Goal: Transaction & Acquisition: Purchase product/service

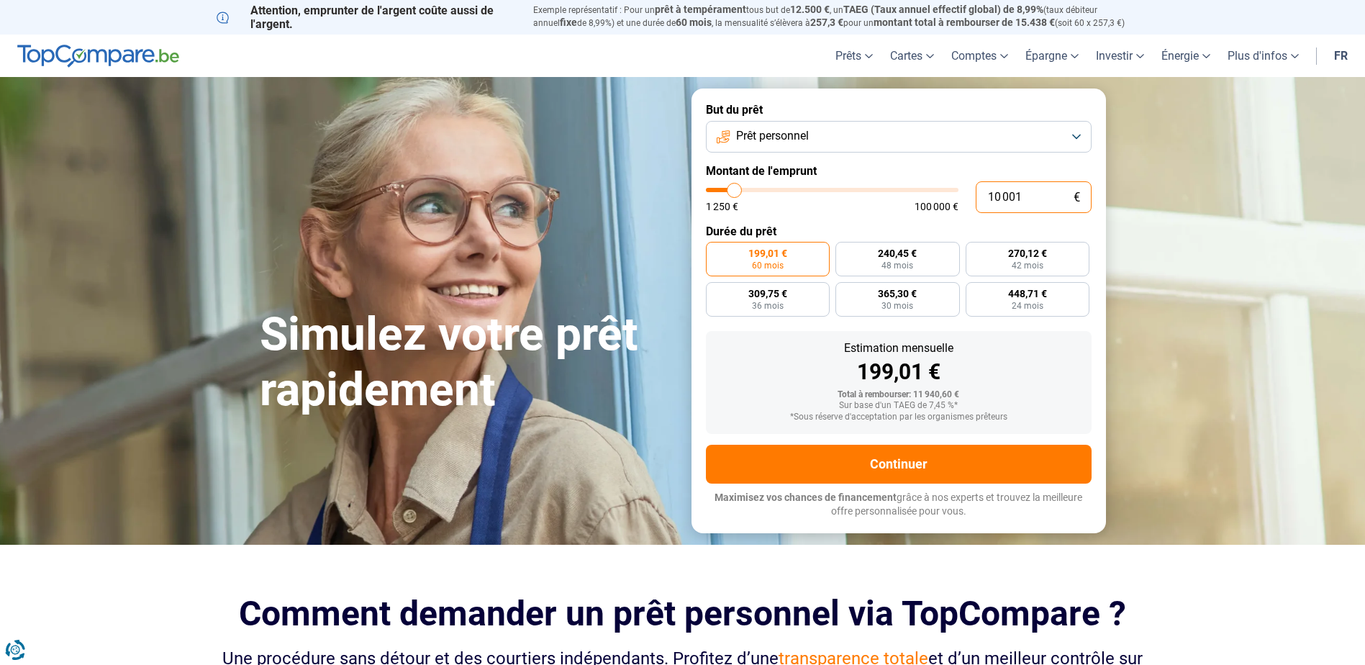
click at [1000, 196] on input "10 001" at bounding box center [1034, 197] width 116 height 32
drag, startPoint x: 1030, startPoint y: 196, endPoint x: 967, endPoint y: 199, distance: 62.7
click at [967, 199] on div "10 001 € 1 250 € 100 000 €" at bounding box center [899, 197] width 386 height 32
type input "1"
type input "1250"
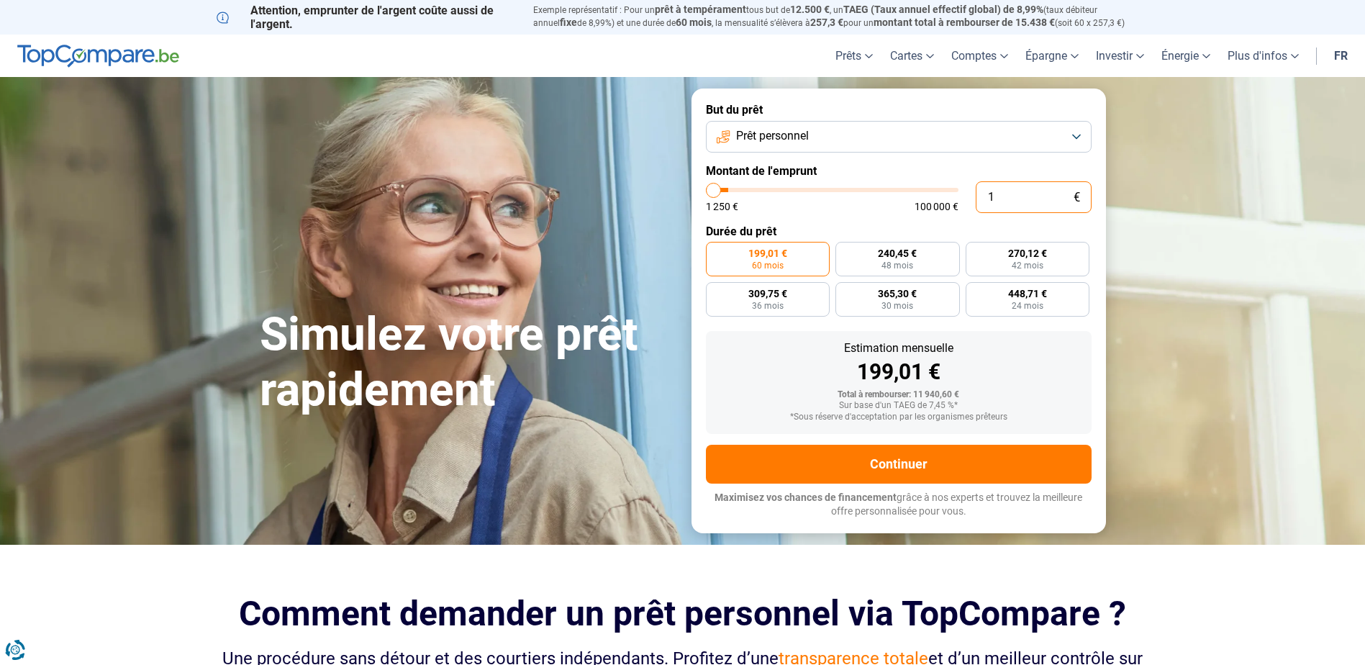
type input "17"
type input "1250"
type input "170"
type input "1250"
type input "1 700"
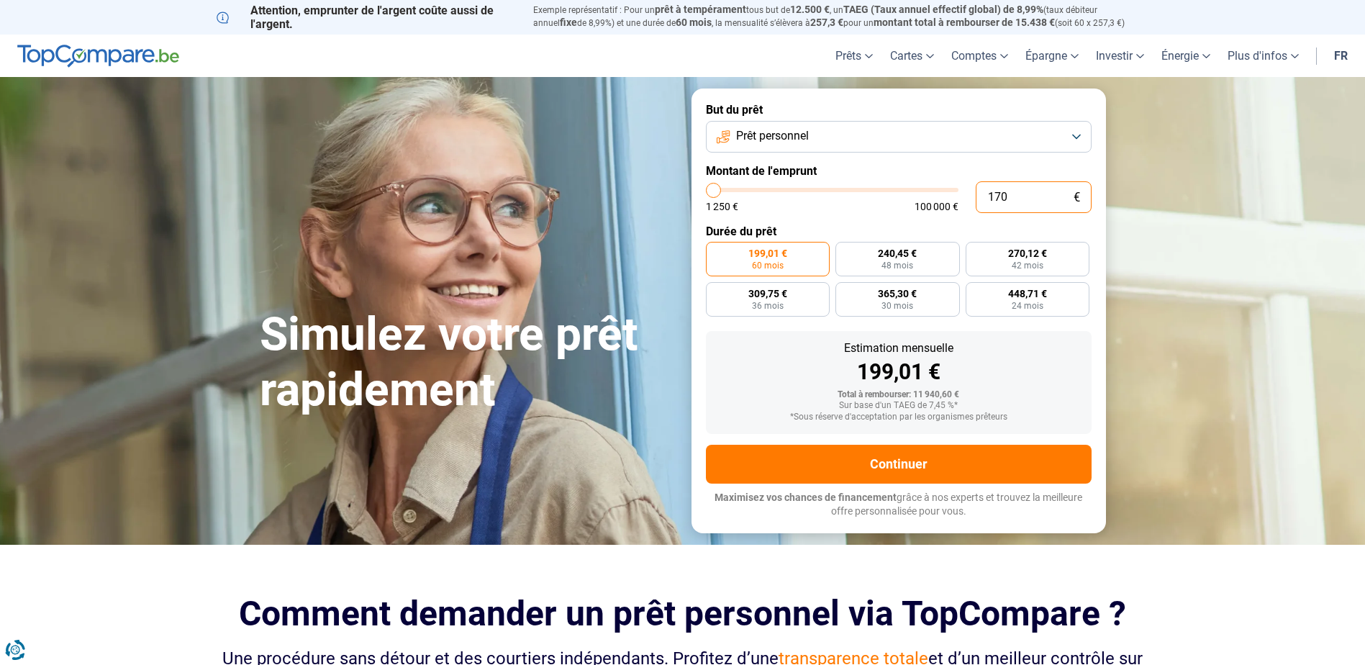
type input "1750"
type input "17 000"
type input "17000"
radio input "false"
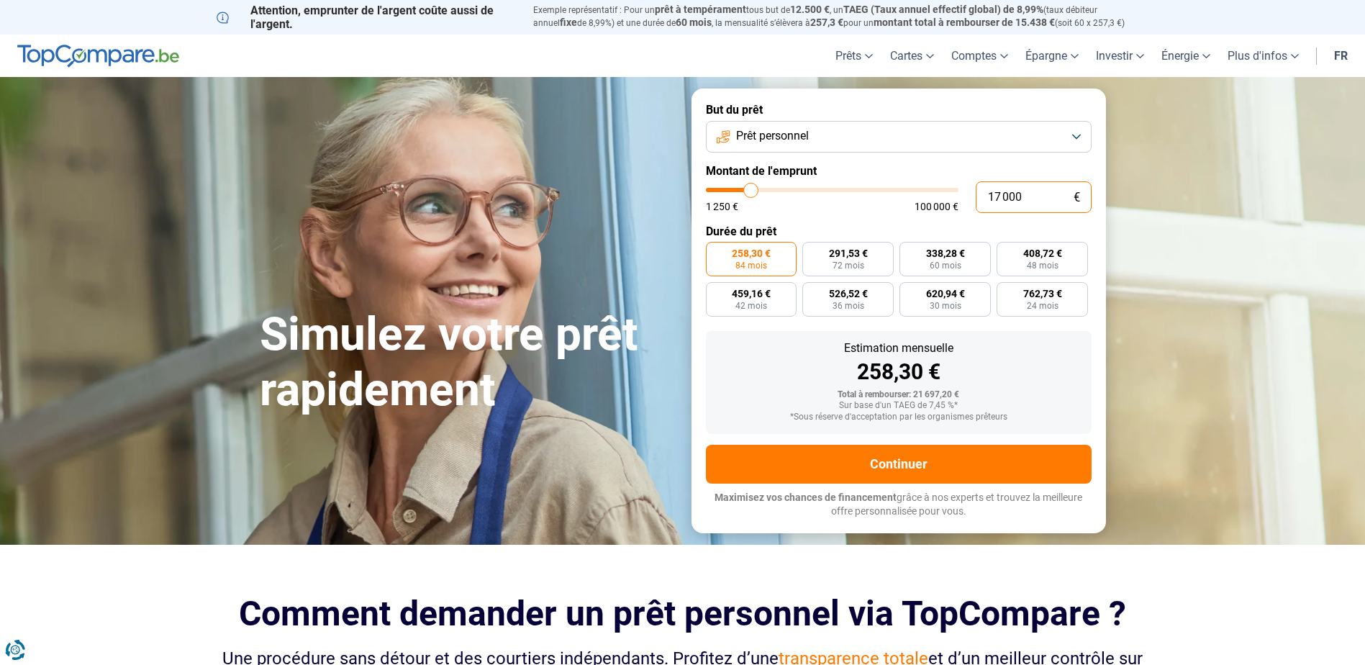
type input "17 000"
click at [965, 137] on button "Prêt personnel" at bounding box center [899, 137] width 386 height 32
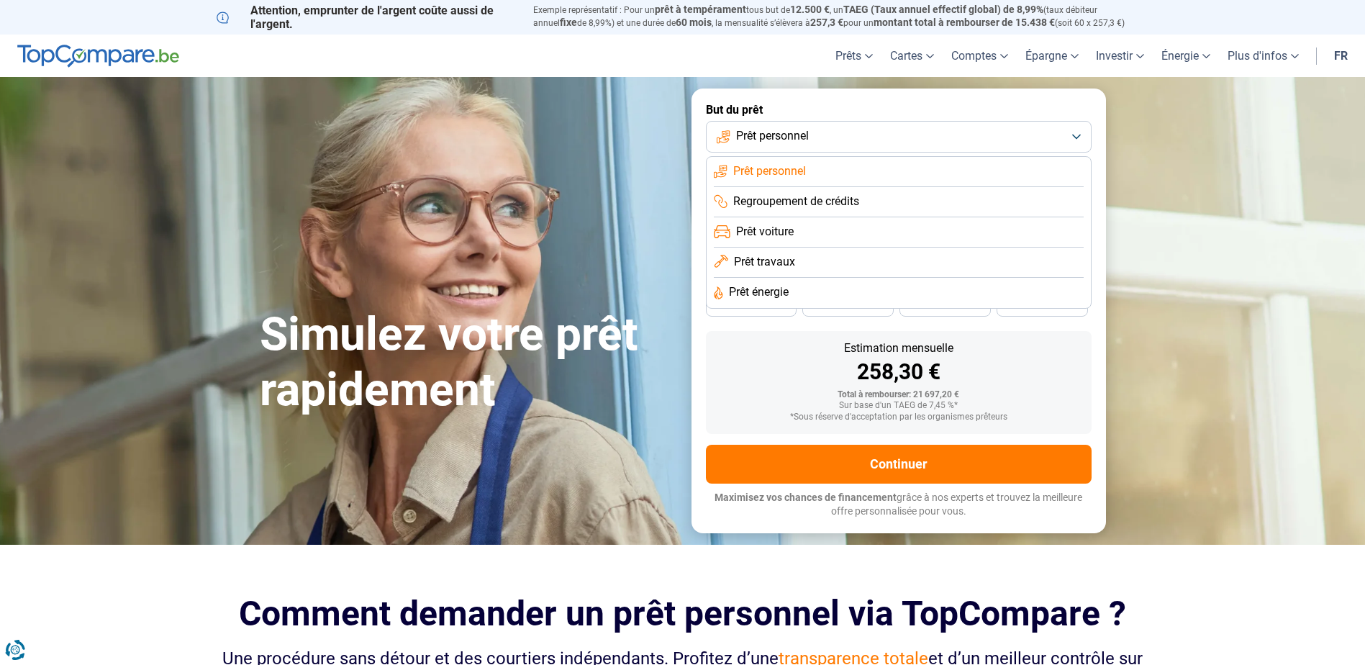
click at [863, 248] on li "Prêt voiture" at bounding box center [899, 263] width 370 height 30
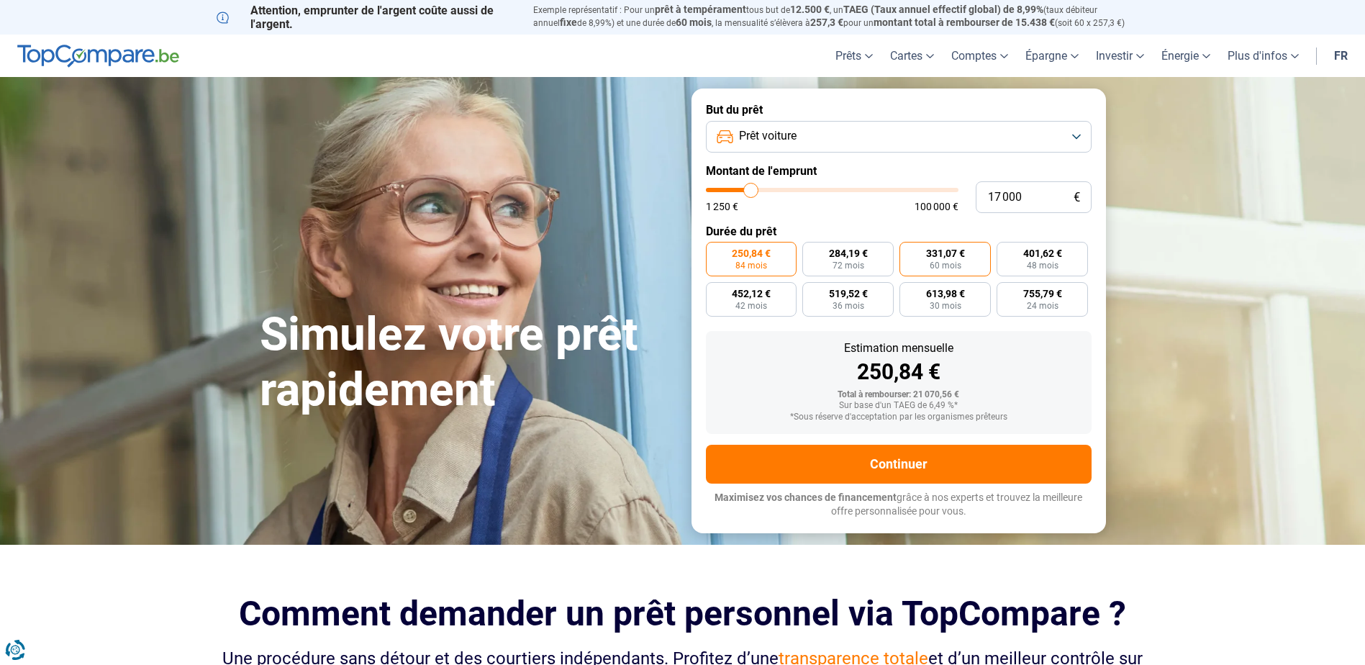
click at [975, 257] on label "331,07 € 60 mois" at bounding box center [945, 259] width 91 height 35
click at [909, 251] on input "331,07 € 60 mois" at bounding box center [904, 246] width 9 height 9
radio input "true"
click at [1000, 193] on input "17 000" at bounding box center [1034, 197] width 116 height 32
type input "16 000"
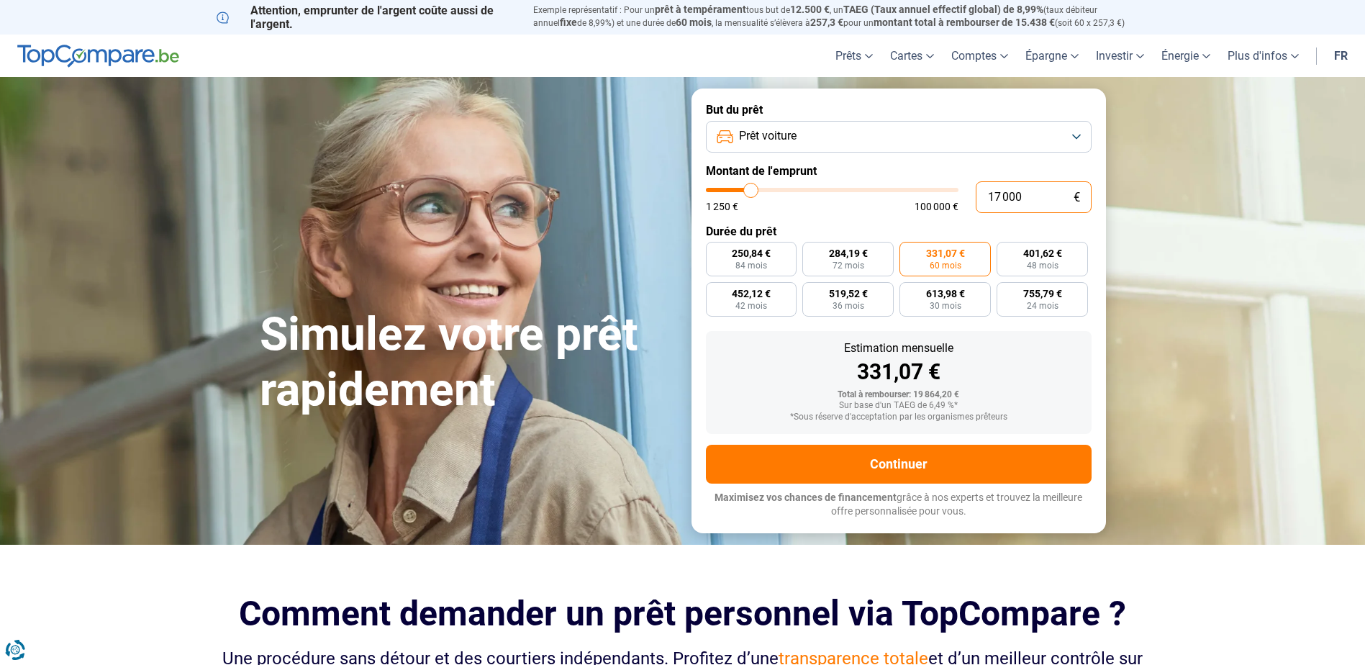
type input "16000"
radio input "false"
radio input "true"
type input "16 000"
click at [1013, 227] on label "Durée du prêt" at bounding box center [899, 232] width 386 height 14
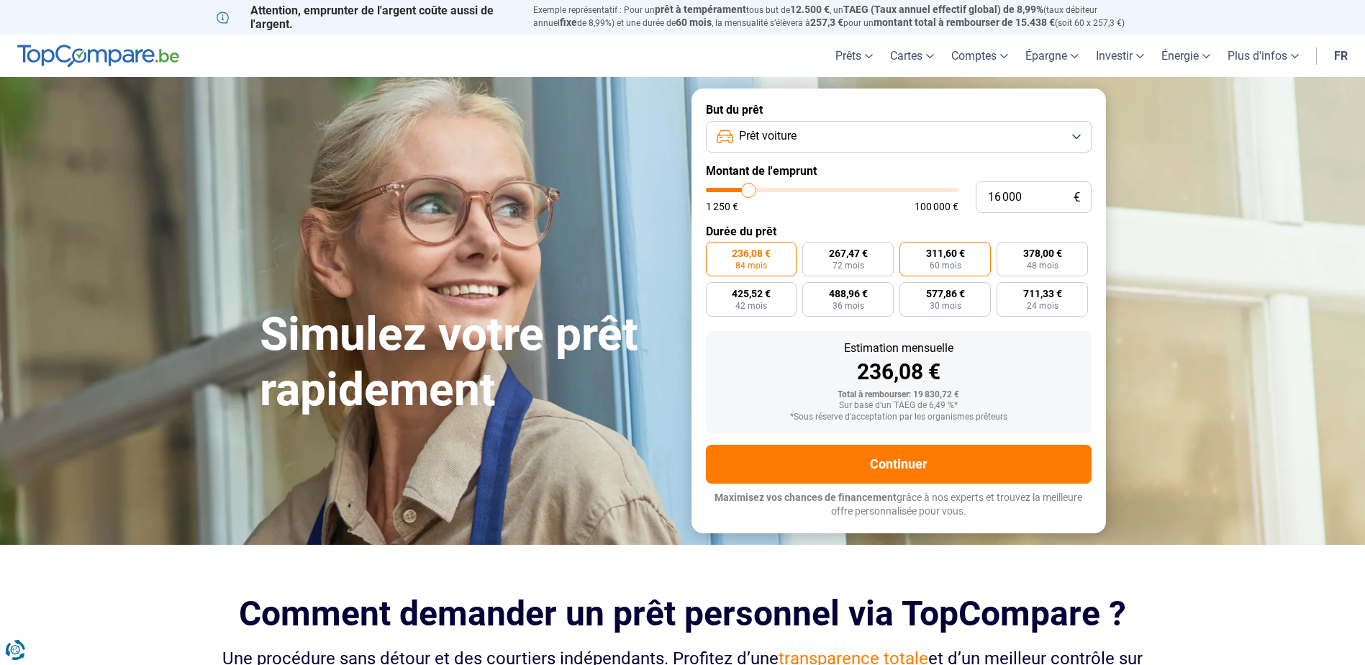
click at [959, 251] on span "311,60 €" at bounding box center [945, 253] width 39 height 10
click at [909, 251] on input "311,60 € 60 mois" at bounding box center [904, 246] width 9 height 9
radio input "true"
click at [790, 132] on span "Prêt voiture" at bounding box center [768, 136] width 58 height 16
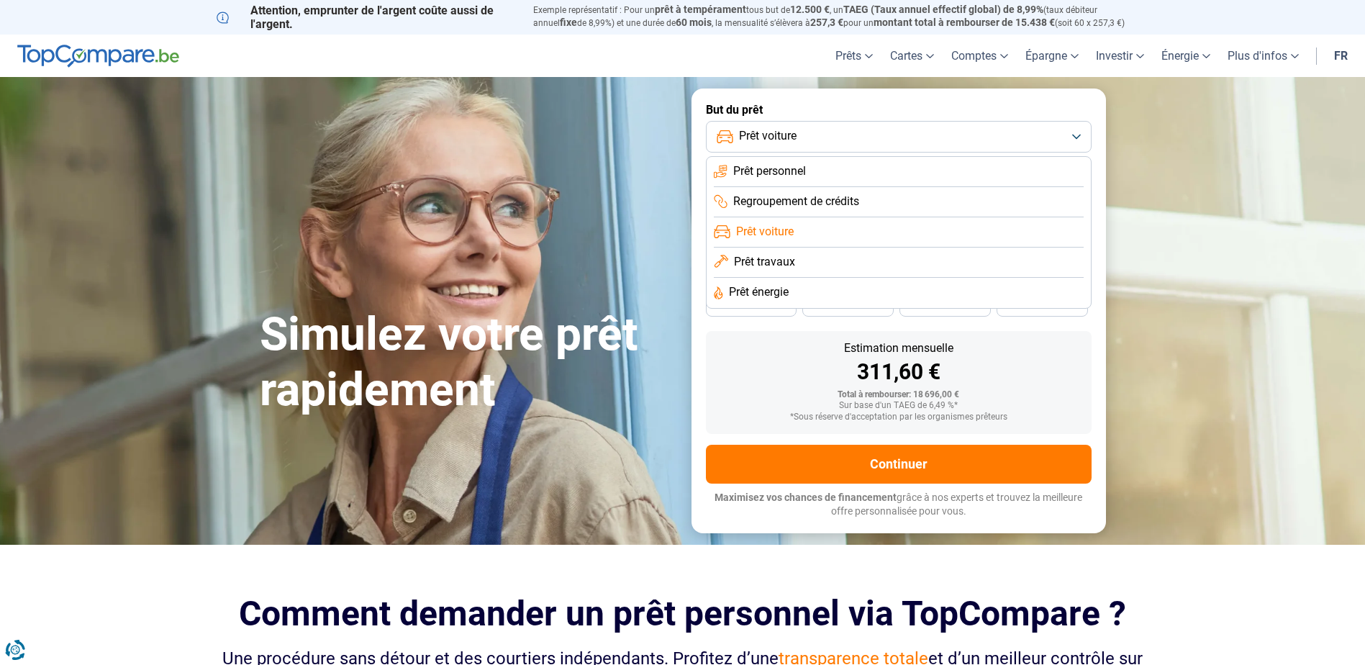
click at [790, 132] on span "Prêt voiture" at bounding box center [768, 136] width 58 height 16
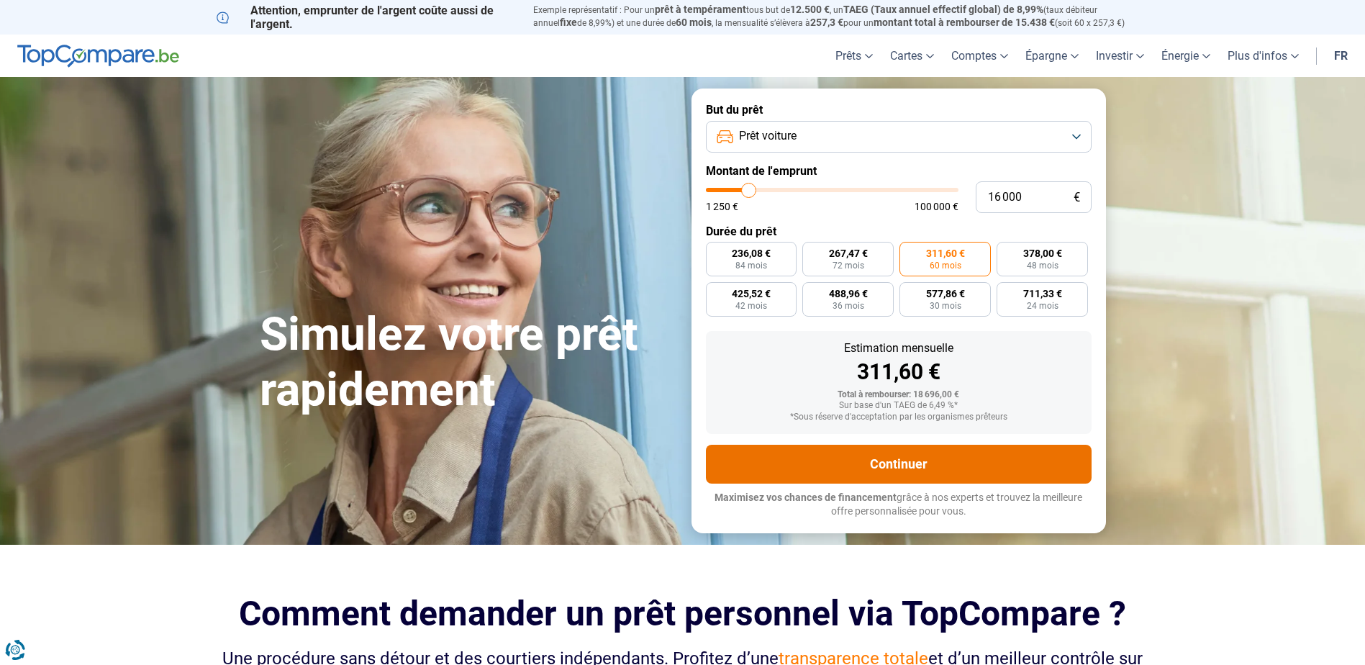
click at [900, 457] on button "Continuer" at bounding box center [899, 464] width 386 height 39
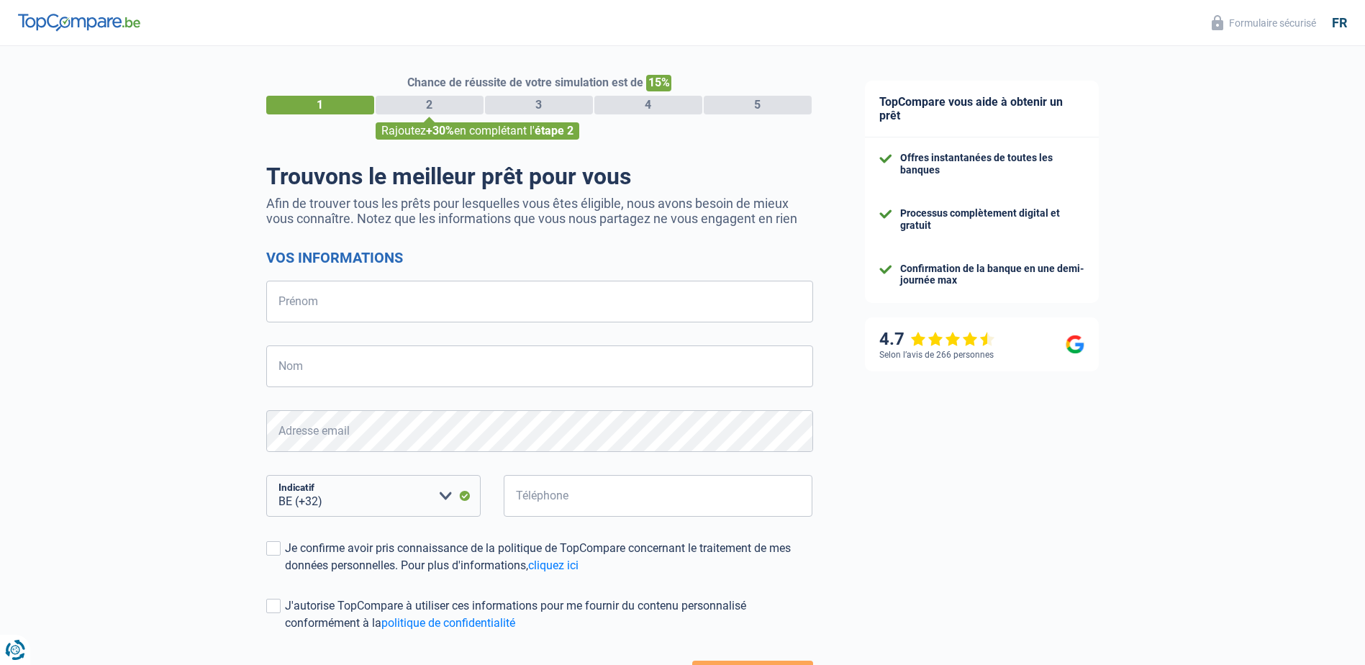
select select "32"
click at [412, 294] on input "Prénom" at bounding box center [539, 302] width 547 height 42
type input "JORDAN"
type input "vanboquestaels"
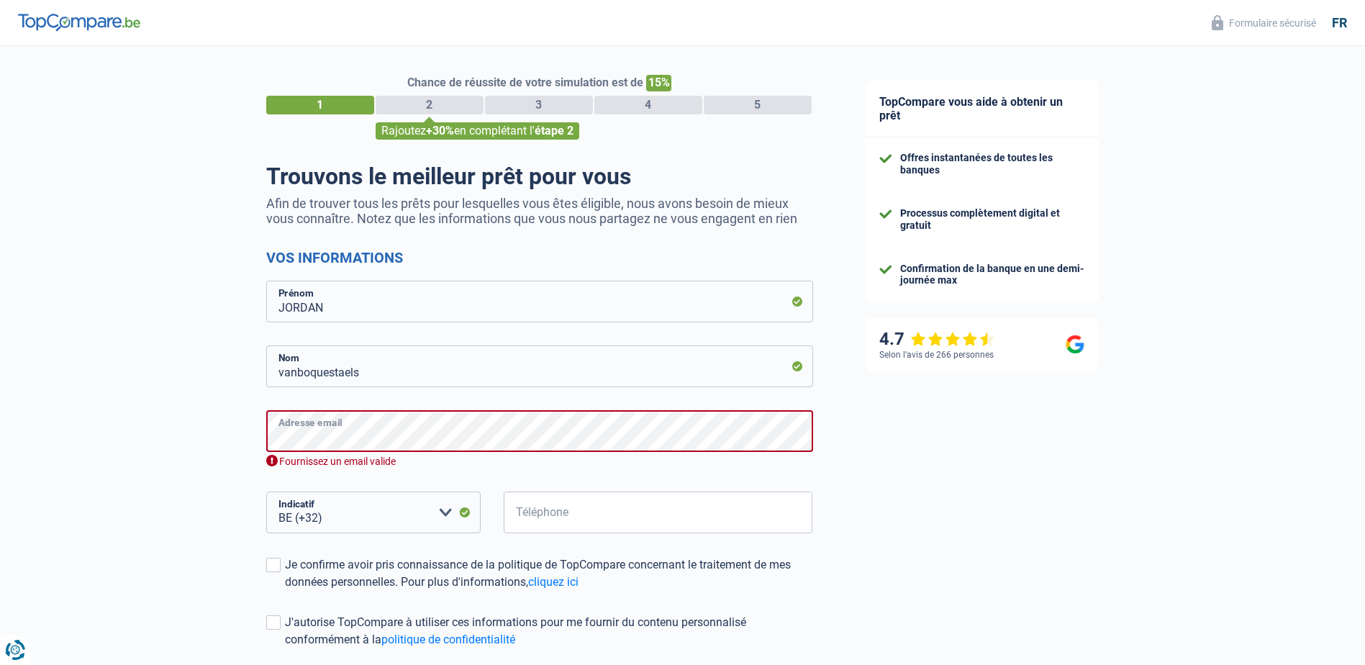
click at [248, 437] on div "Chance de réussite de votre simulation est de 15% 1 2 3 4 5 Rajoutez +30% en co…" at bounding box center [419, 416] width 839 height 753
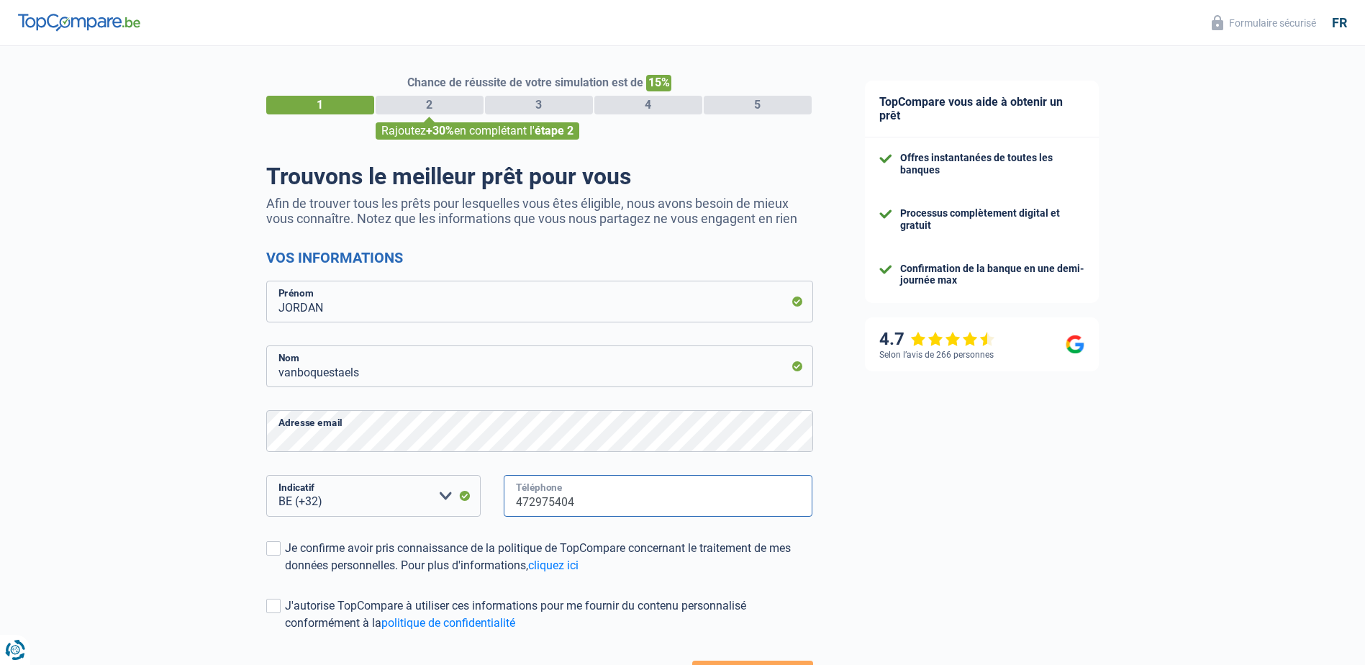
type input "472975404"
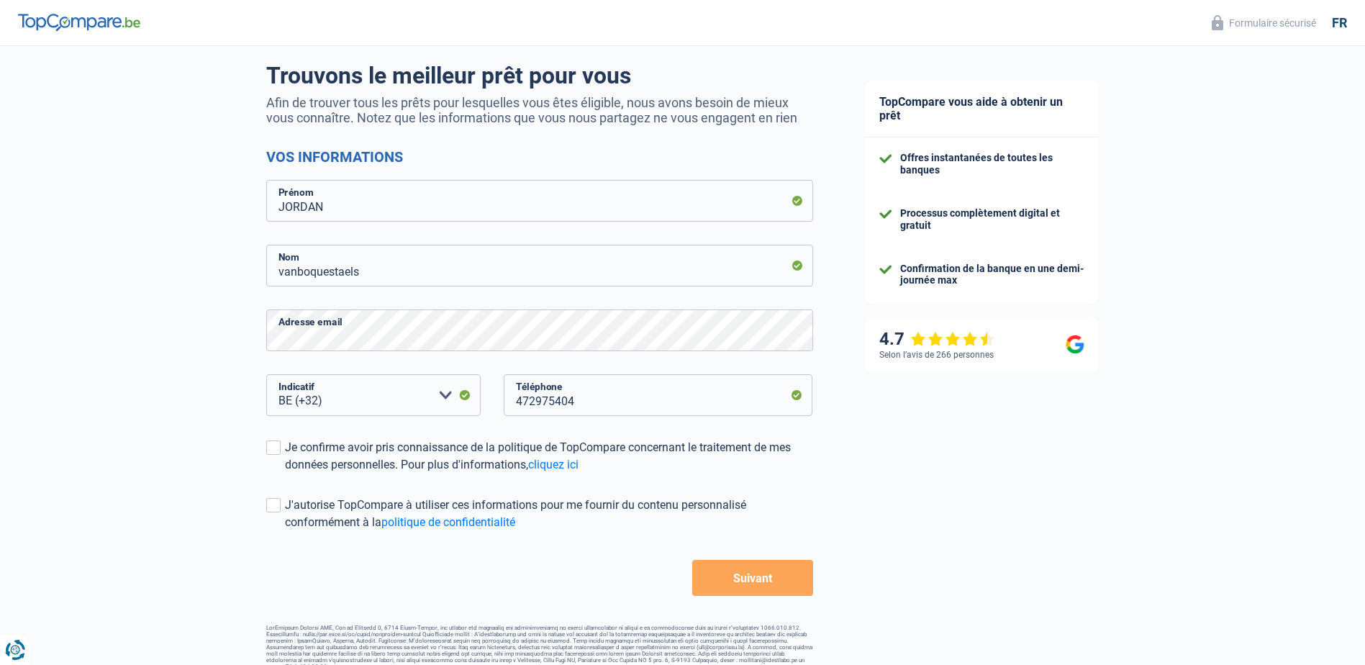
scroll to position [117, 0]
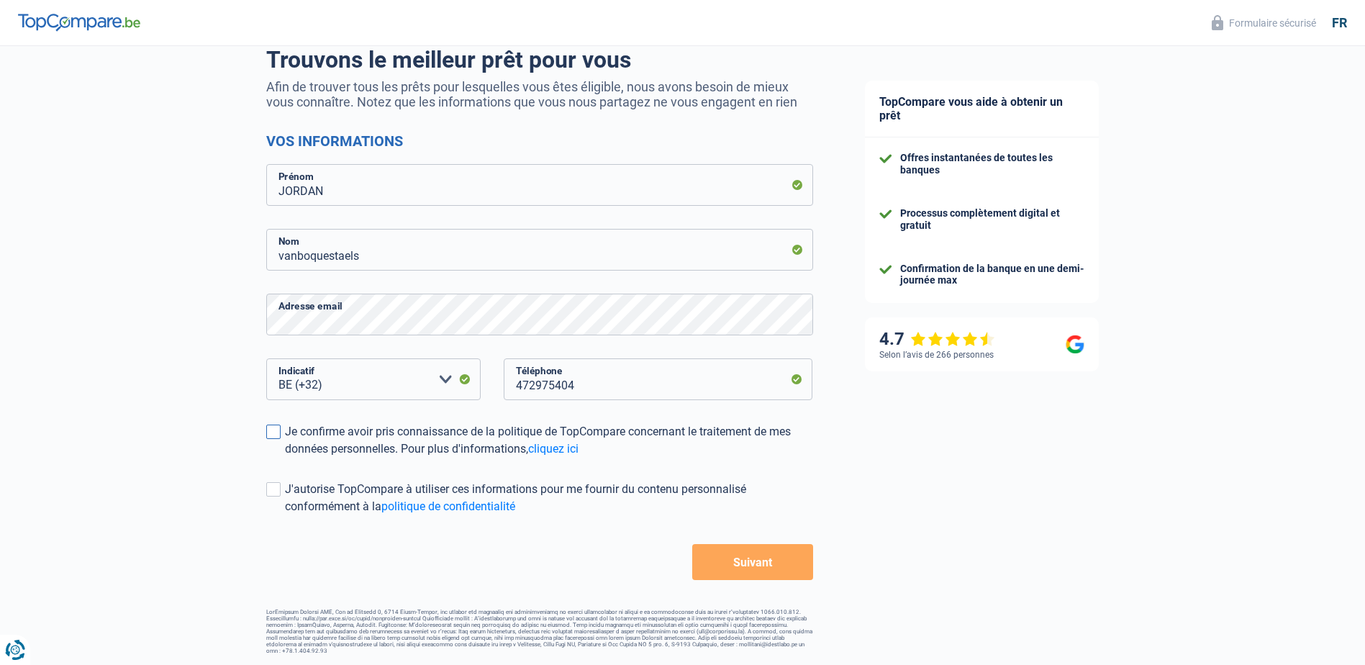
click at [316, 429] on div "Je confirme avoir pris connaissance de la politique de TopCompare concernant le…" at bounding box center [549, 440] width 528 height 35
click at [285, 458] on input "Je confirme avoir pris connaissance de la politique de TopCompare concernant le…" at bounding box center [285, 458] width 0 height 0
click at [802, 576] on button "Suivant" at bounding box center [752, 562] width 120 height 36
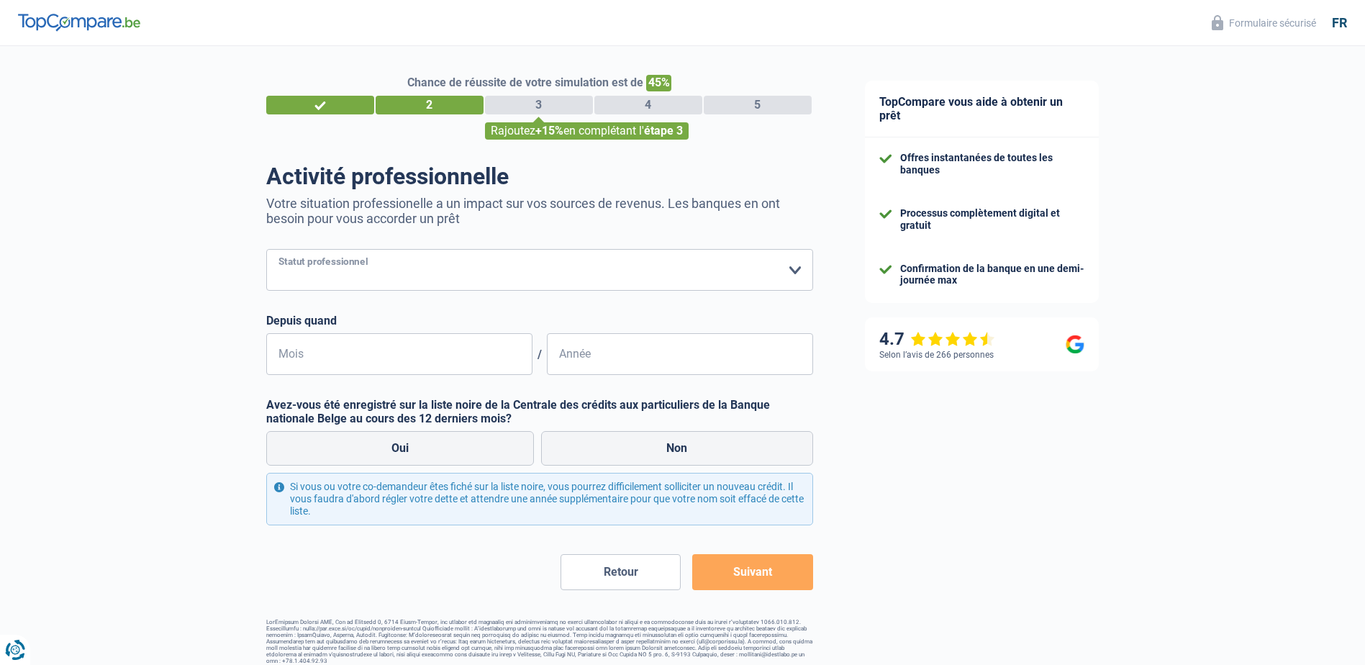
click at [394, 274] on select "Ouvrier Employé privé Employé public Invalide Indépendant Pensionné Chômeur Mut…" at bounding box center [539, 270] width 547 height 42
select select "worker"
click at [266, 250] on select "Ouvrier Employé privé Employé public Invalide Indépendant Pensionné Chômeur Mut…" at bounding box center [539, 270] width 547 height 42
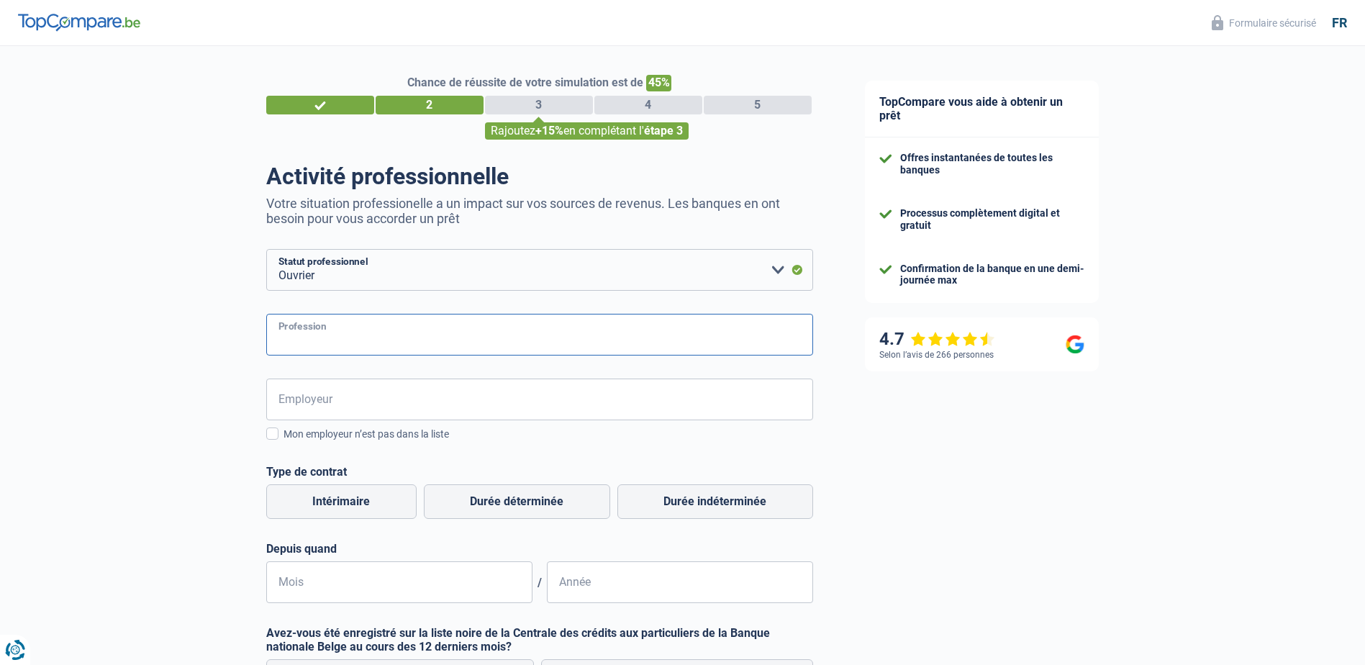
click at [403, 337] on input "Profession" at bounding box center [539, 335] width 547 height 42
type input "mecanicien"
click at [374, 401] on input "Employeur" at bounding box center [539, 400] width 547 height 42
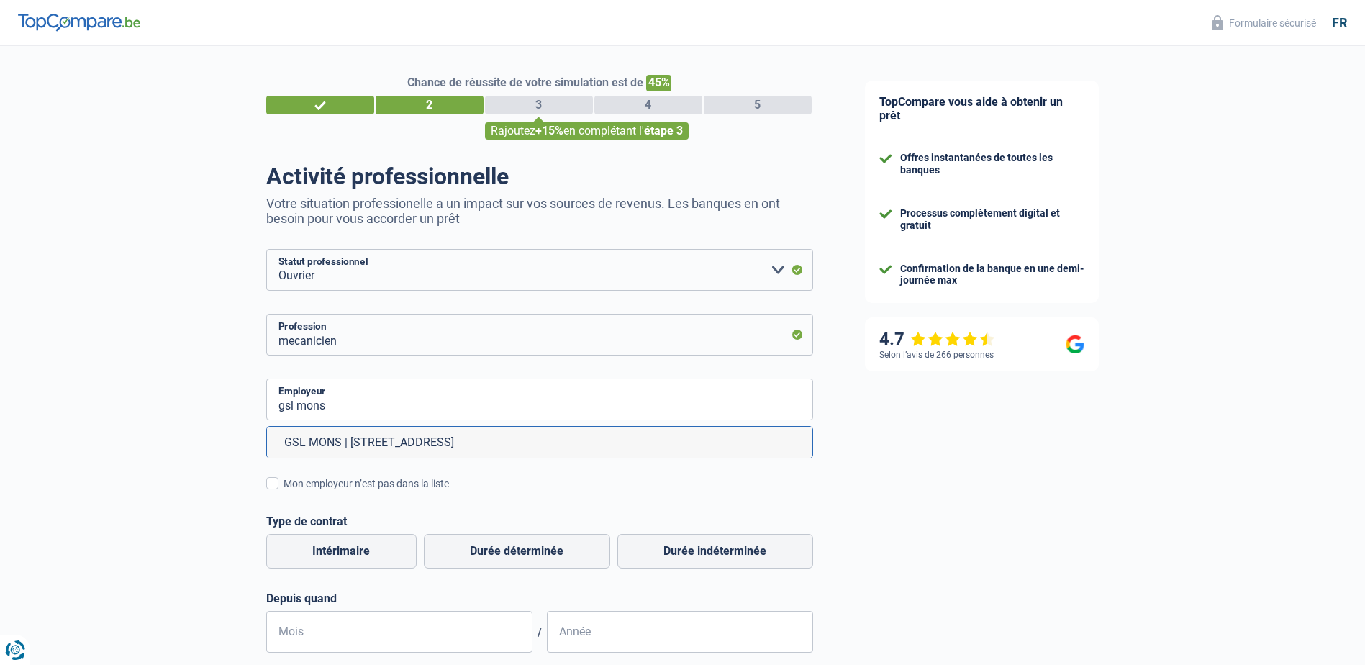
click at [453, 450] on li "GSL MONS | Rue de la Poire d'Or(C.), 18 | 7033 - Mons" at bounding box center [540, 442] width 546 height 31
type input "GSL MONS | Rue de la Poire d'Or(C.), 18 | 7033 - Mons"
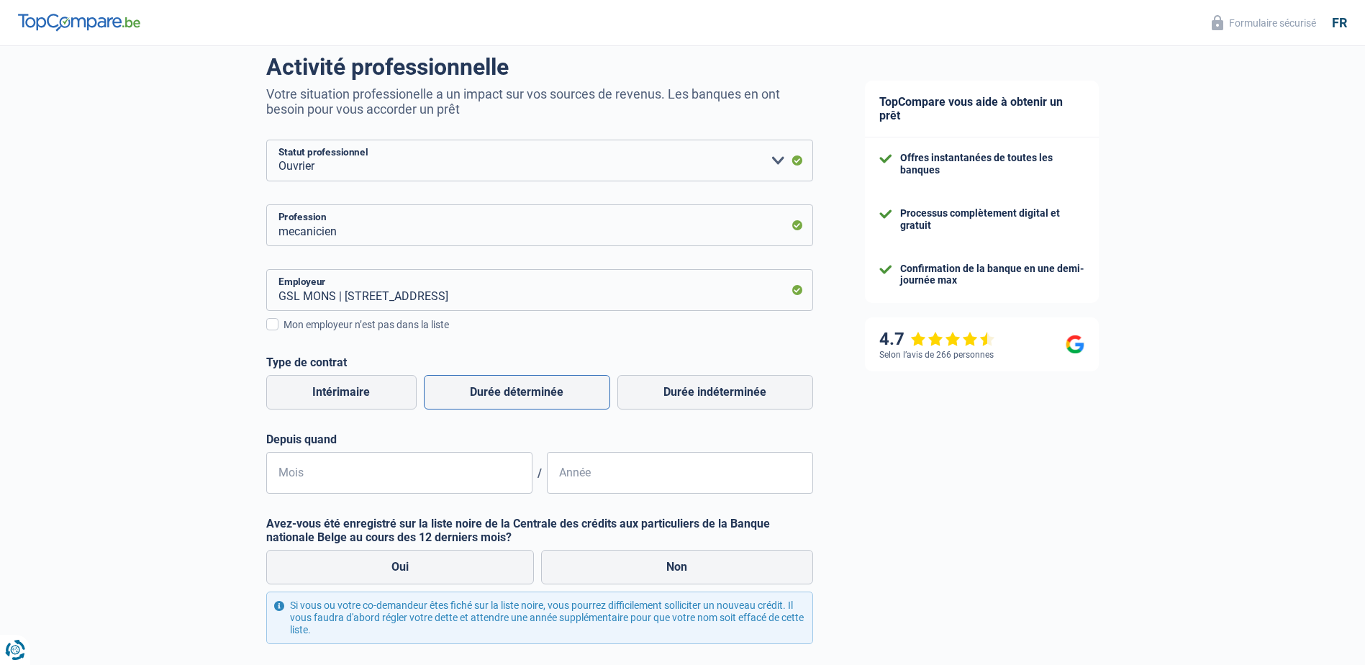
scroll to position [144, 0]
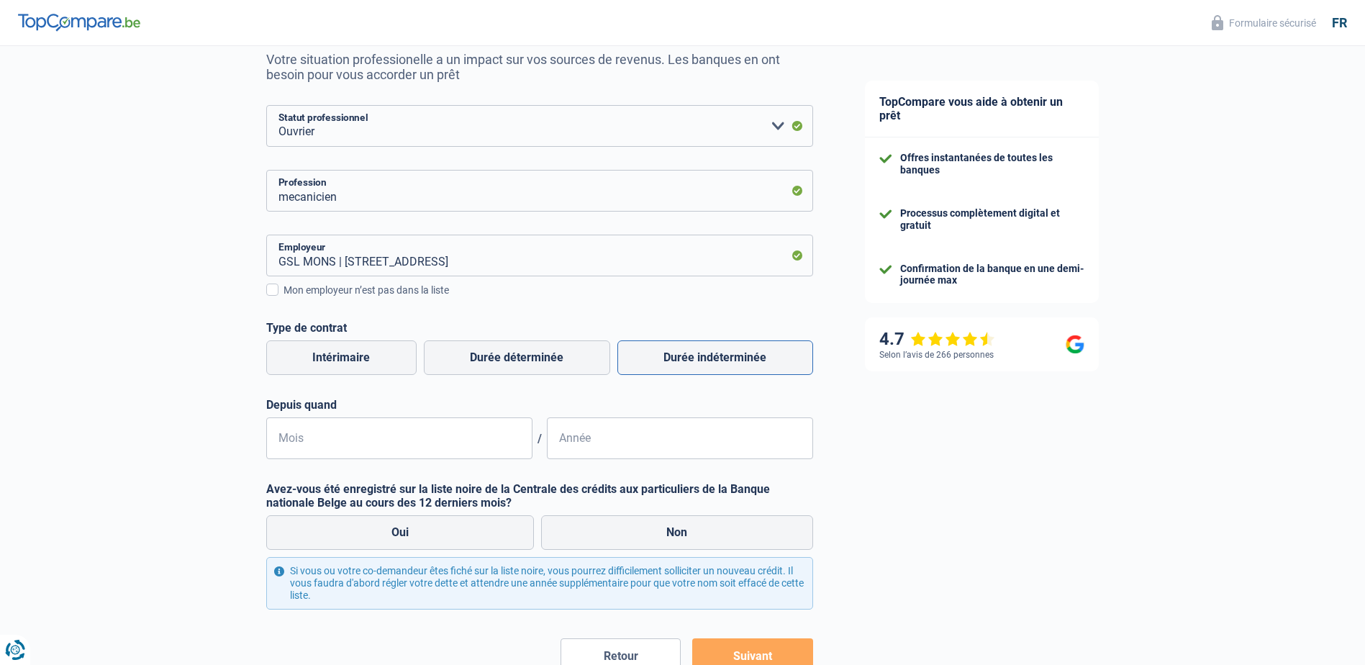
click at [690, 357] on label "Durée indéterminée" at bounding box center [716, 357] width 196 height 35
click at [690, 357] on input "Durée indéterminée" at bounding box center [716, 357] width 196 height 35
radio input "true"
click at [418, 425] on input "Mois" at bounding box center [399, 438] width 266 height 42
type input "01"
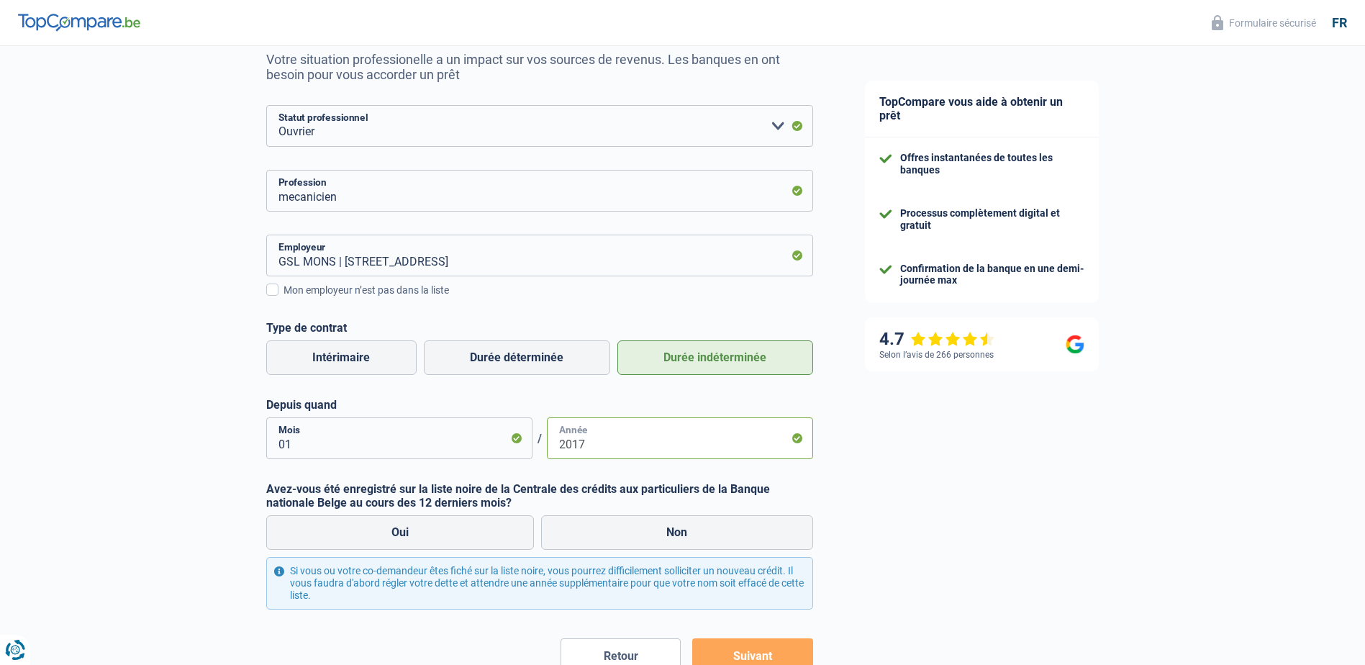
type input "2017"
click at [627, 535] on label "Non" at bounding box center [677, 532] width 272 height 35
click at [627, 535] on input "Non" at bounding box center [677, 532] width 272 height 35
radio input "true"
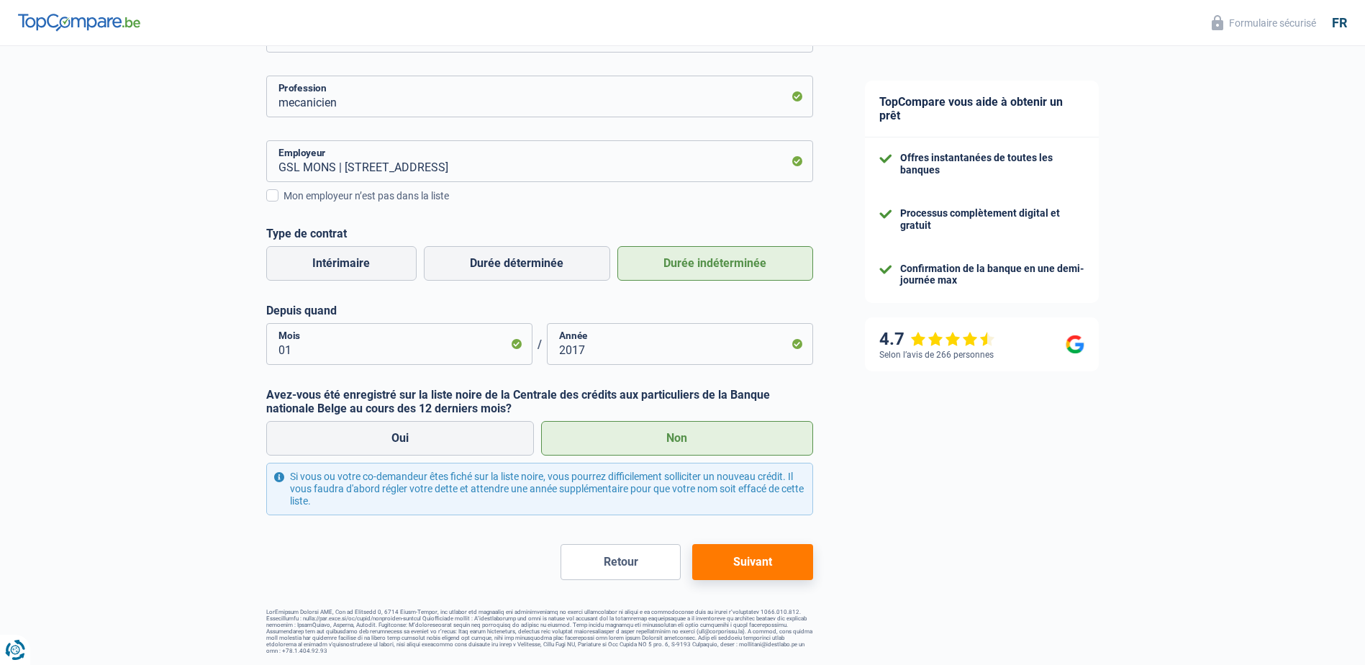
click at [739, 548] on button "Suivant" at bounding box center [752, 562] width 120 height 36
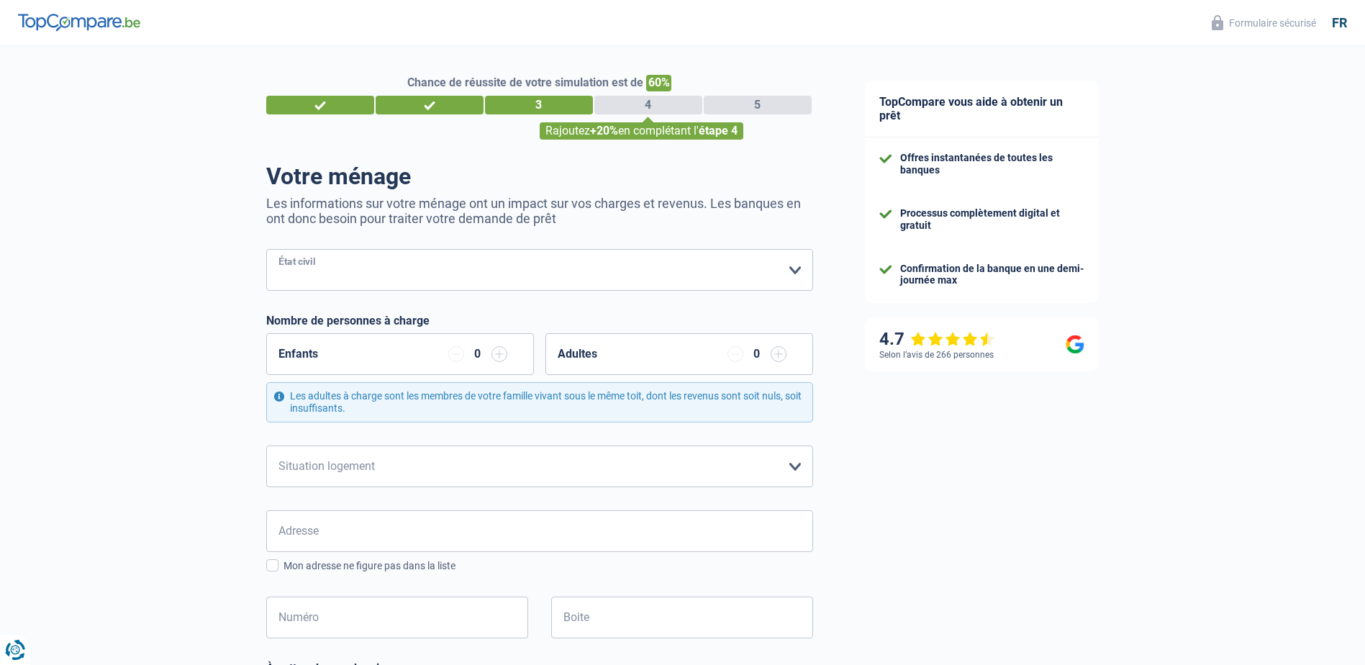
click at [545, 273] on select "Célibataire Marié(e) Cohabitant(e) légal(e) Divorcé(e) Veuf(ve) Séparé (de fait…" at bounding box center [539, 270] width 547 height 42
select select "single"
click at [266, 250] on select "Célibataire Marié(e) Cohabitant(e) légal(e) Divorcé(e) Veuf(ve) Séparé (de fait…" at bounding box center [539, 270] width 547 height 42
click at [495, 354] on input "button" at bounding box center [500, 354] width 16 height 16
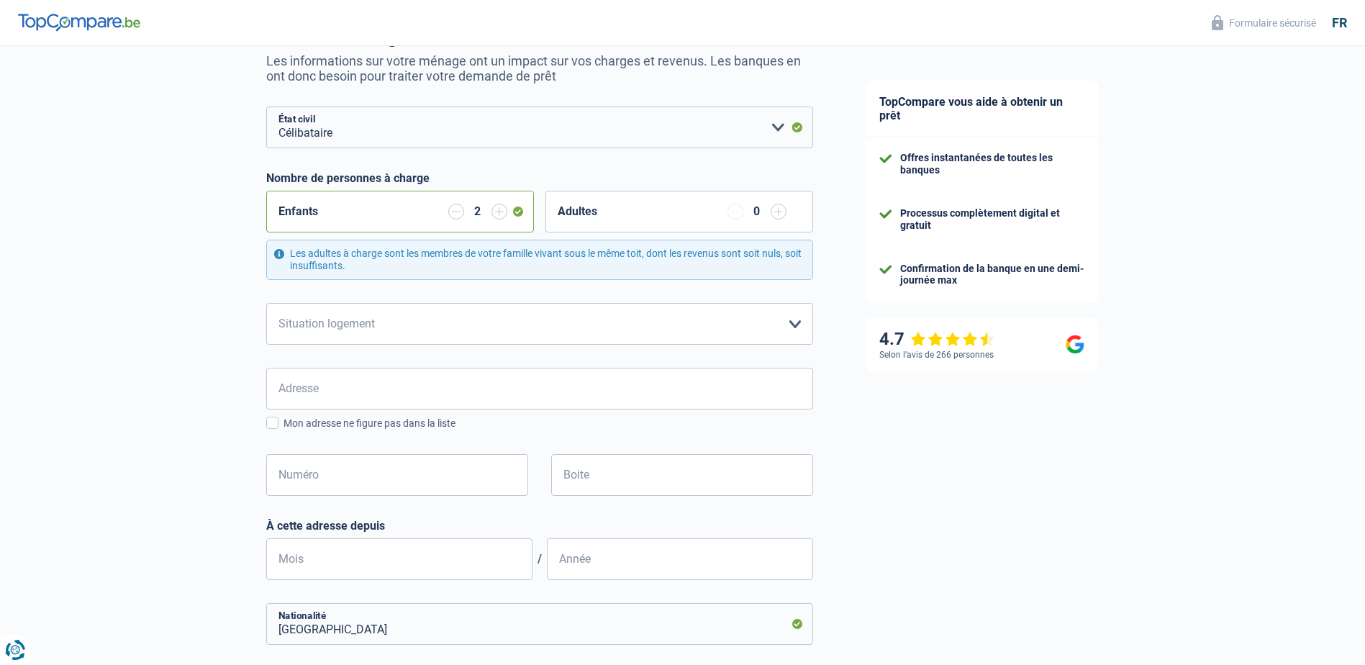
scroll to position [144, 0]
click at [476, 317] on select "Locataire Propriétaire avec prêt hypothécaire Propriétaire sans prêt hypothécai…" at bounding box center [539, 323] width 547 height 42
select select "ownerWithMortgage"
click at [266, 302] on select "Locataire Propriétaire avec prêt hypothécaire Propriétaire sans prêt hypothécai…" at bounding box center [539, 323] width 547 height 42
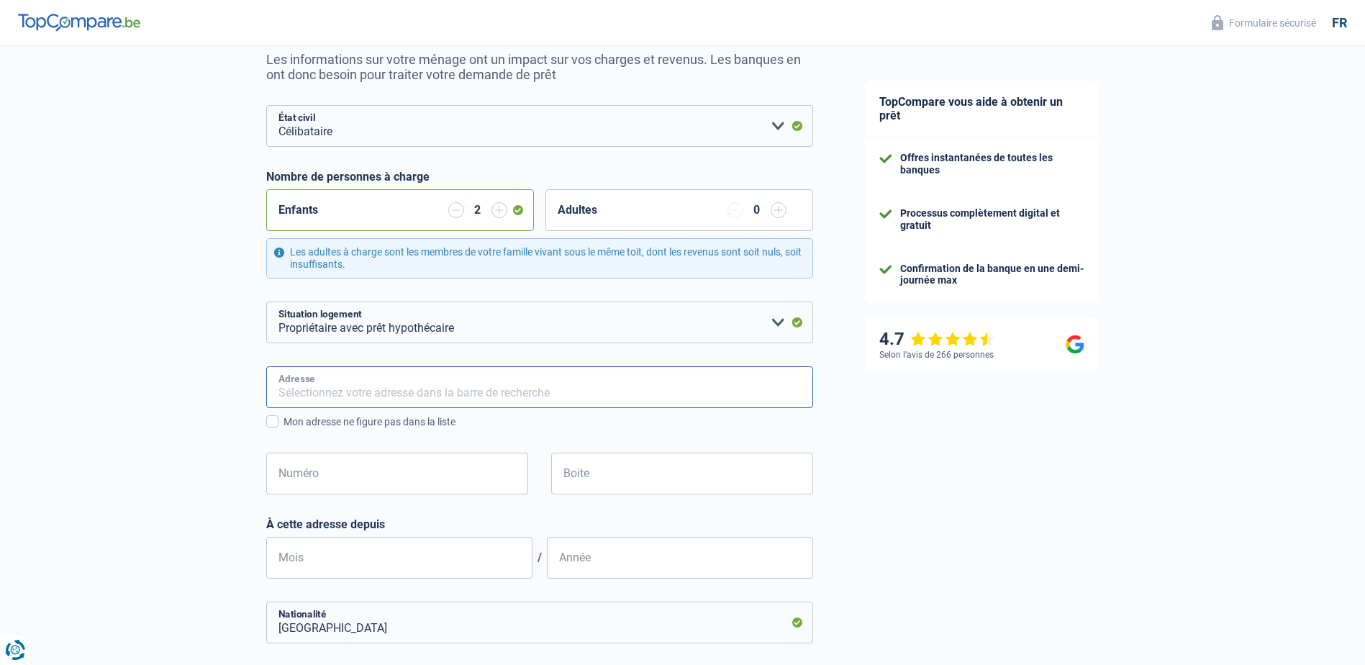
click at [461, 388] on input "Adresse" at bounding box center [539, 387] width 547 height 42
type input "Rue de l'Argilière 10"
type input "Belgique"
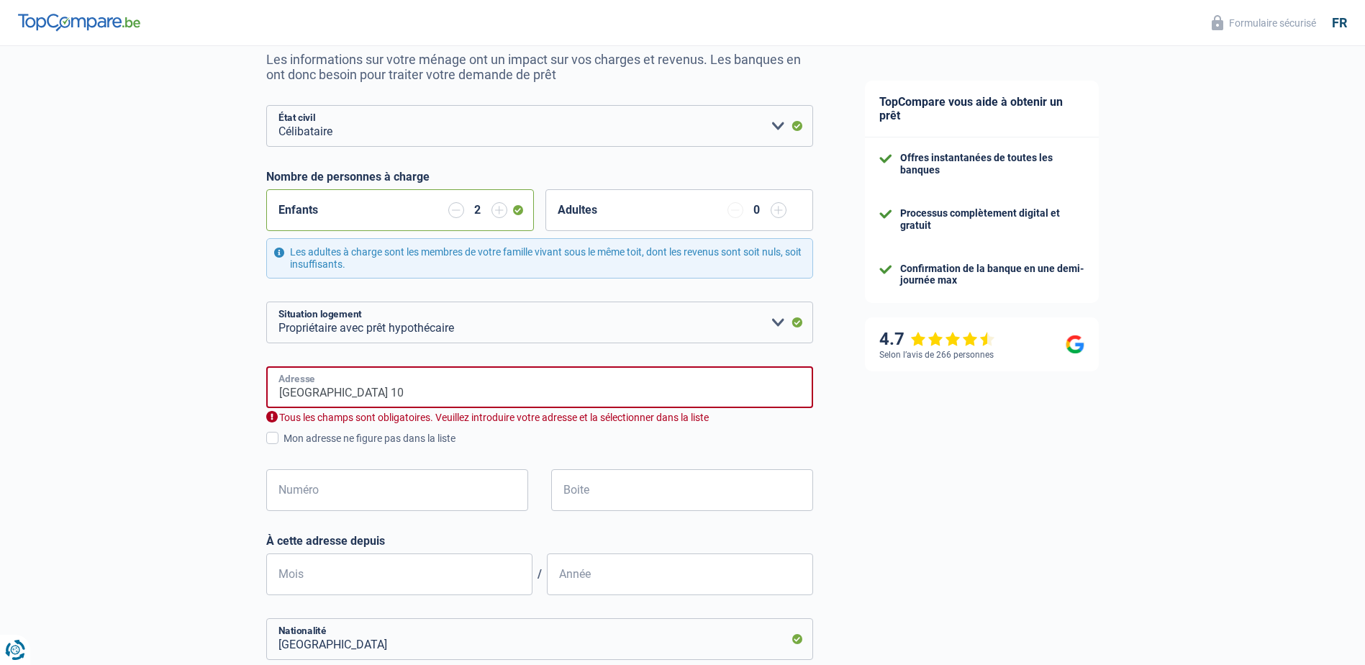
type input "Rue de la Poire d'Or 18"
type input "Belgique"
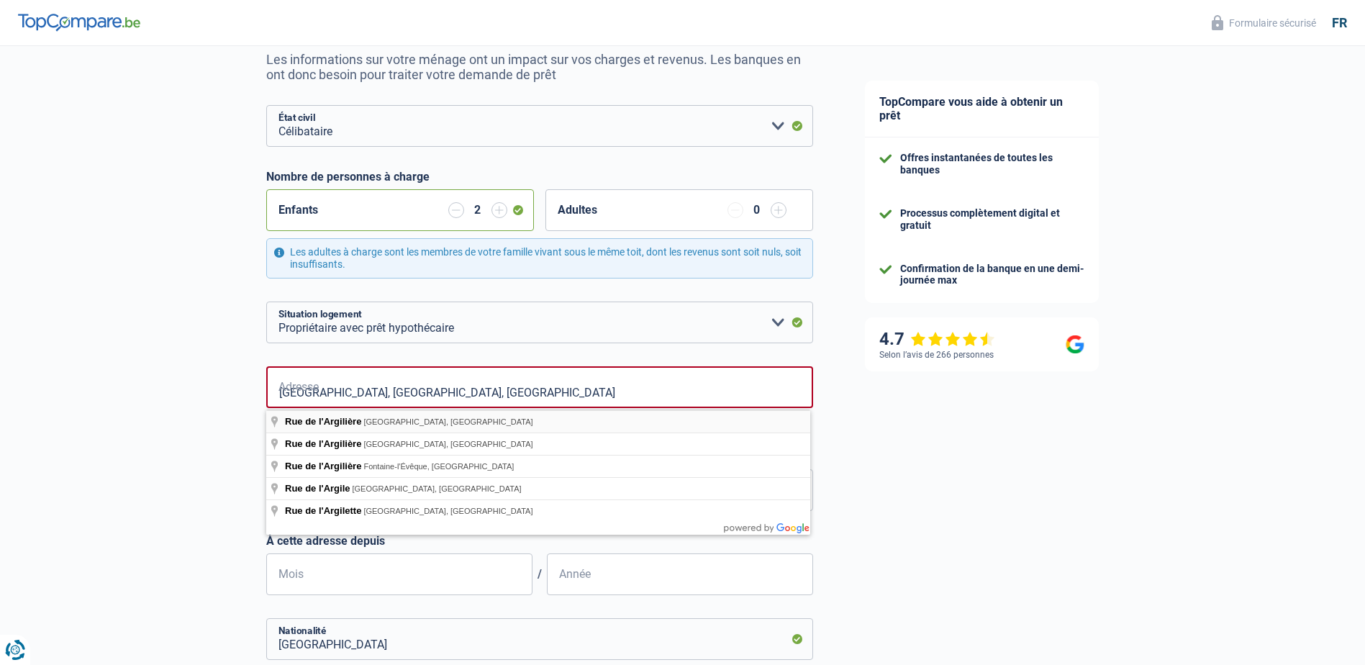
type input "Rue de l'Argilière, 7012, Mons, BE"
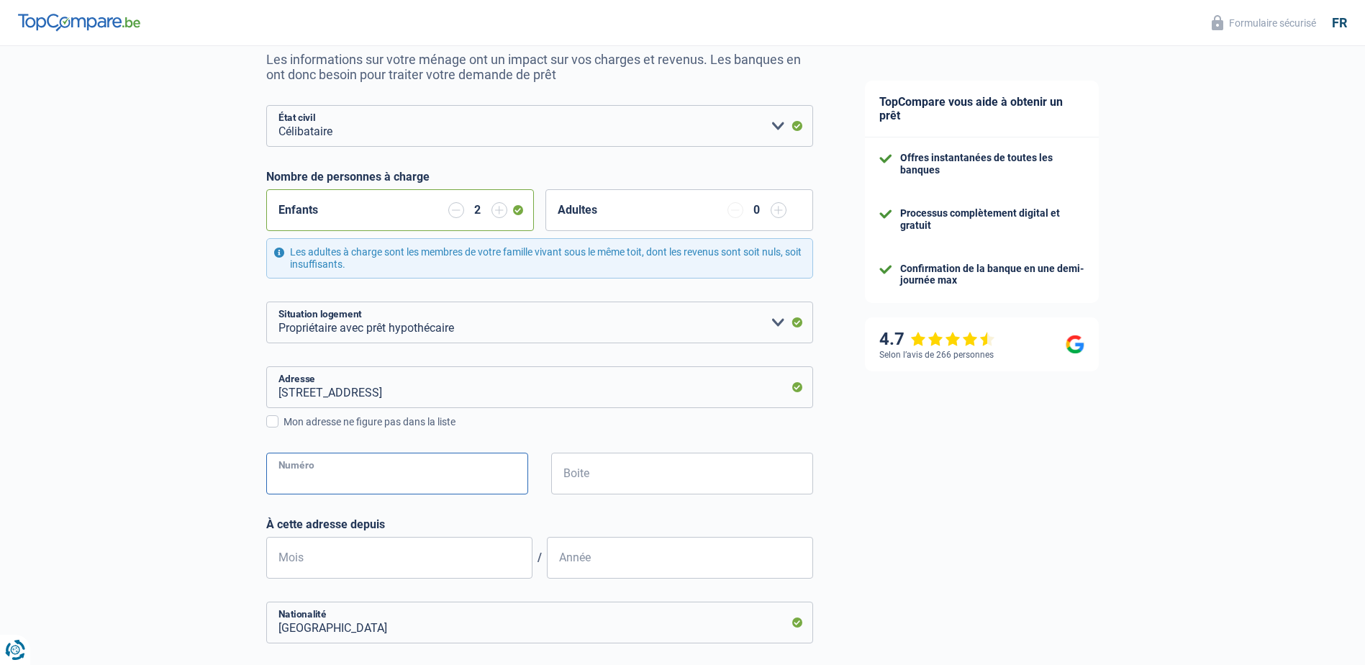
click at [377, 473] on input "Numéro" at bounding box center [397, 474] width 262 height 42
type input "10"
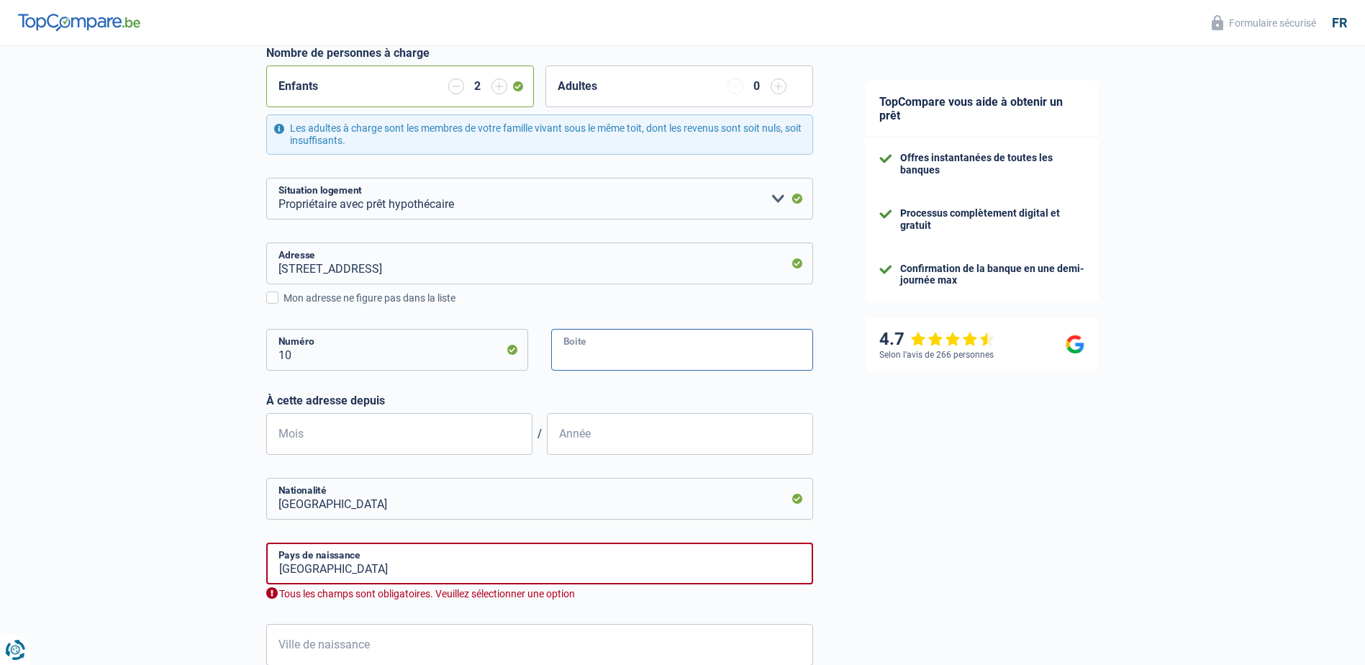
scroll to position [288, 0]
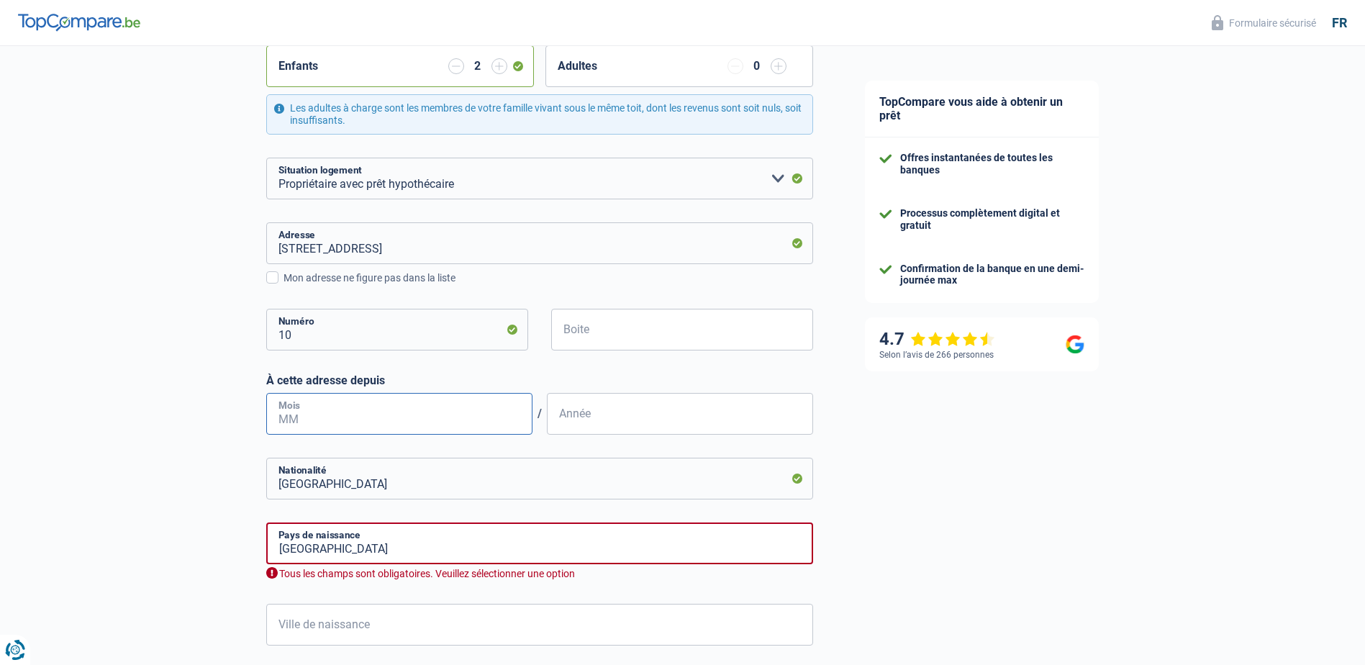
click at [360, 421] on input "Mois" at bounding box center [399, 414] width 266 height 42
type input "03"
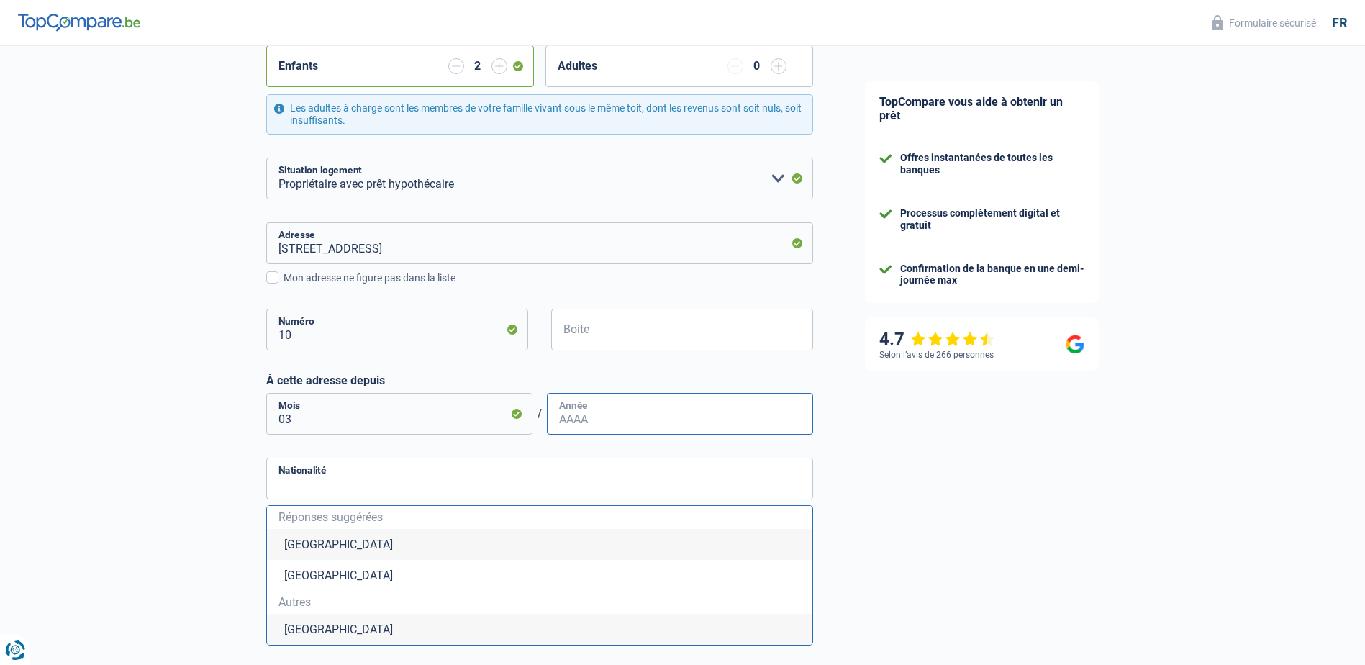
click at [587, 417] on input "Année" at bounding box center [680, 414] width 266 height 42
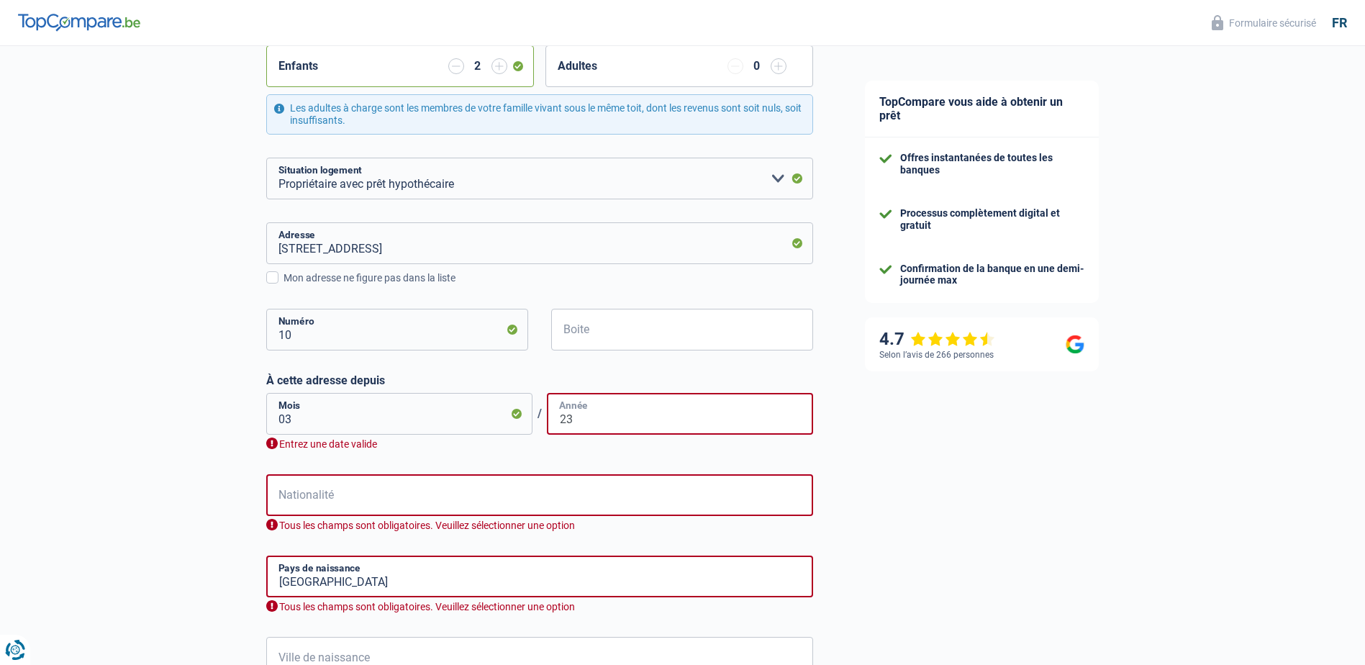
type input "23"
click at [497, 499] on input "Nationalité" at bounding box center [539, 495] width 547 height 42
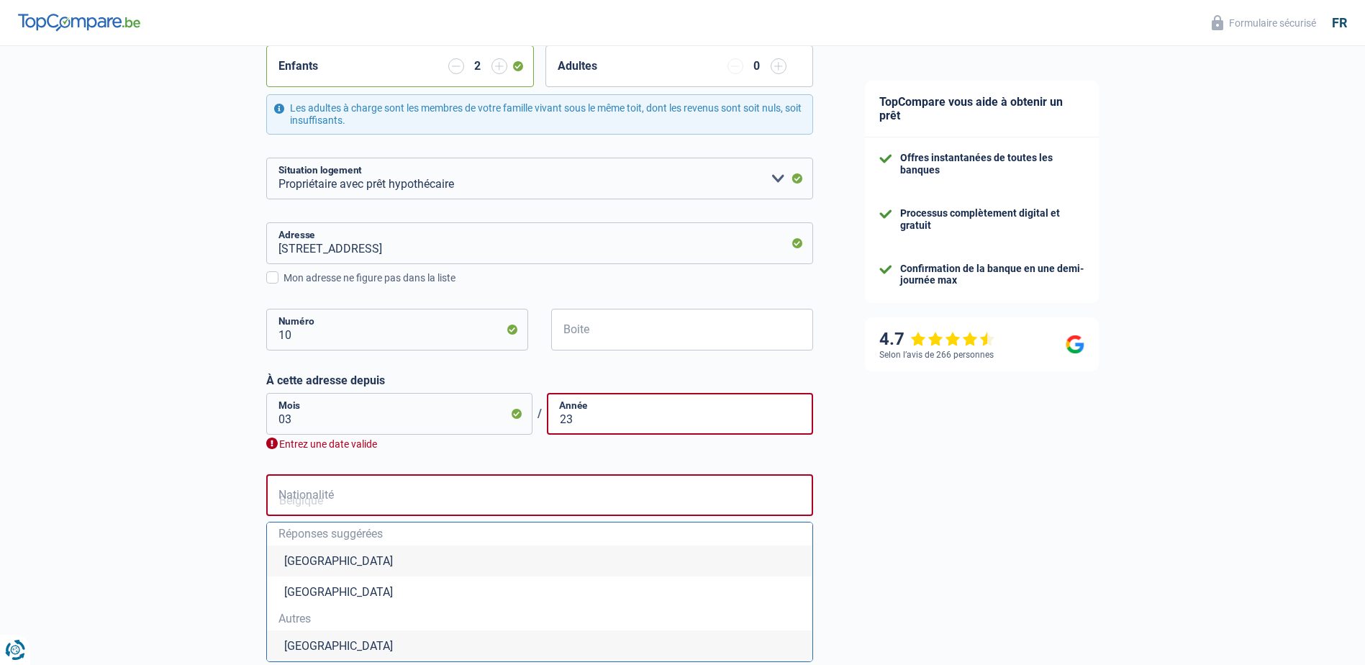
click at [372, 561] on li "Belgique" at bounding box center [540, 561] width 546 height 31
type input "Belgique"
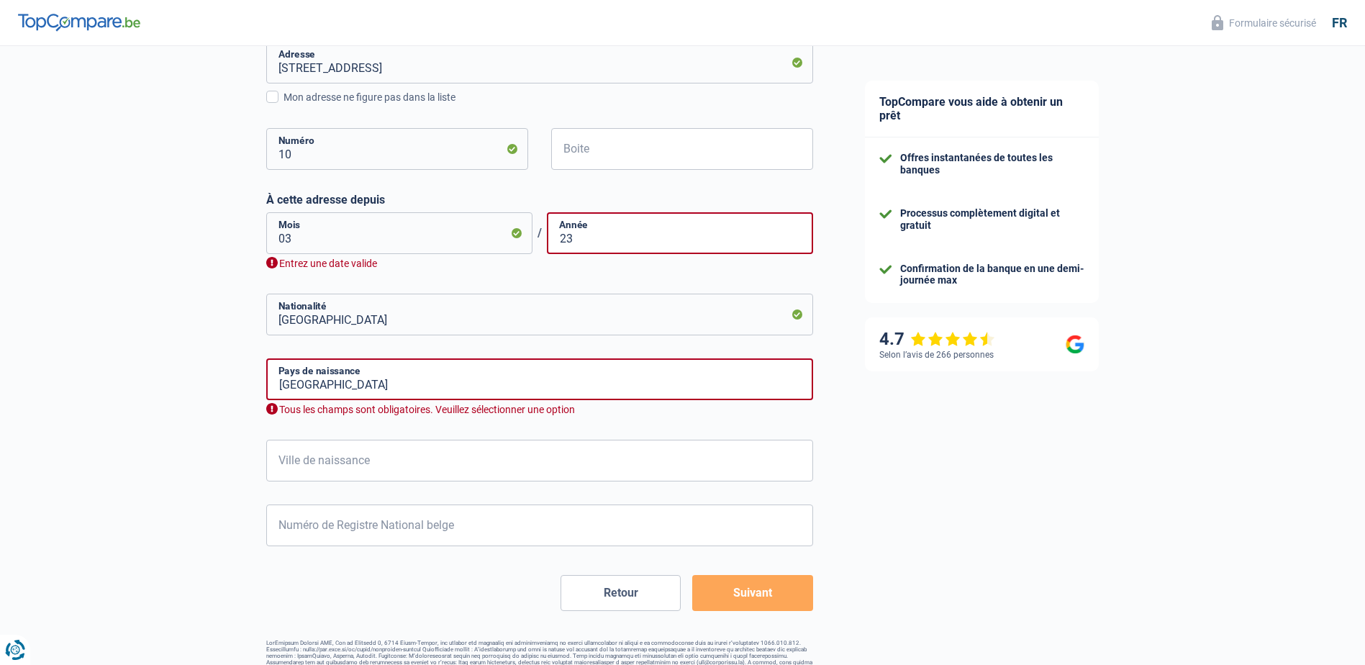
scroll to position [499, 0]
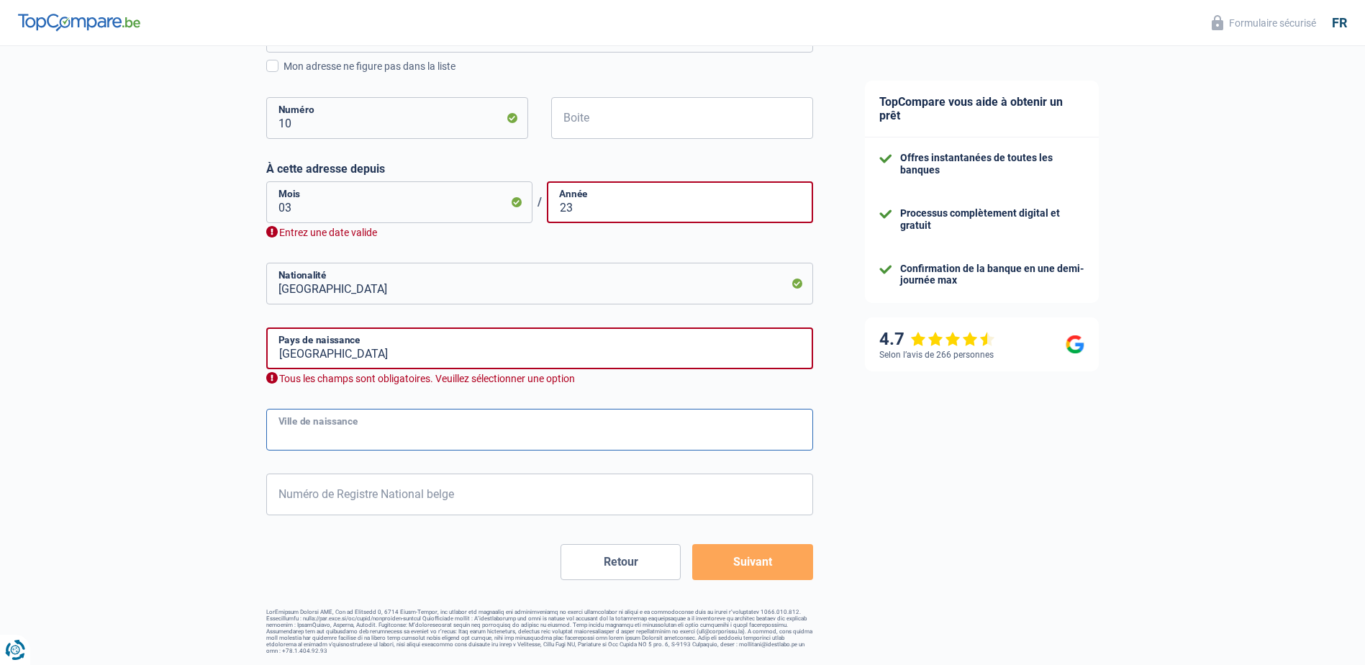
click at [425, 429] on input "Ville de naissance" at bounding box center [539, 430] width 547 height 42
type input "boussu"
click at [512, 352] on input "Belgique" at bounding box center [539, 348] width 547 height 42
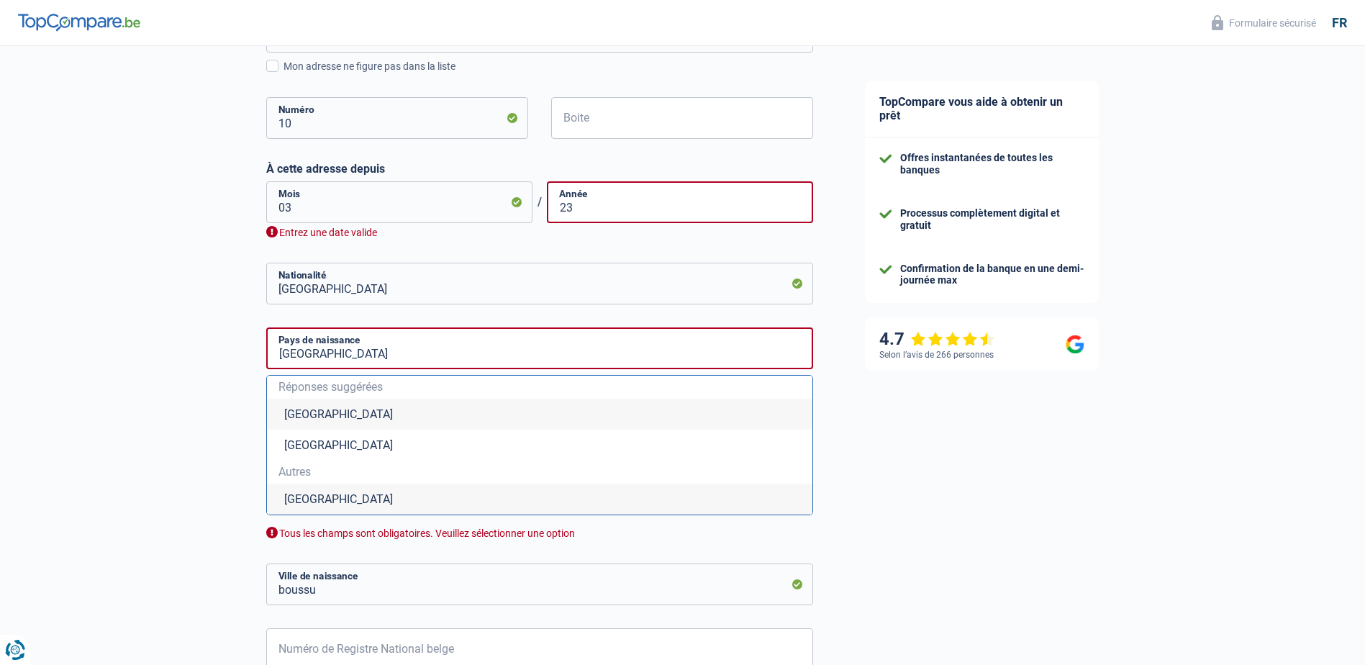
click at [289, 414] on li "Belgique" at bounding box center [540, 414] width 546 height 31
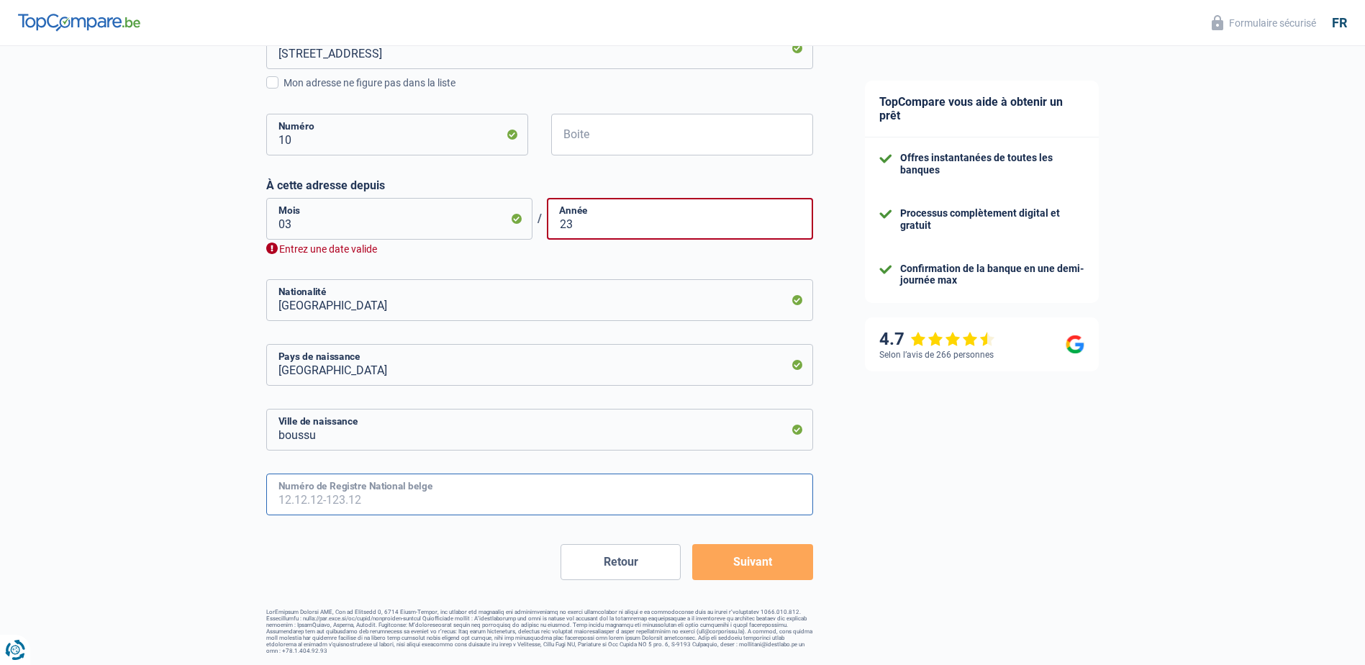
click at [398, 496] on input "Numéro de Registre National belge" at bounding box center [539, 495] width 547 height 42
type input "92.08.17-395.16"
type input "8"
type input "1992"
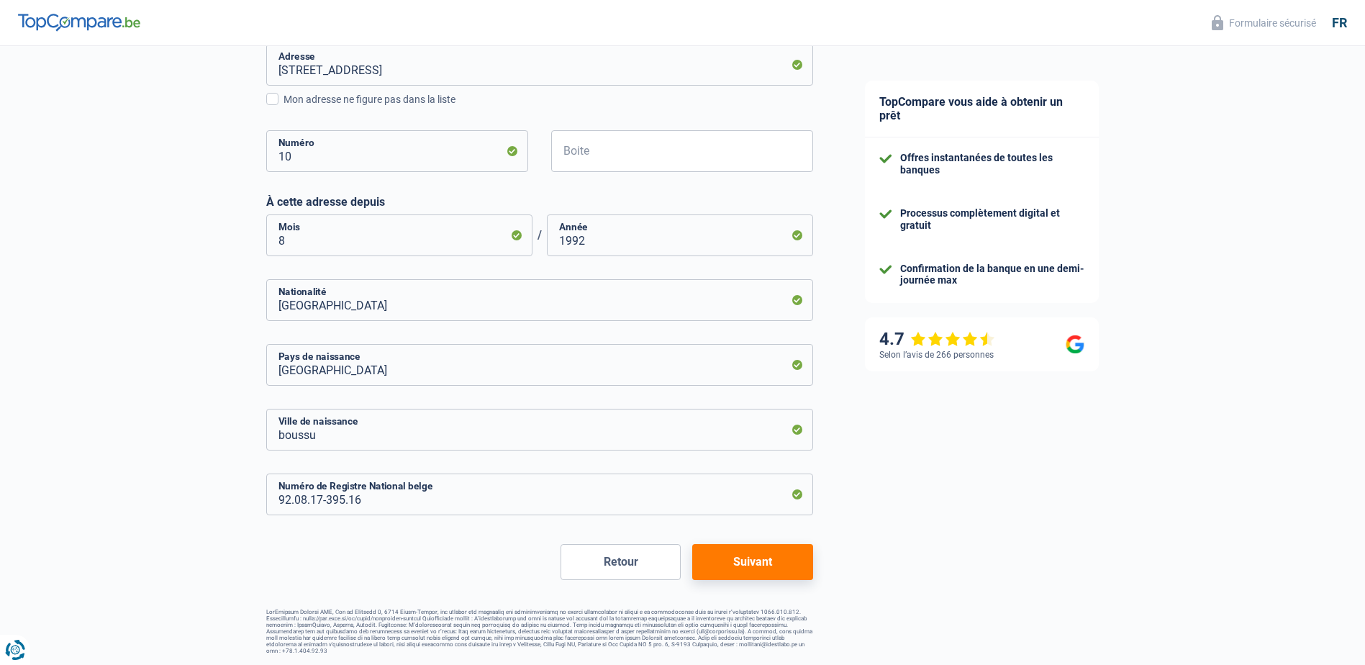
click at [733, 566] on button "Suivant" at bounding box center [752, 562] width 120 height 36
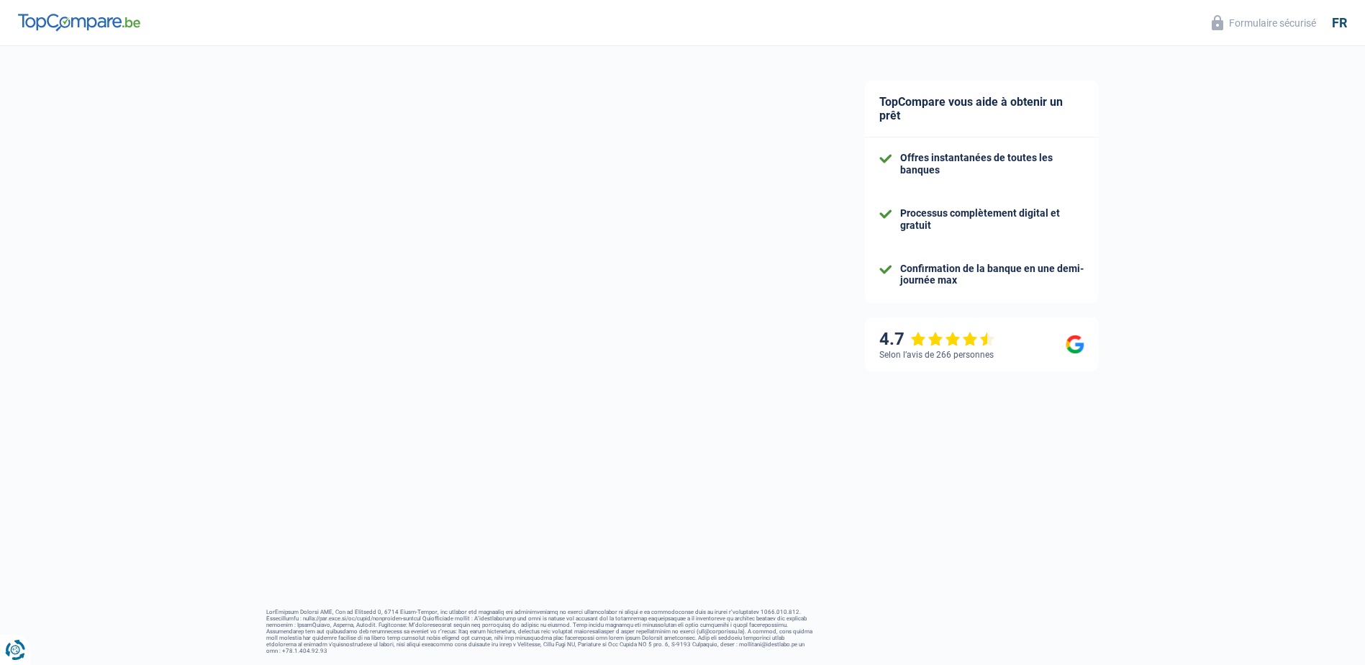
select select "familyAllowances"
select select "netSalary"
select select "mortgage"
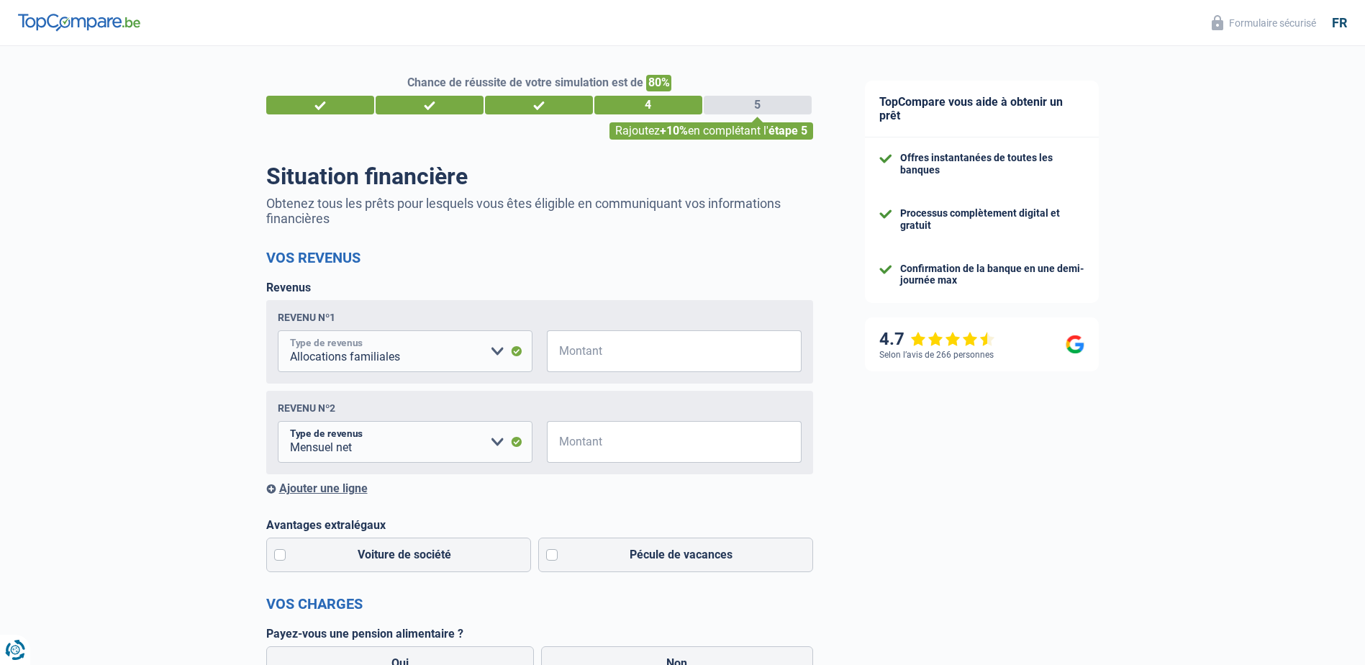
click at [504, 351] on select "Allocation d'handicap Allocations chômage Allocations familiales Chèques repas …" at bounding box center [405, 351] width 255 height 42
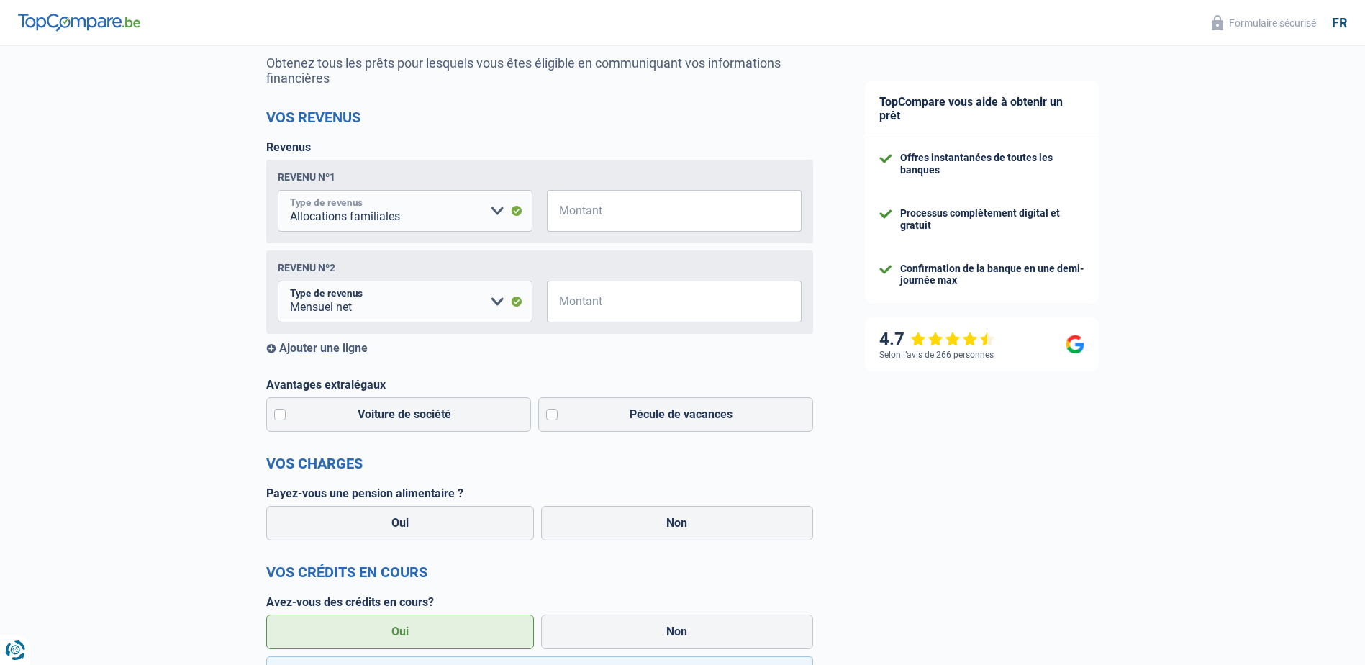
scroll to position [144, 0]
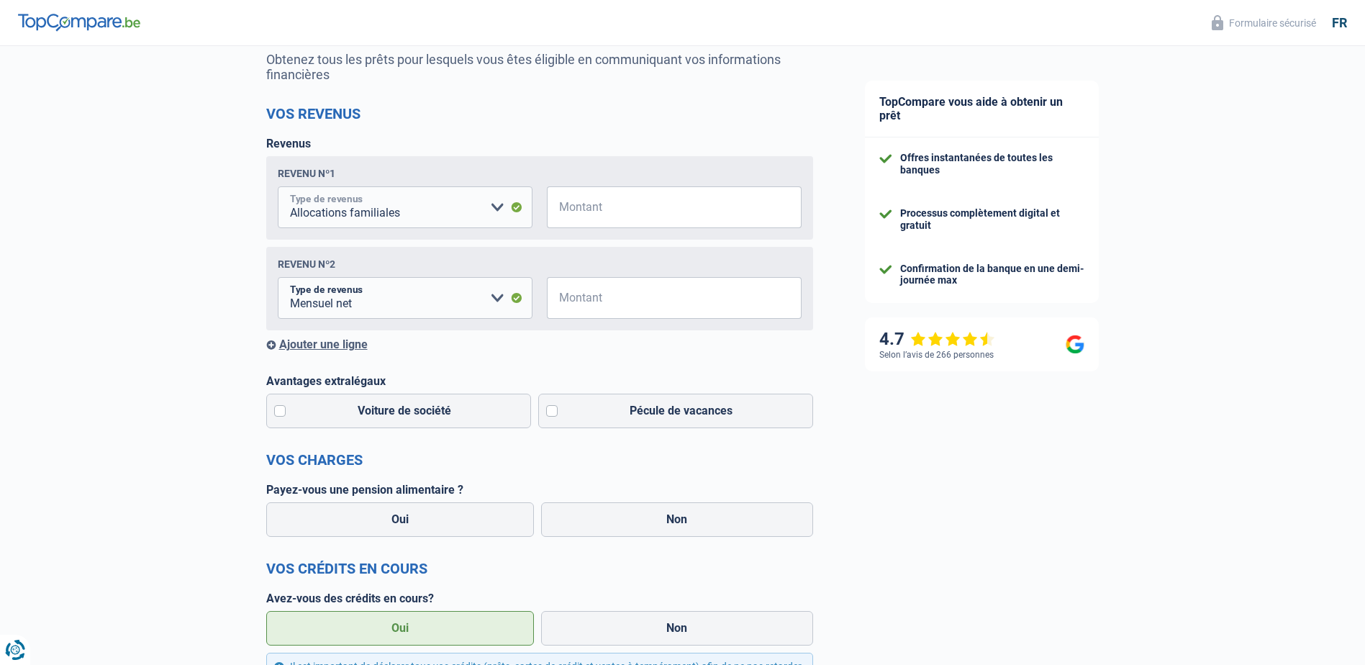
click at [494, 213] on select "Allocation d'handicap Allocations chômage Allocations familiales Chèques repas …" at bounding box center [405, 207] width 255 height 42
click at [427, 158] on div "Revenu nº1 Allocation d'handicap Allocations chômage Allocations familiales Chè…" at bounding box center [539, 197] width 547 height 83
click at [570, 208] on input "Montant" at bounding box center [683, 207] width 237 height 42
type input "0"
click at [496, 261] on div "Revenu nº2" at bounding box center [540, 264] width 524 height 12
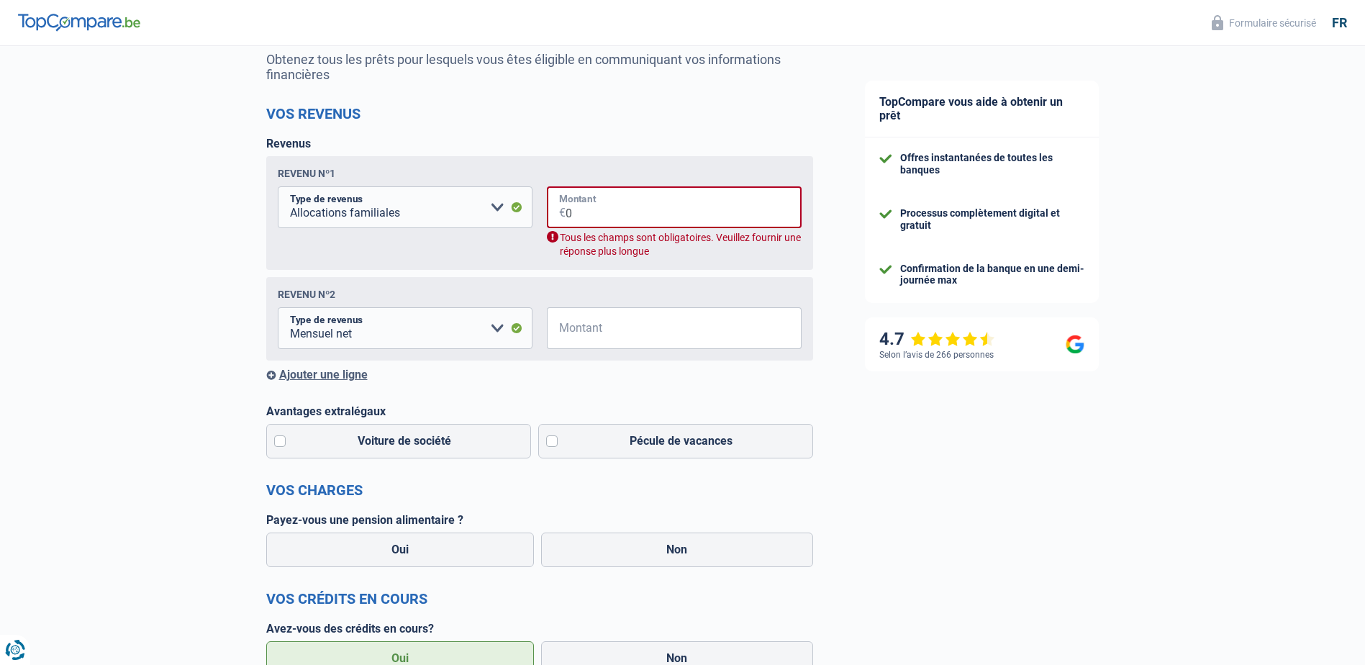
click at [592, 218] on input "0" at bounding box center [684, 207] width 236 height 42
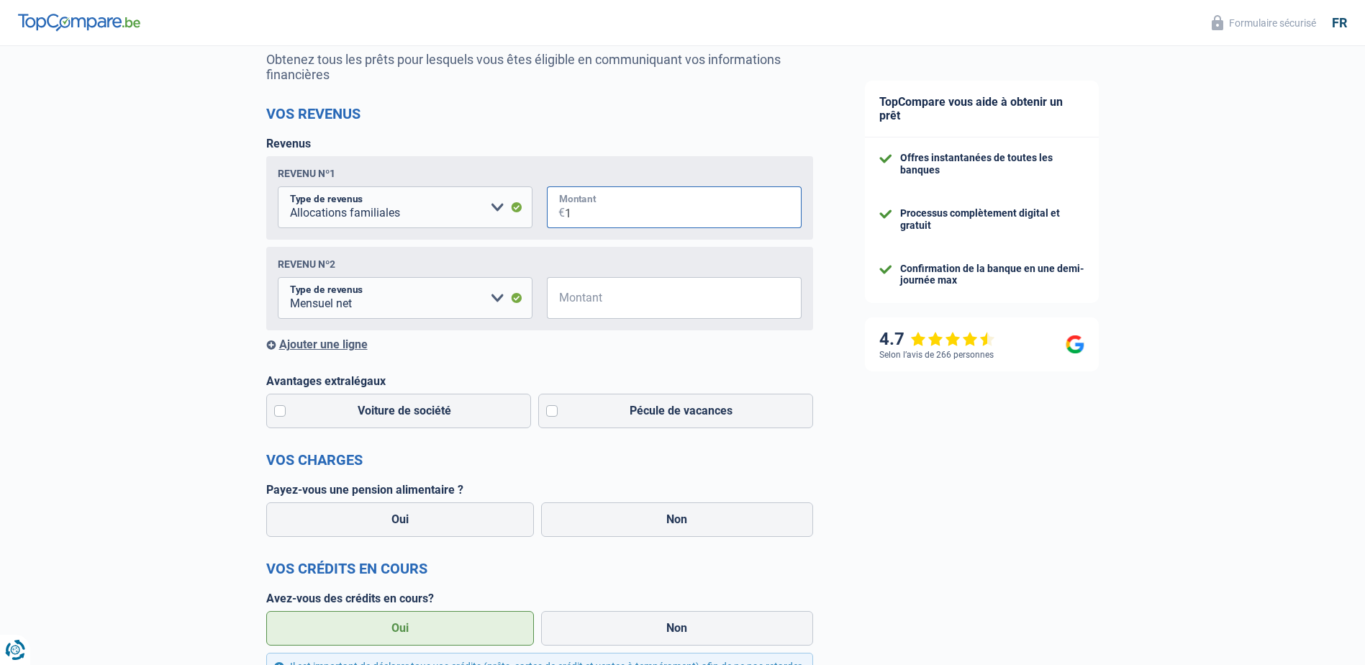
type input "1"
click at [669, 162] on div "Revenu nº1 Allocation d'handicap Allocations chômage Allocations familiales Chè…" at bounding box center [539, 197] width 547 height 83
click at [610, 308] on input "Montant" at bounding box center [683, 298] width 237 height 42
type input "2.800"
click at [453, 424] on label "Voiture de société" at bounding box center [399, 411] width 266 height 35
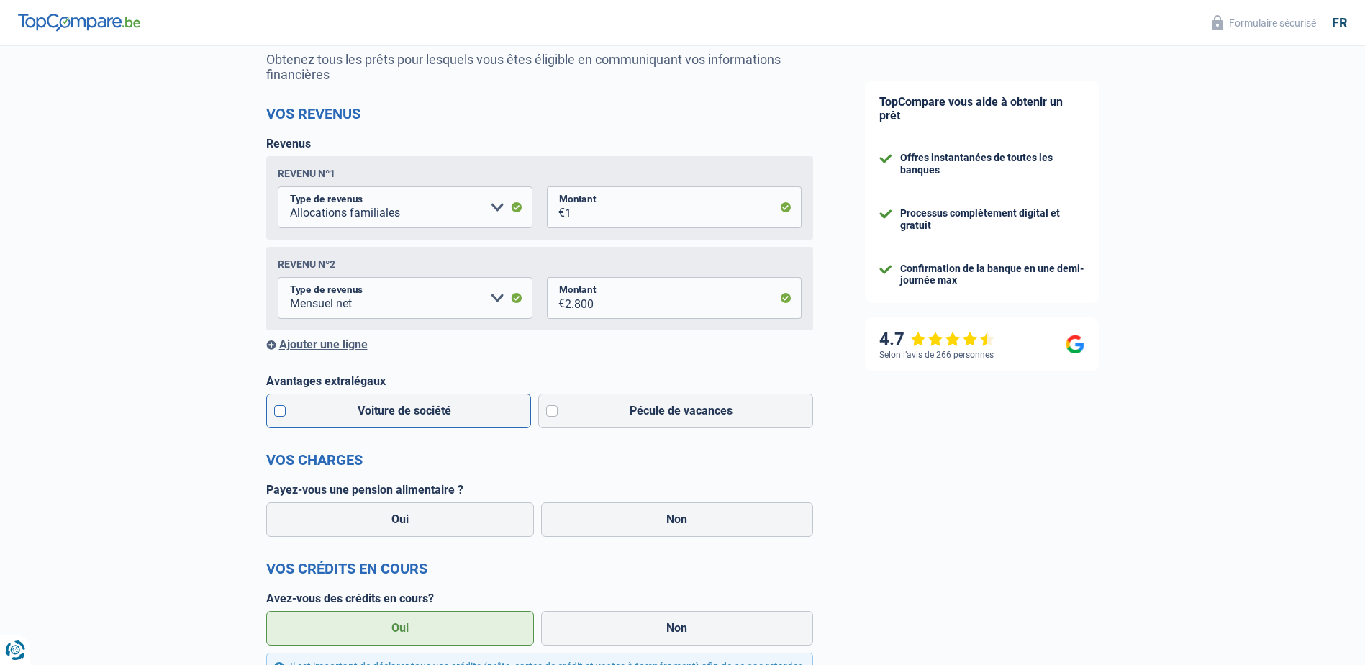
click at [453, 424] on input "Voiture de société" at bounding box center [399, 411] width 266 height 35
checkbox input "true"
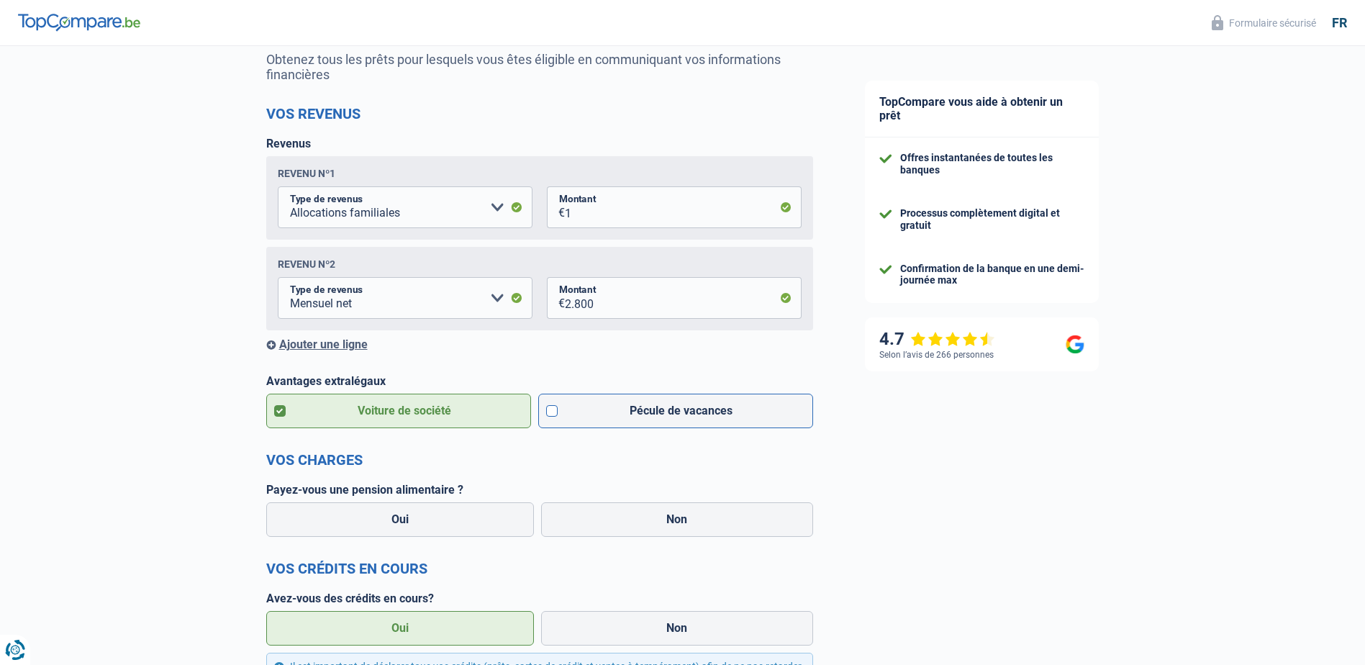
click at [626, 407] on label "Pécule de vacances" at bounding box center [675, 411] width 275 height 35
click at [626, 407] on input "Pécule de vacances" at bounding box center [675, 411] width 275 height 35
checkbox input "true"
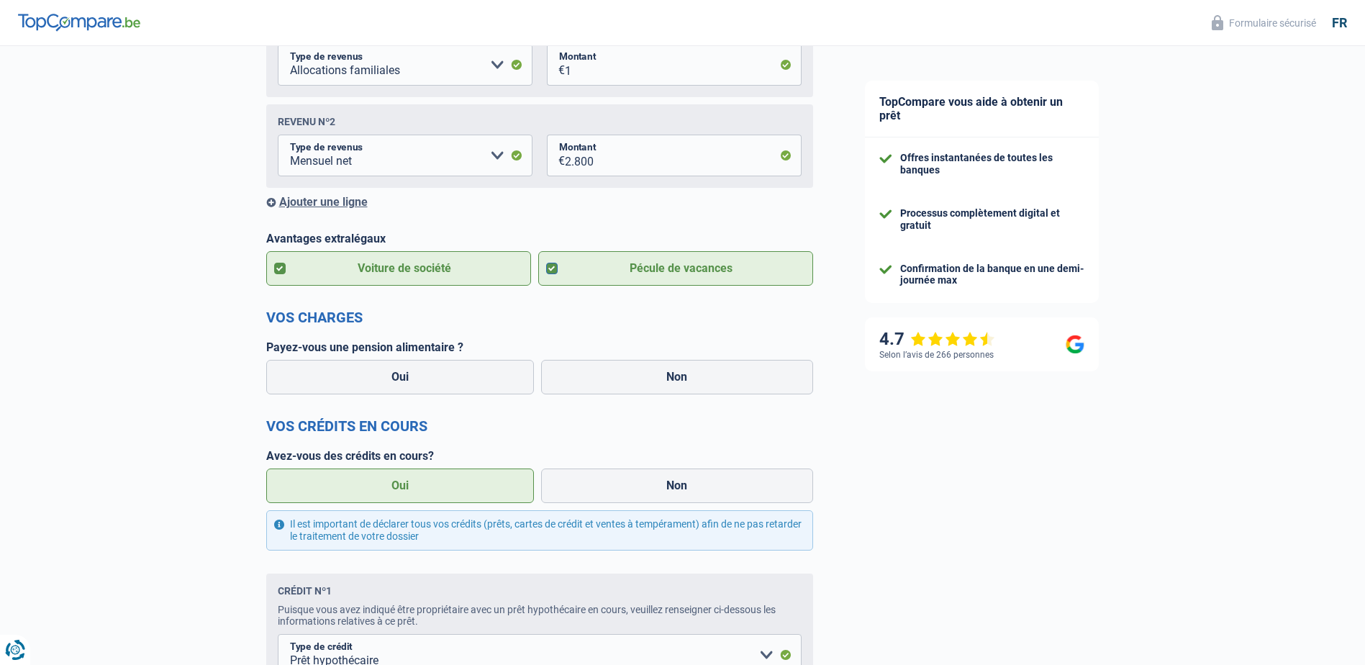
scroll to position [288, 0]
click at [426, 377] on label "Oui" at bounding box center [400, 375] width 268 height 35
click at [426, 377] on input "Oui" at bounding box center [400, 375] width 268 height 35
radio input "true"
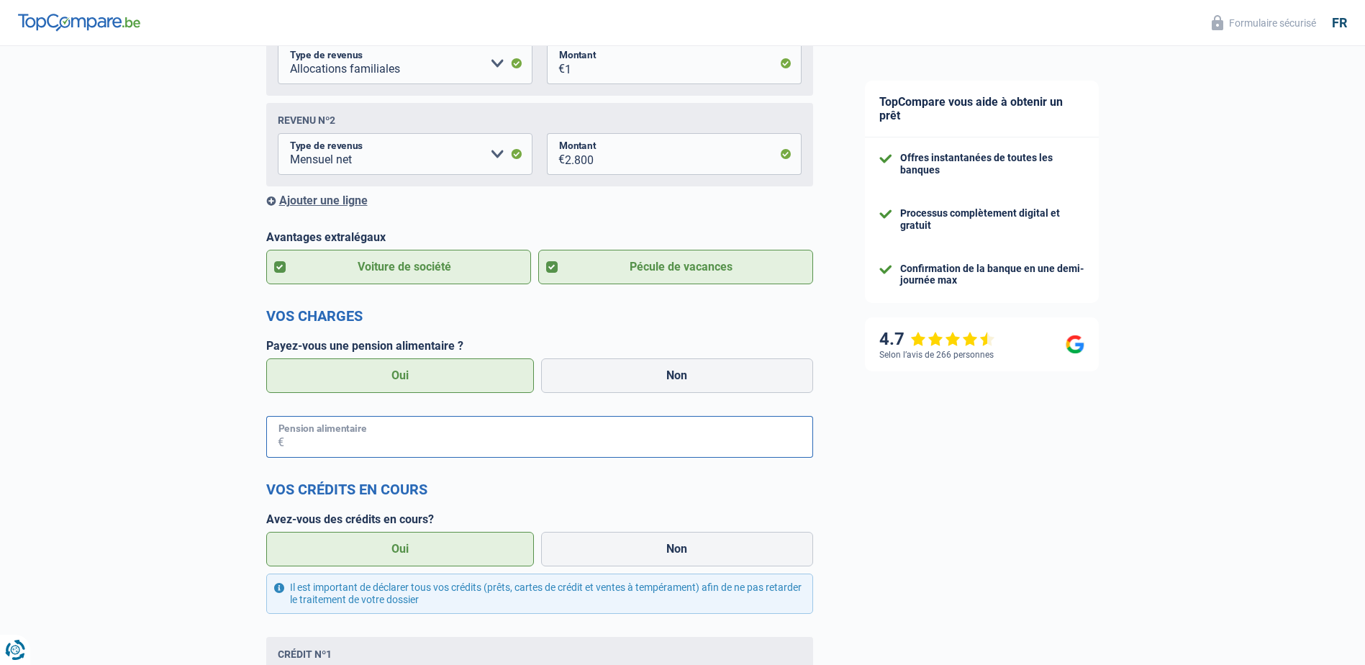
click at [404, 428] on input "Pension alimentaire" at bounding box center [548, 437] width 529 height 42
type input "125"
click at [669, 463] on form "Vos revenus Revenus Revenu nº1 Allocation d'handicap Allocations chômage Alloca…" at bounding box center [539, 570] width 547 height 1219
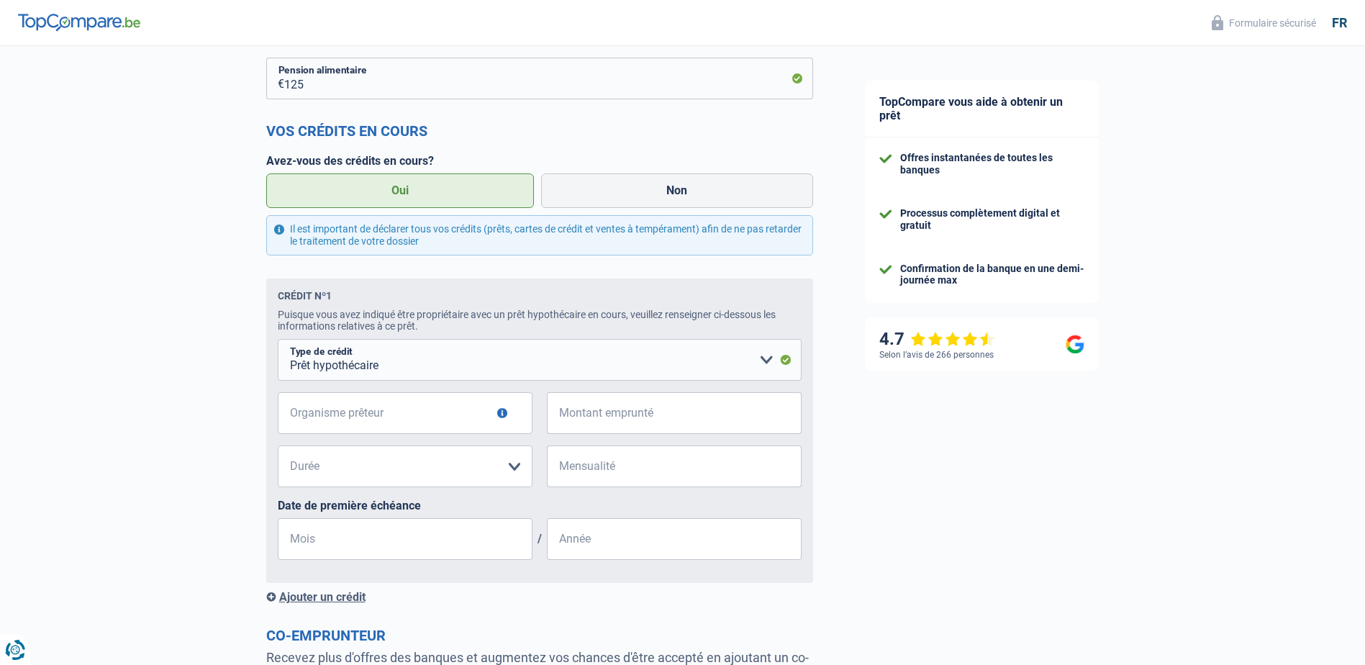
scroll to position [648, 0]
click at [460, 422] on input "Organisme prêteur" at bounding box center [405, 412] width 255 height 42
type input "elantis"
click at [625, 421] on input "Montant emprunté" at bounding box center [683, 412] width 237 height 42
type input "175.000"
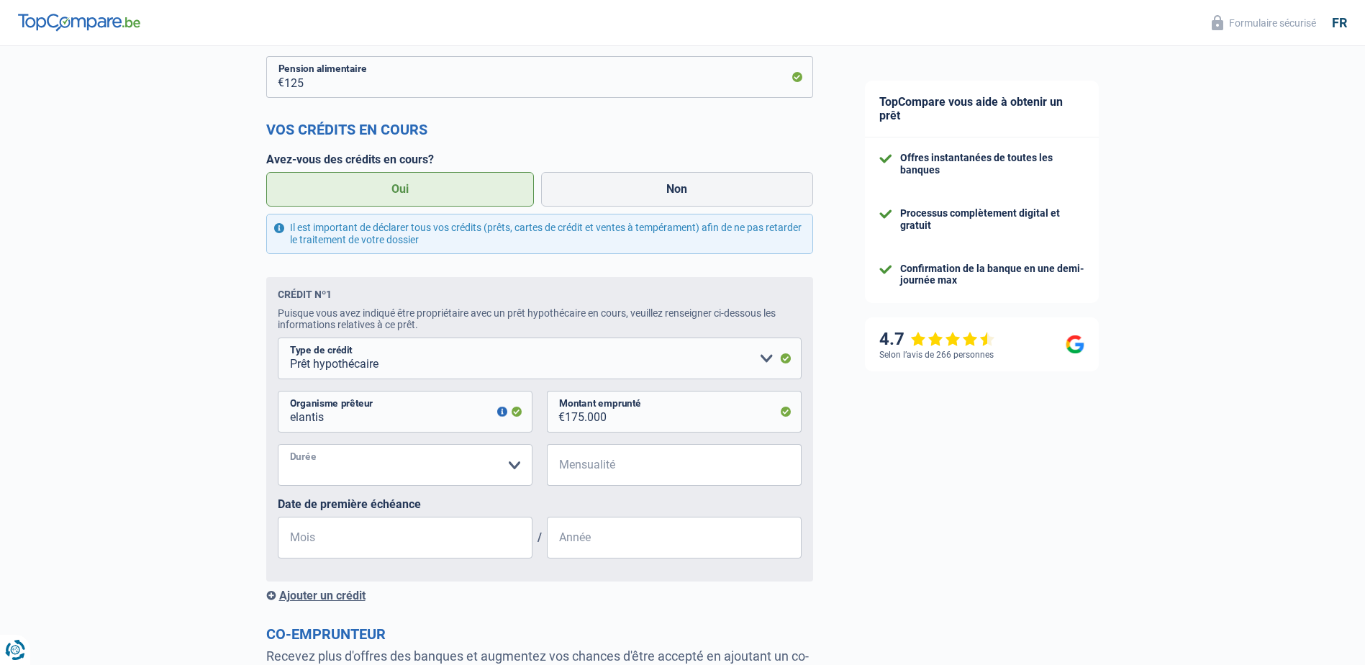
click at [513, 473] on select "120 mois 180 mois 240 mois 300 mois 360 mois 420 mois Veuillez sélectionner une…" at bounding box center [405, 465] width 255 height 42
select select "180"
click at [278, 448] on select "120 mois 180 mois 240 mois 300 mois 360 mois 420 mois Veuillez sélectionner une…" at bounding box center [405, 465] width 255 height 42
click at [669, 473] on input "Mensualité" at bounding box center [683, 465] width 237 height 42
type input "883"
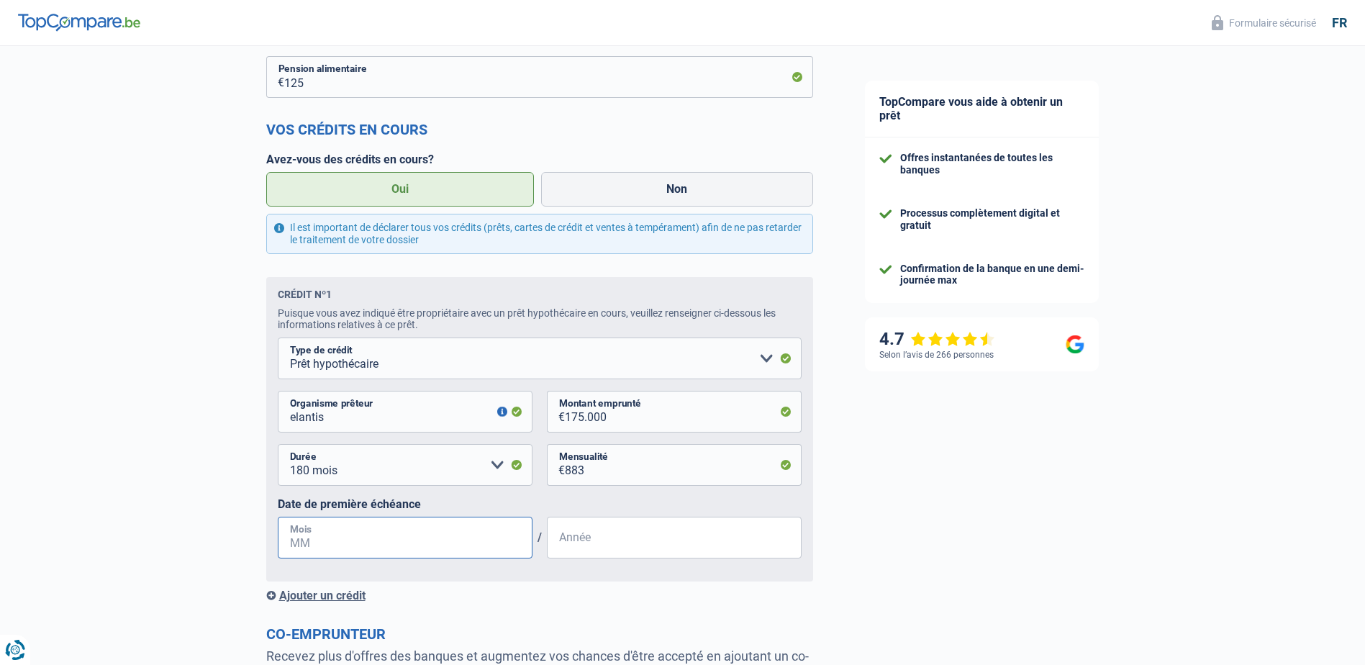
click at [413, 546] on input "Mois" at bounding box center [405, 538] width 255 height 42
type input "03"
click at [642, 556] on input "Année" at bounding box center [674, 538] width 255 height 42
type input "2023"
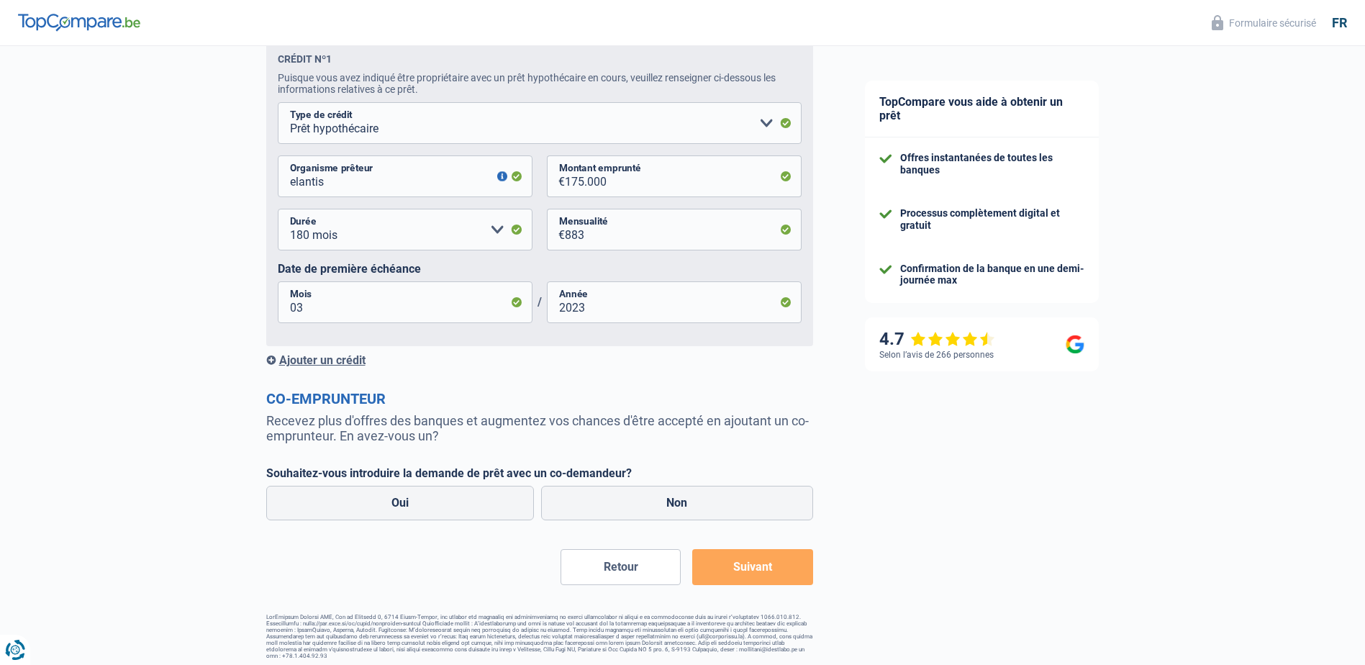
scroll to position [893, 0]
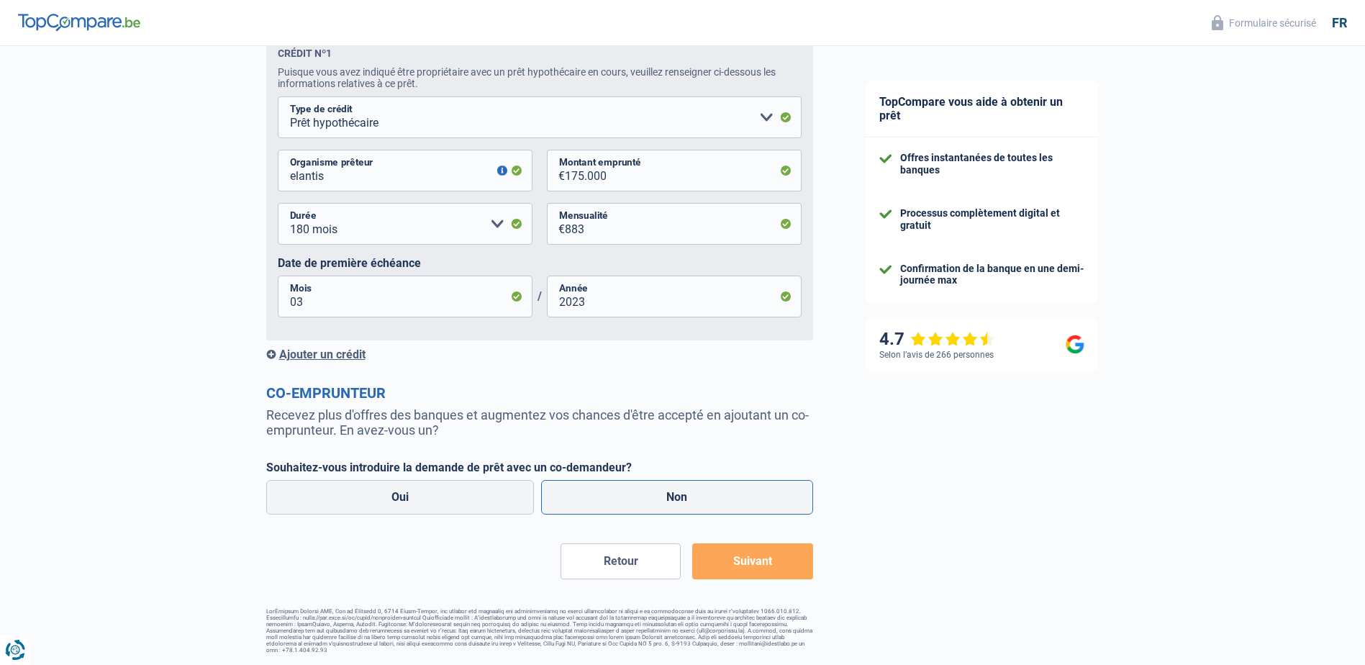
click at [697, 493] on label "Non" at bounding box center [677, 497] width 272 height 35
click at [697, 493] on input "Non" at bounding box center [677, 497] width 272 height 35
radio input "true"
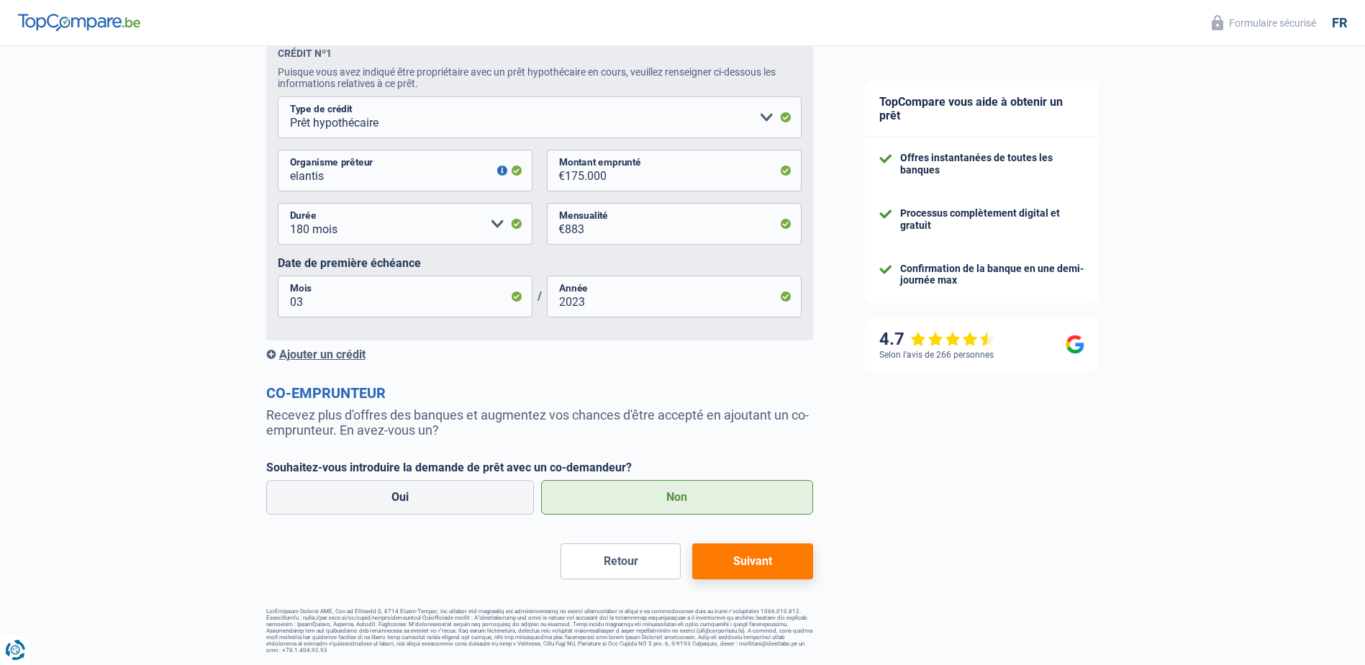
click at [751, 567] on button "Suivant" at bounding box center [752, 561] width 120 height 36
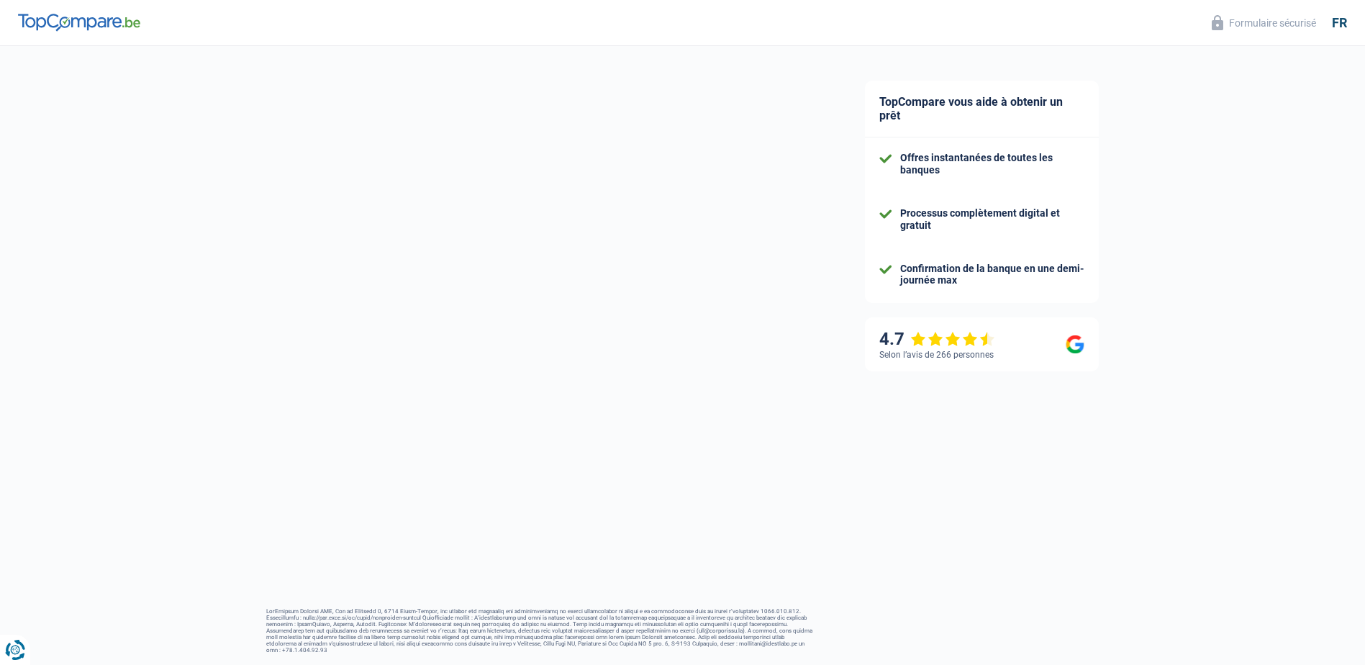
scroll to position [35, 0]
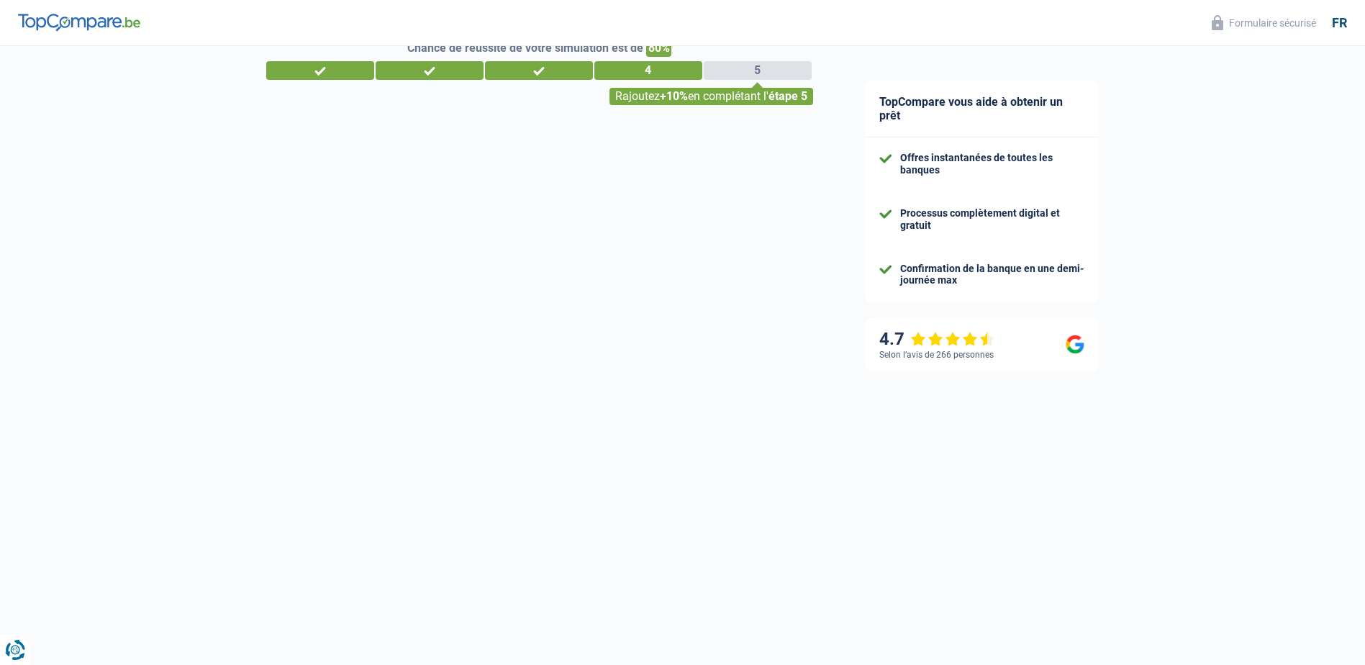
select select "car"
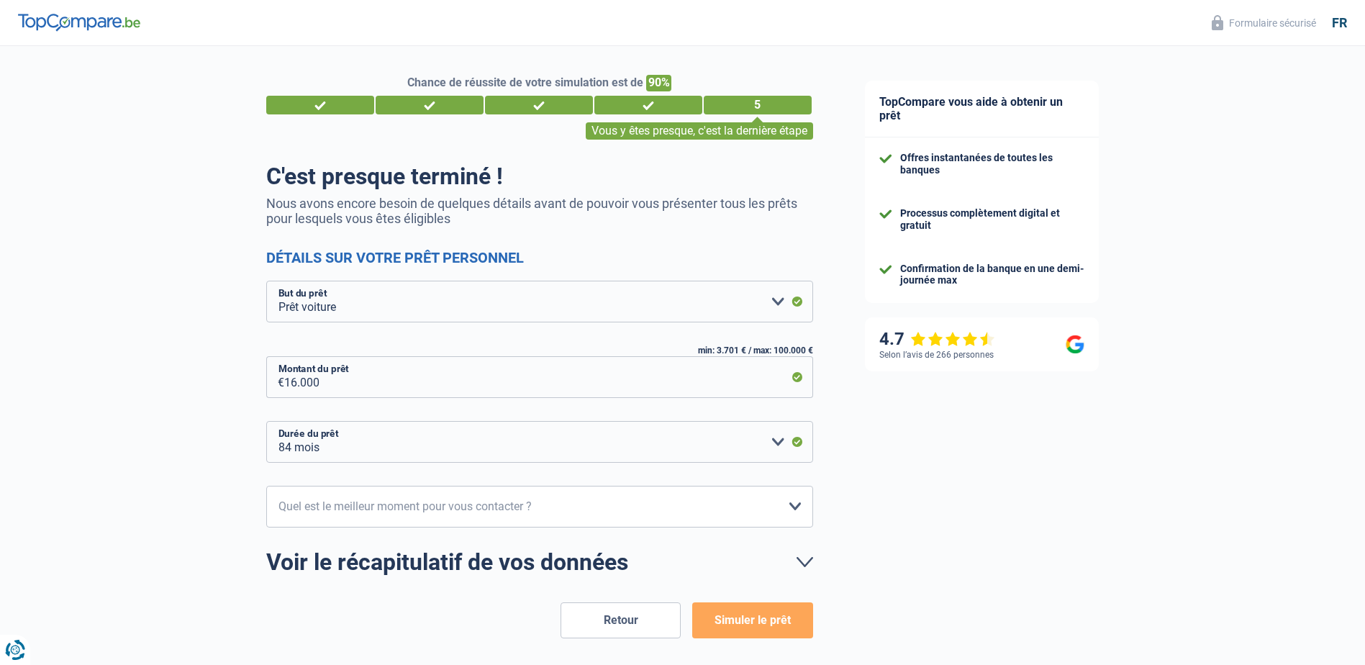
scroll to position [58, 0]
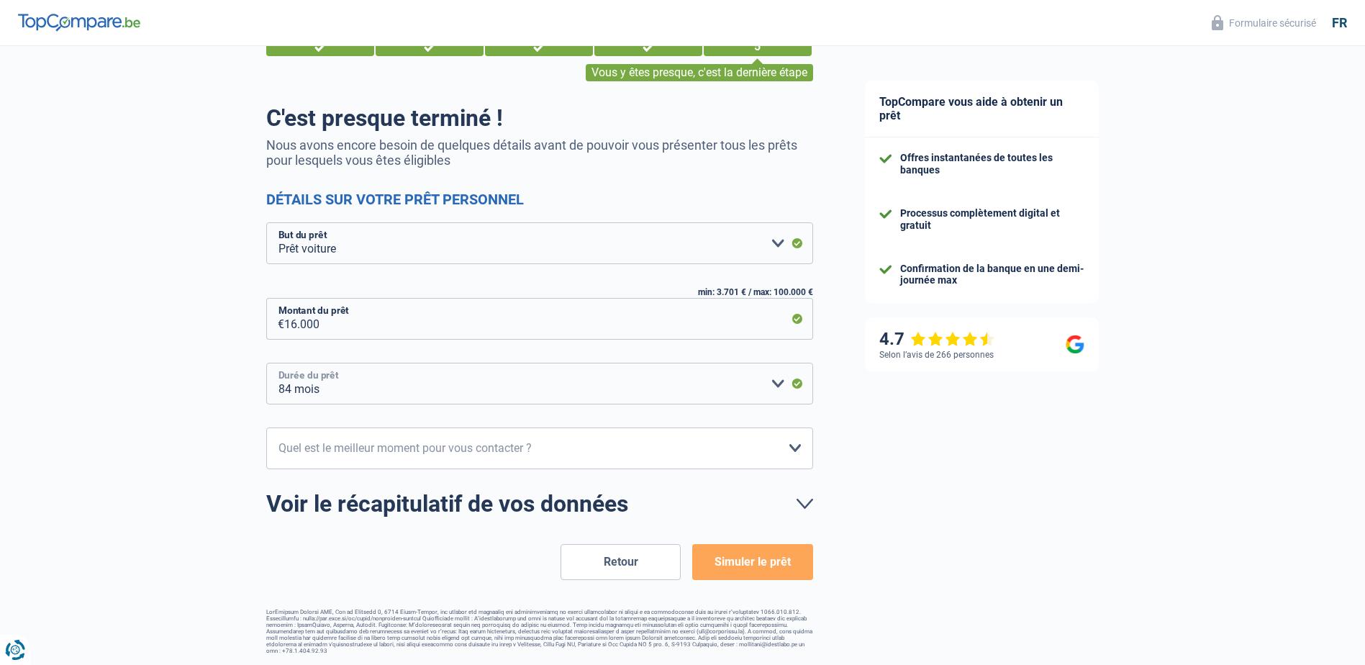
click at [547, 385] on select "12 mois 18 mois 24 mois 30 mois 36 mois 42 mois 48 mois 60 mois 72 mois 84 mois…" at bounding box center [539, 384] width 547 height 42
click at [544, 386] on select "12 mois 18 mois 24 mois 30 mois 36 mois 42 mois 48 mois 60 mois 72 mois 84 mois…" at bounding box center [539, 384] width 547 height 42
select select "60"
click at [266, 363] on select "12 mois 18 mois 24 mois 30 mois 36 mois 42 mois 48 mois 60 mois 72 mois 84 mois…" at bounding box center [539, 384] width 547 height 42
click at [456, 452] on select "10h-12h 12h-14h 14h-16h 16h-18h Veuillez sélectionner une option" at bounding box center [539, 449] width 547 height 42
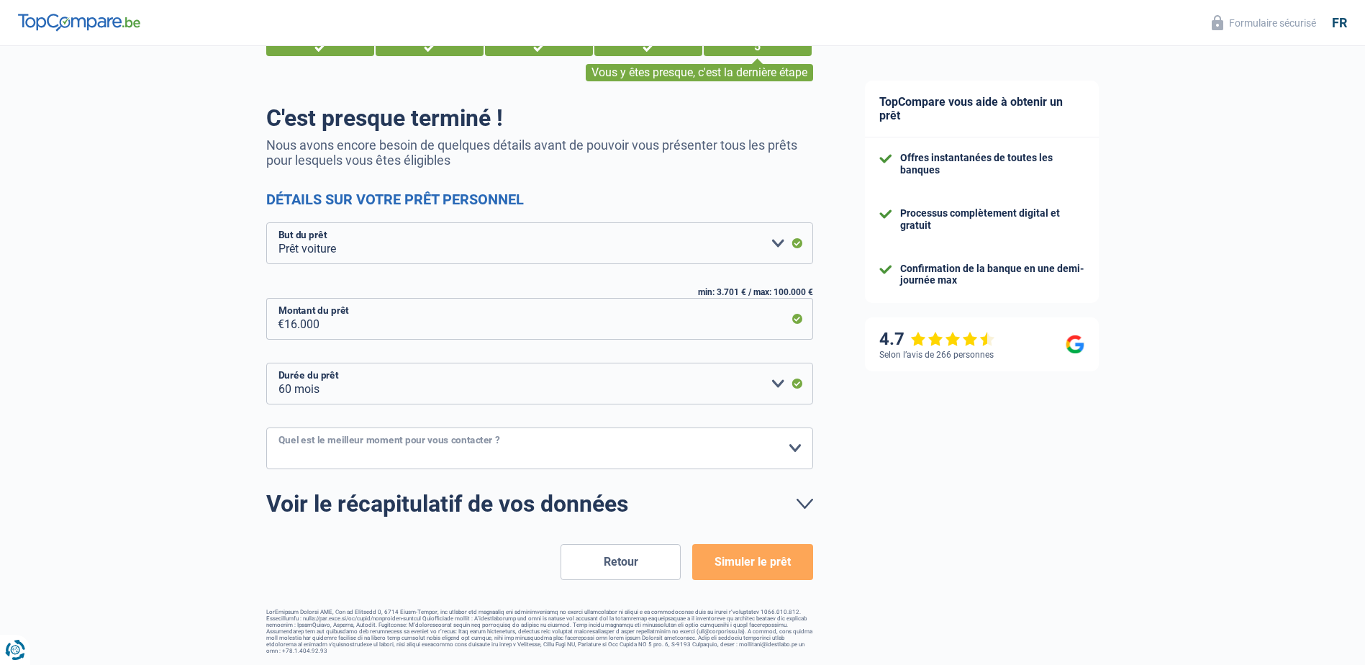
select select "16-18"
click at [266, 428] on select "10h-12h 12h-14h 14h-16h 16h-18h Veuillez sélectionner une option" at bounding box center [539, 449] width 547 height 42
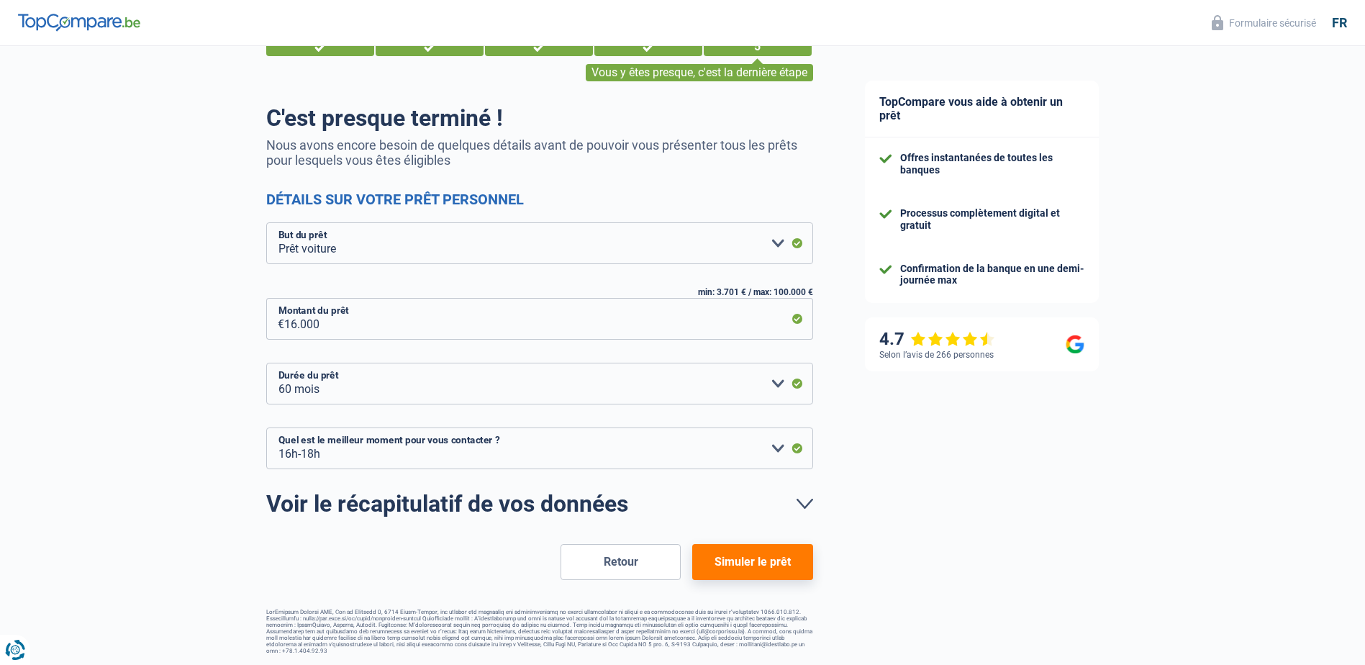
click at [784, 568] on button "Simuler le prêt" at bounding box center [752, 562] width 120 height 36
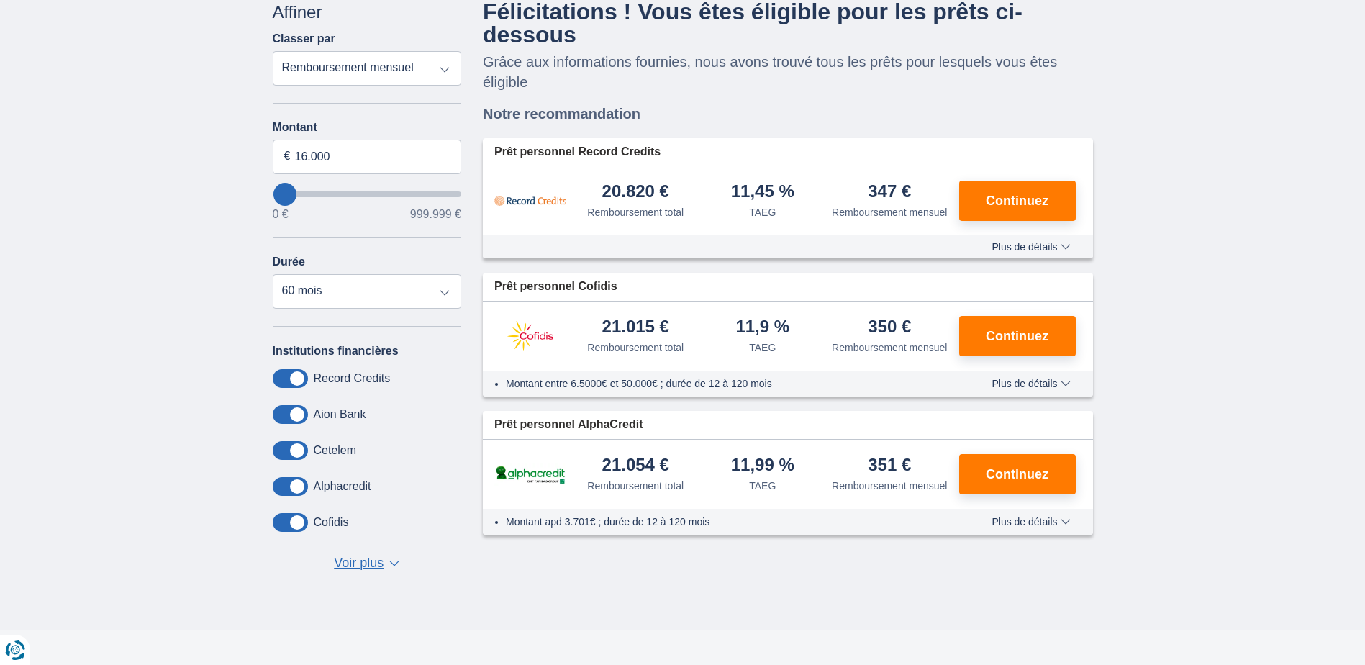
scroll to position [144, 0]
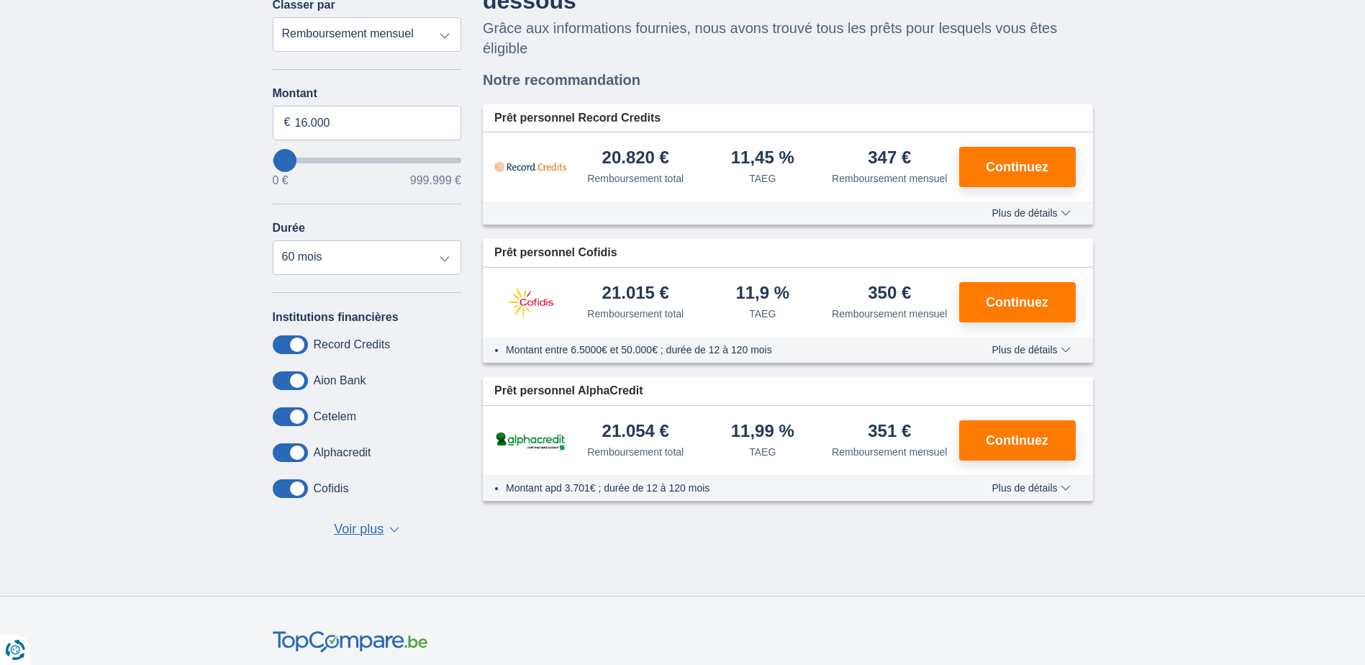
click at [375, 520] on span "Voir plus" at bounding box center [359, 529] width 50 height 19
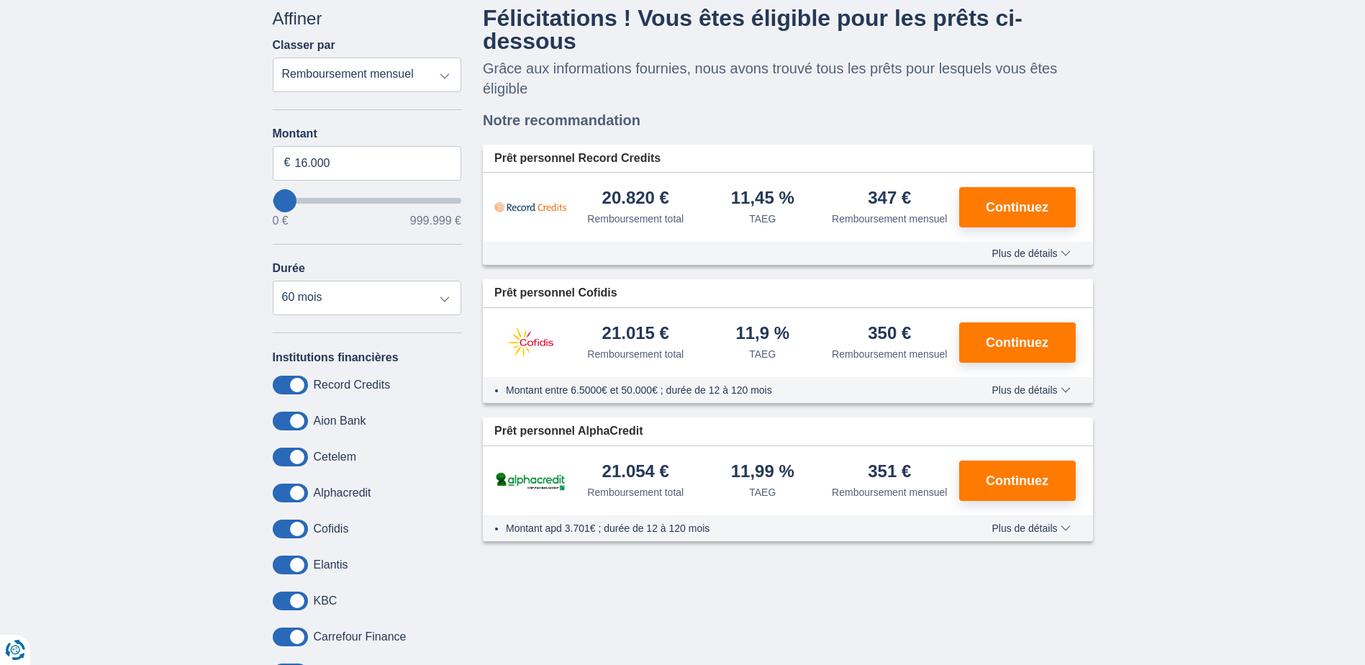
scroll to position [72, 0]
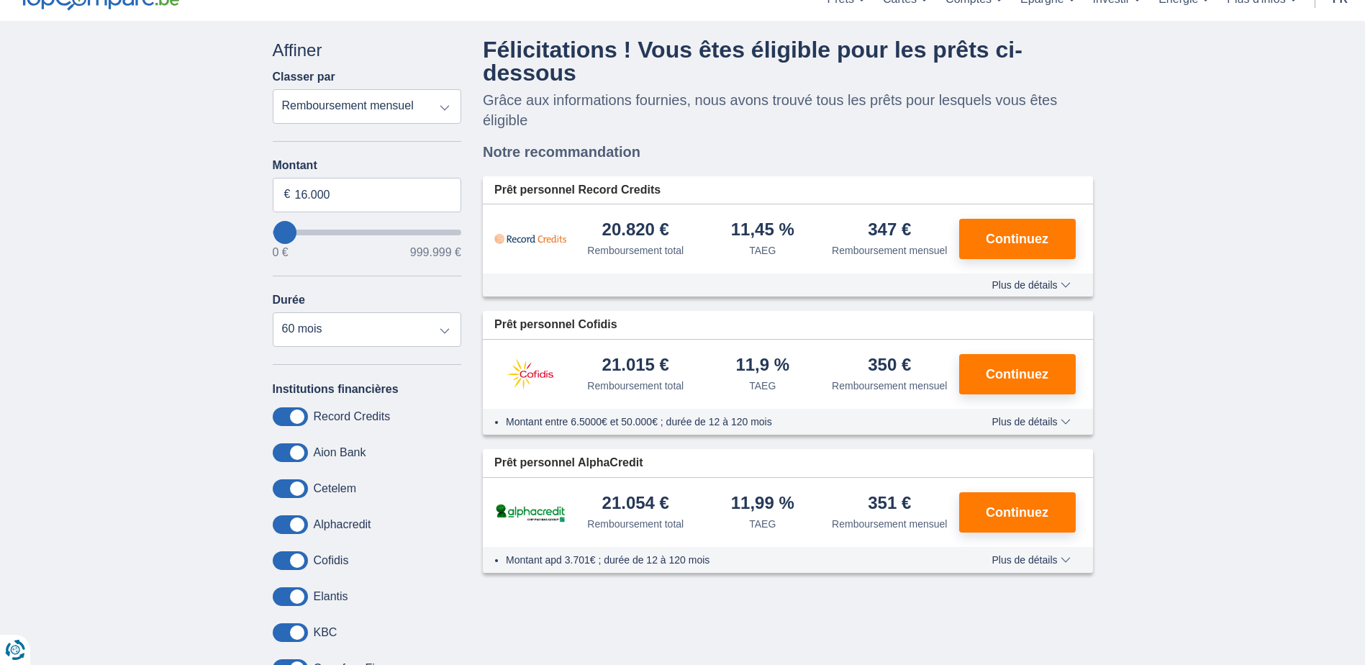
click at [1043, 285] on span "Plus de détails" at bounding box center [1031, 285] width 78 height 10
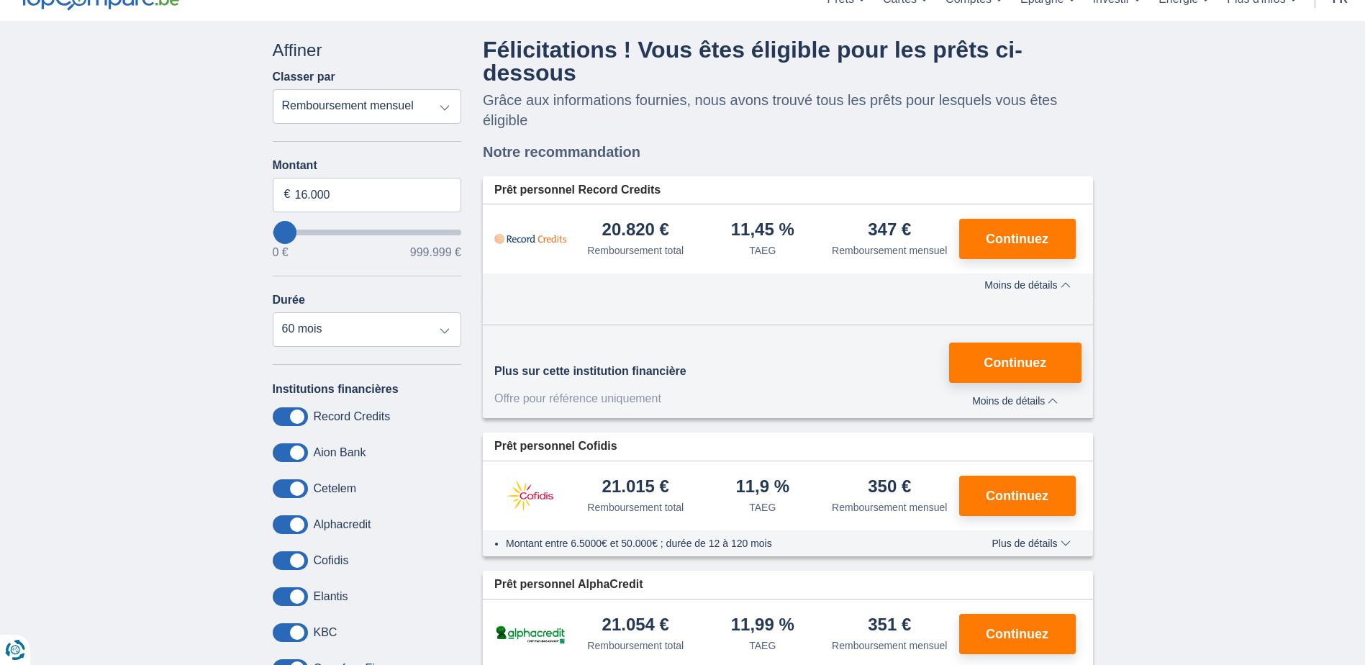
click at [1044, 285] on span "Moins de détails" at bounding box center [1028, 285] width 86 height 10
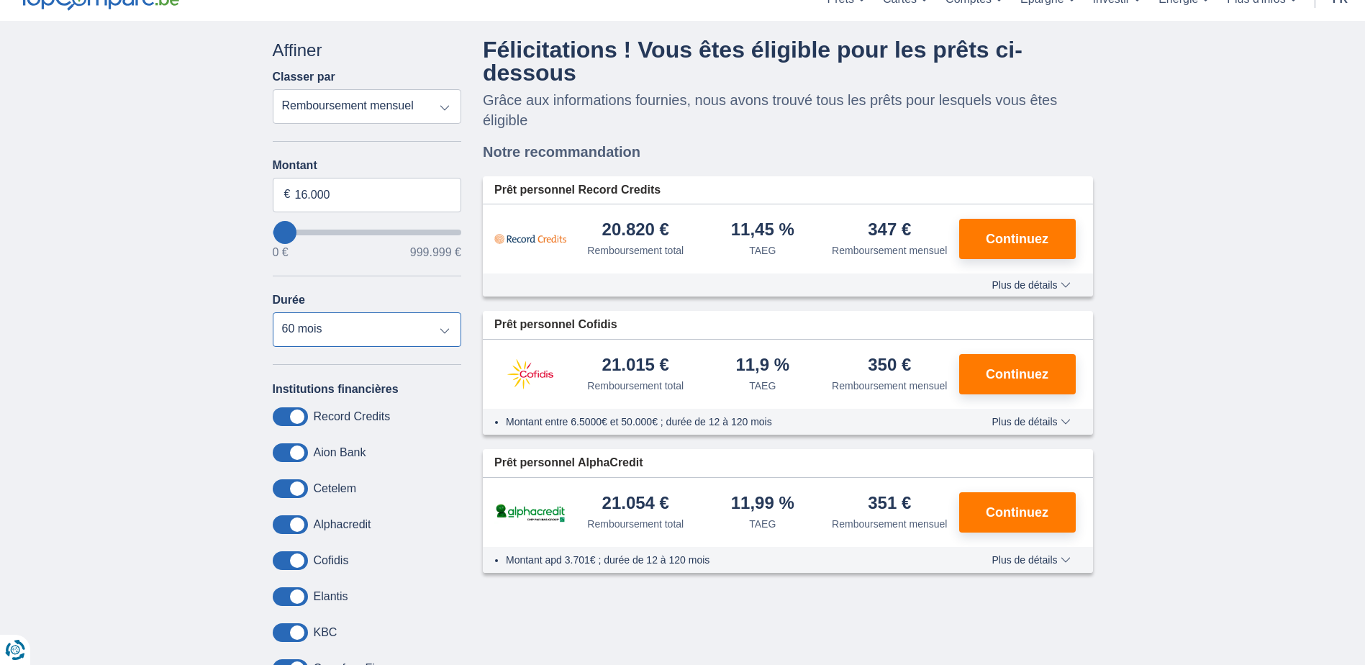
click at [430, 329] on select "12 mois 18 mois 24 mois 30 mois 36 mois 42 mois 48 mois 60 mois 72 mois 84 mois" at bounding box center [367, 329] width 189 height 35
click at [273, 312] on select "12 mois 18 mois 24 mois 30 mois 36 mois 42 mois 48 mois 60 mois 72 mois 84 mois" at bounding box center [367, 329] width 189 height 35
click at [436, 335] on select "12 mois 18 mois 24 mois 30 mois 36 mois 42 mois 48 mois 60 mois 72 mois 84 mois" at bounding box center [367, 329] width 189 height 35
select select "60"
click at [273, 312] on select "12 mois 18 mois 24 mois 30 mois 36 mois 42 mois 48 mois 60 mois 72 mois 84 mois" at bounding box center [367, 329] width 189 height 35
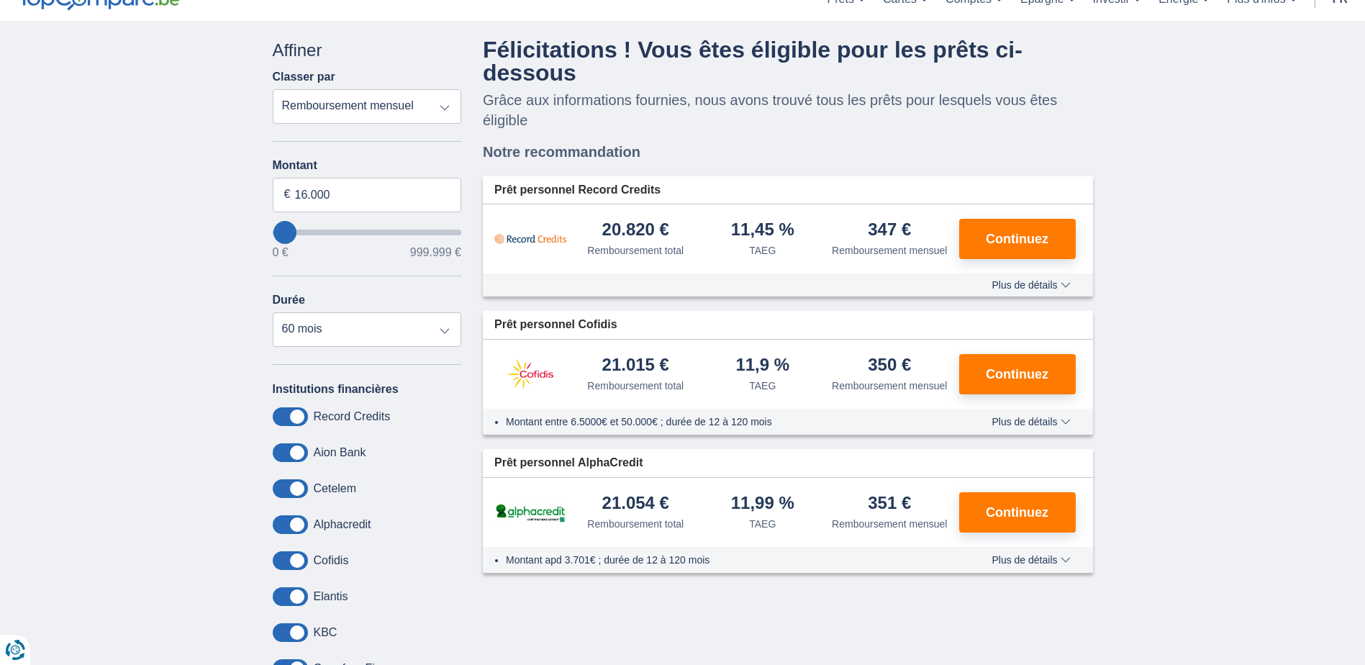
type input "0"
select select "12"
type input "2.000"
type input "2000"
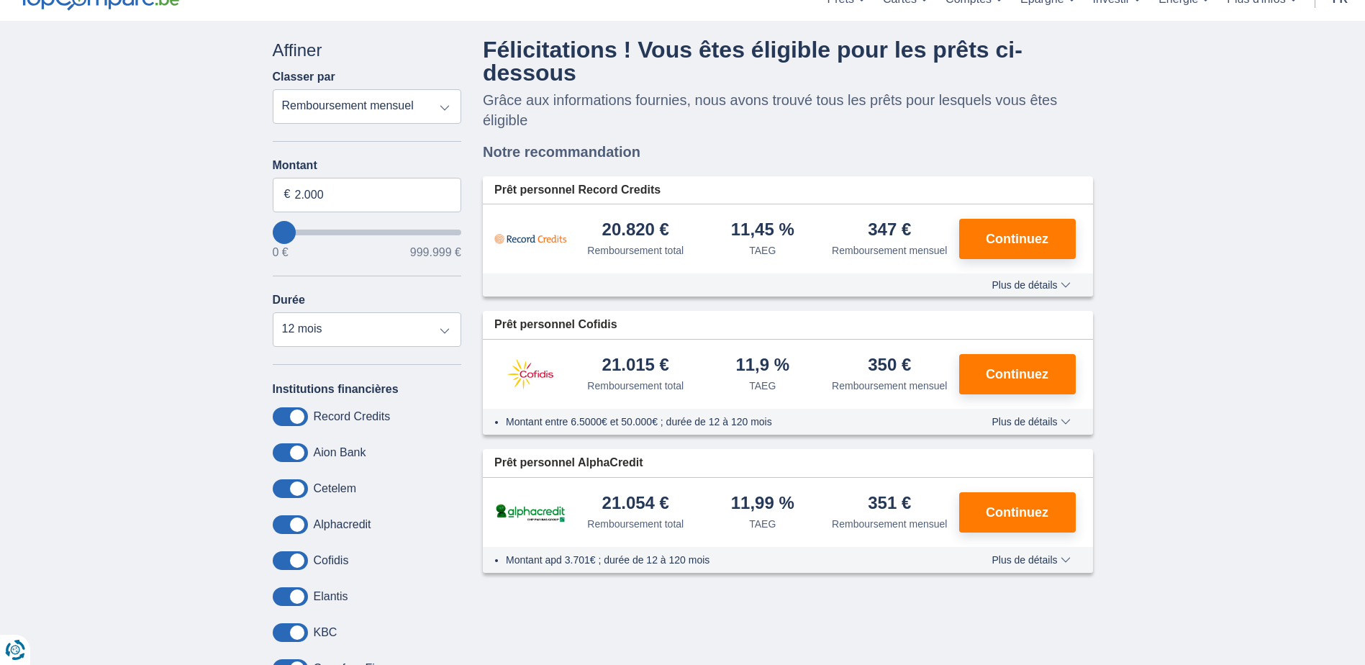
type input "7.000"
type input "7000"
type input "11.000"
type input "15000"
type input "15.000"
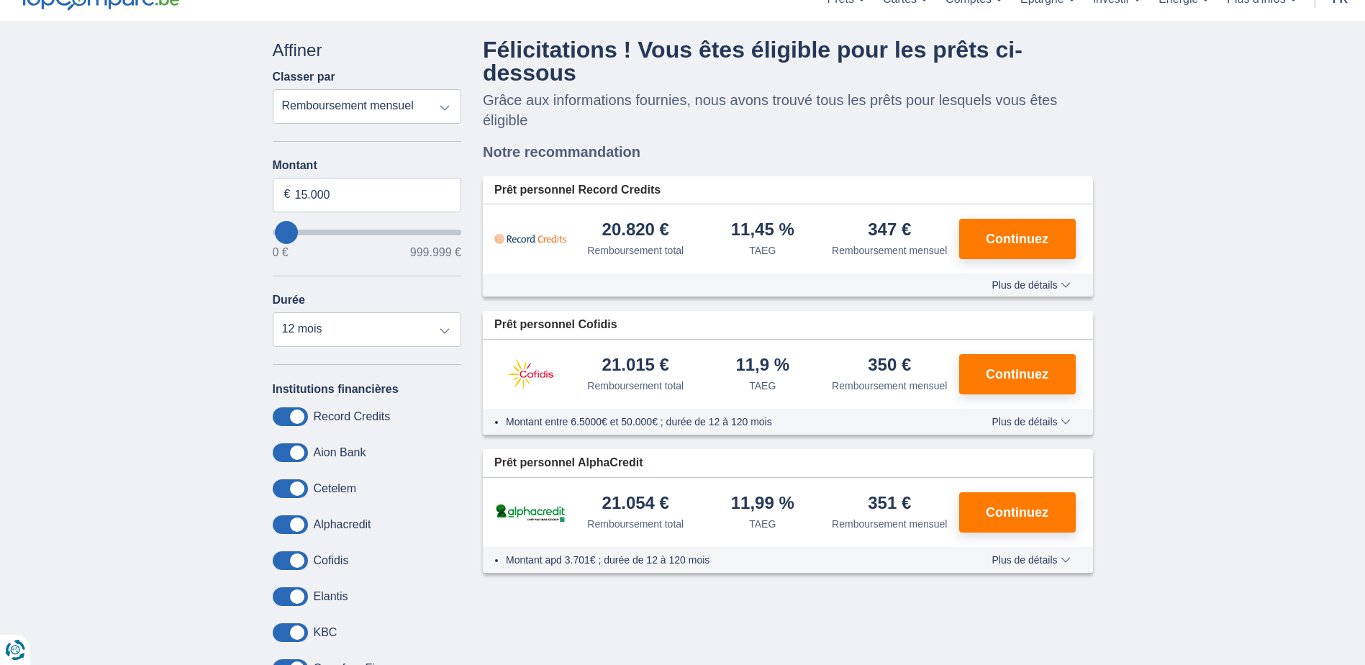
select select "60"
click at [302, 196] on input "15.000" at bounding box center [367, 195] width 189 height 35
type input "17.000"
type input "17000"
click at [259, 223] on div "× widget.non-eligible-application.title widget.non-eligible-application.text no…" at bounding box center [682, 470] width 1365 height 899
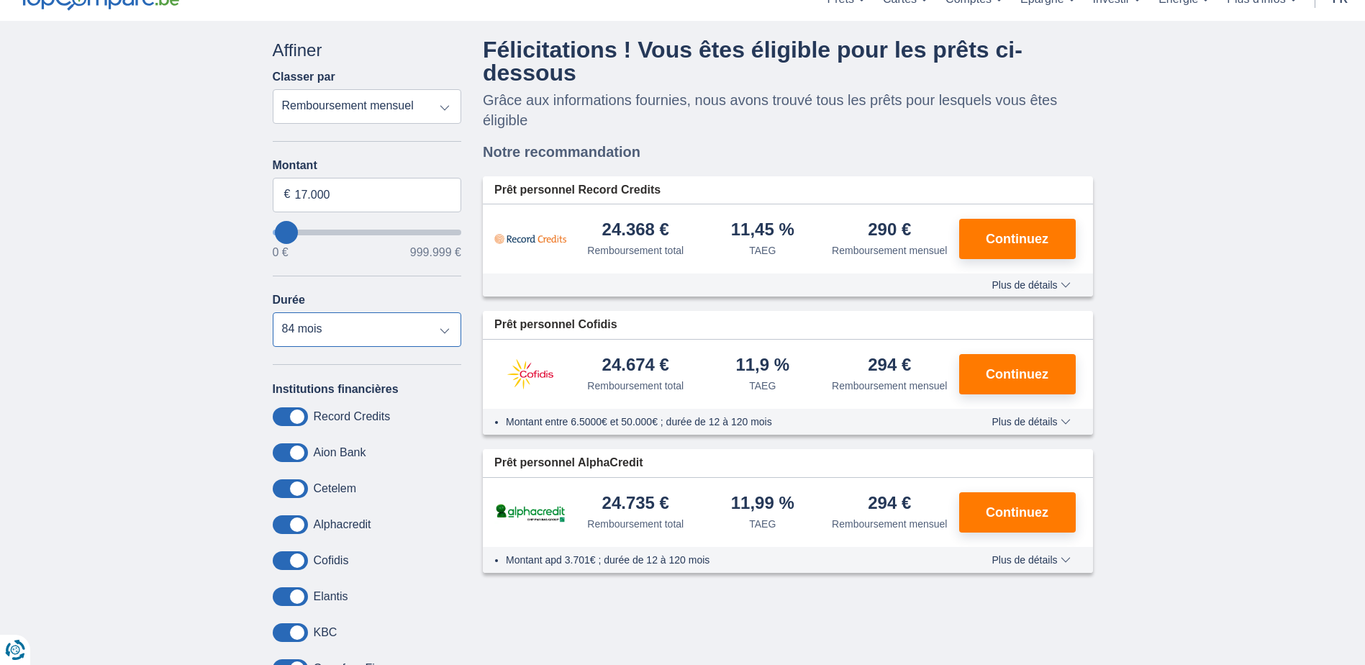
click at [374, 343] on select "12 mois 18 mois 24 mois 30 mois 36 mois 42 mois 48 mois 60 mois 72 mois 84 mois" at bounding box center [367, 329] width 189 height 35
click at [273, 312] on select "12 mois 18 mois 24 mois 30 mois 36 mois 42 mois 48 mois 60 mois 72 mois 84 mois" at bounding box center [367, 329] width 189 height 35
click at [358, 332] on select "12 mois 18 mois 24 mois 30 mois 36 mois 42 mois 48 mois 60 mois 72 mois 84 mois" at bounding box center [367, 329] width 189 height 35
select select "72"
click at [273, 312] on select "12 mois 18 mois 24 mois 30 mois 36 mois 42 mois 48 mois 60 mois 72 mois 84 mois" at bounding box center [367, 329] width 189 height 35
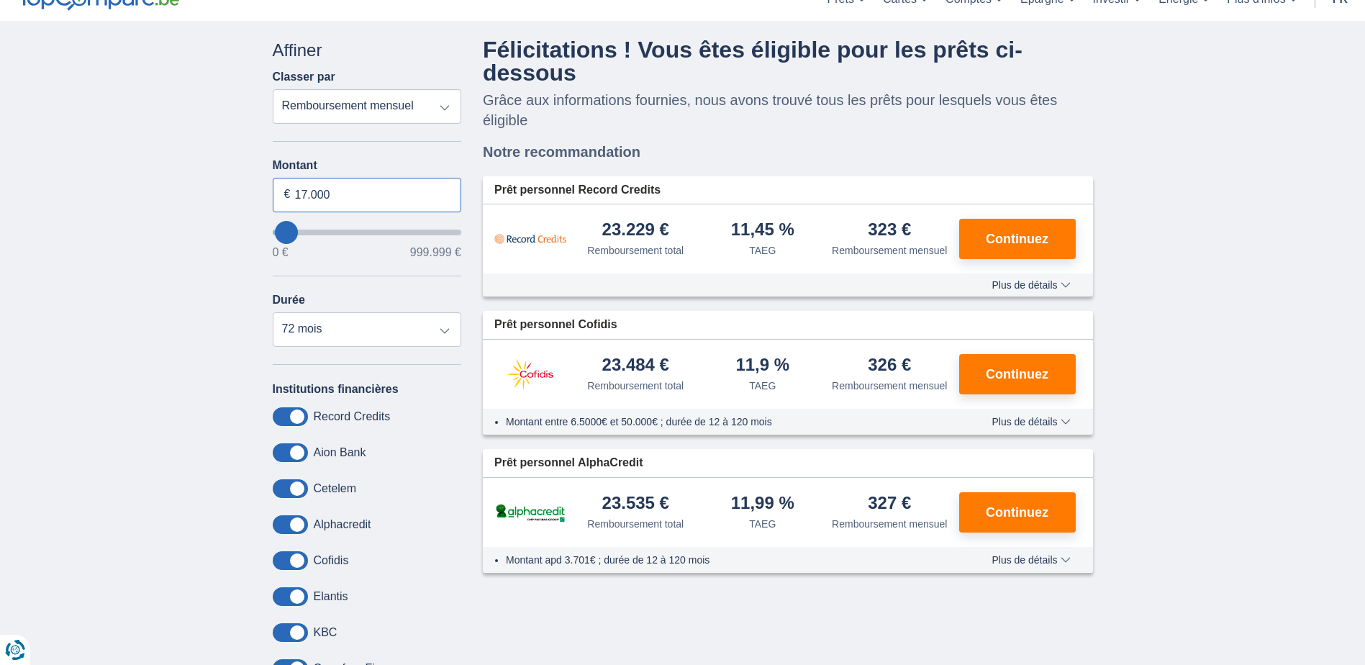
click at [302, 194] on input "17.000" at bounding box center [367, 195] width 189 height 35
type input "15.000"
type input "15000"
select select "60"
click at [118, 261] on div "× widget.non-eligible-application.title widget.non-eligible-application.text no…" at bounding box center [682, 470] width 1365 height 899
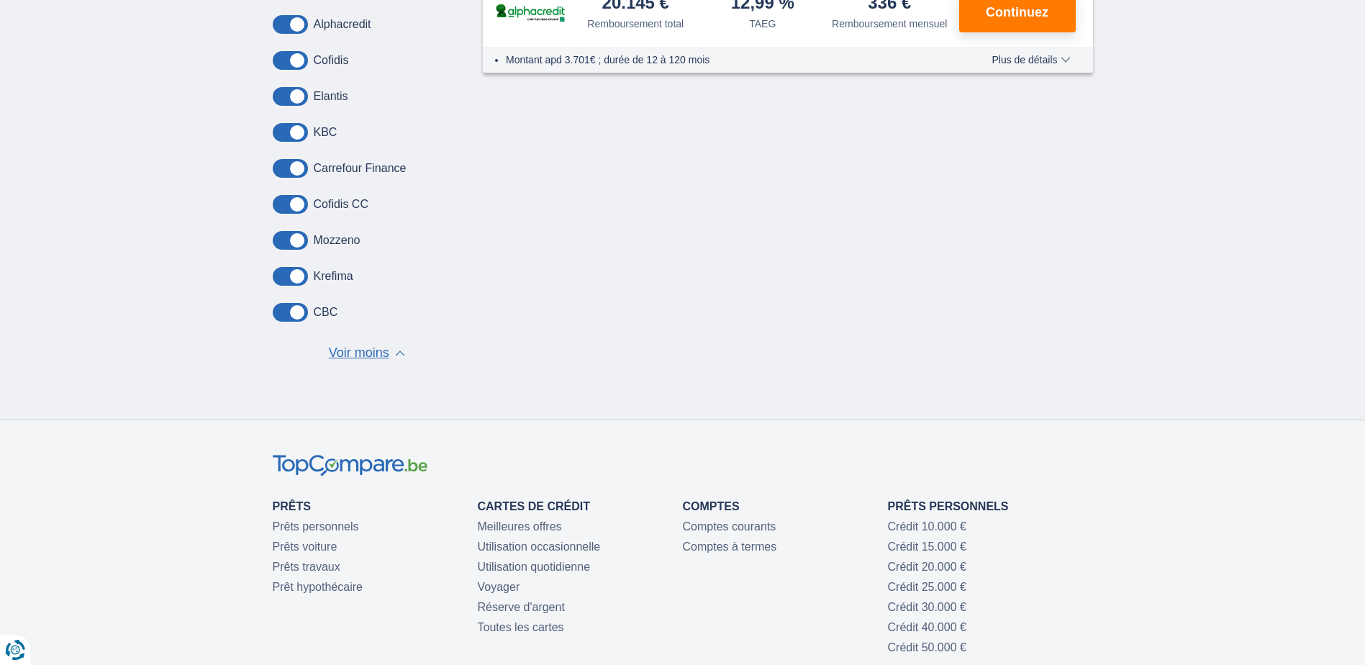
scroll to position [648, 0]
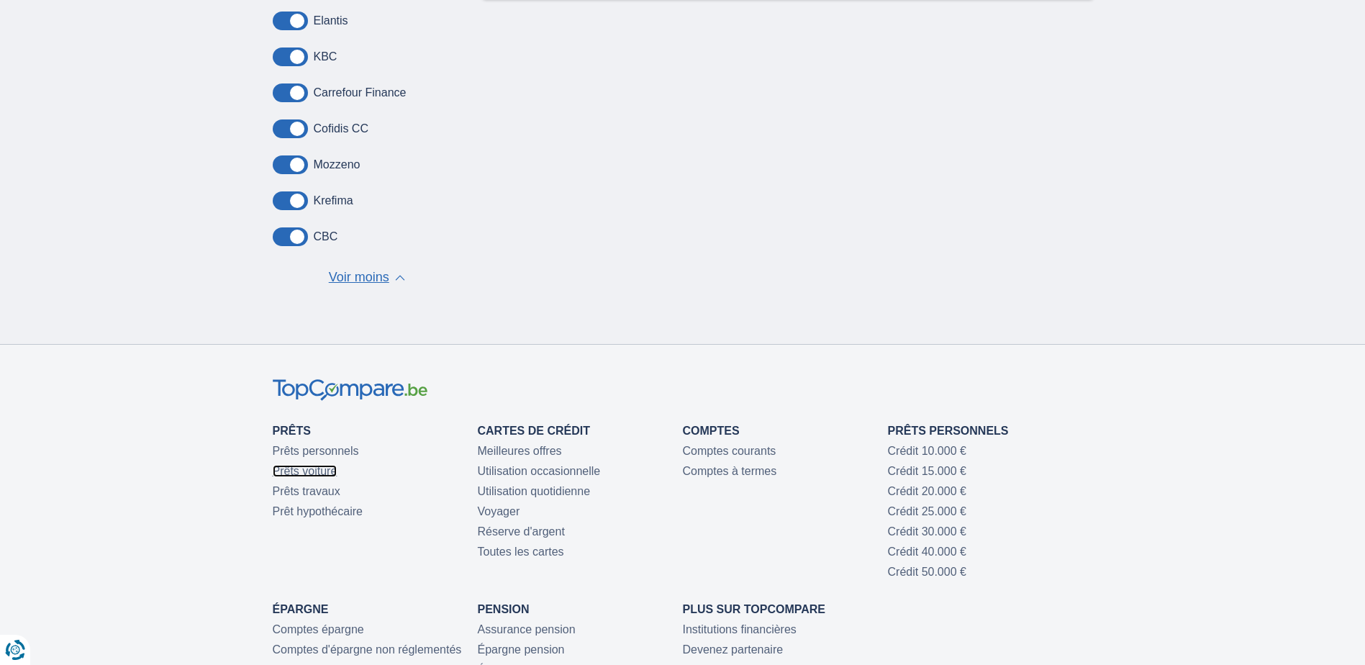
click at [323, 469] on link "Prêts voiture" at bounding box center [305, 471] width 65 height 12
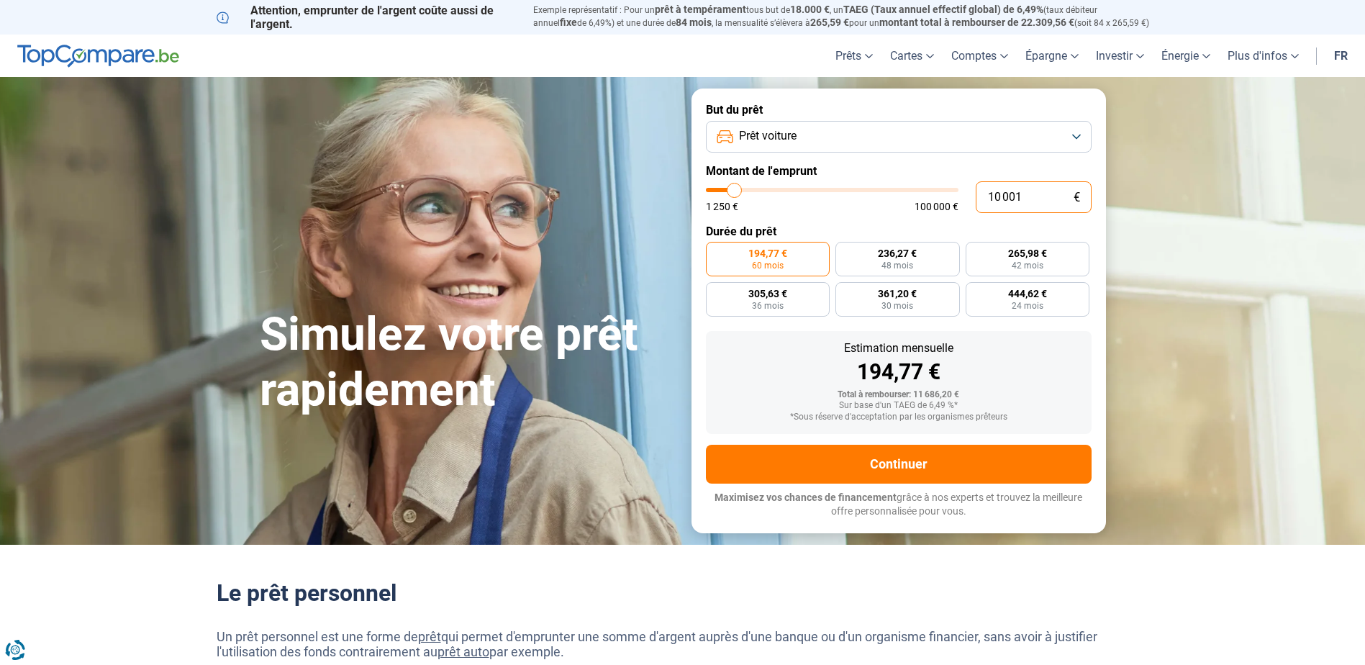
drag, startPoint x: 1027, startPoint y: 194, endPoint x: 975, endPoint y: 197, distance: 51.9
click at [976, 197] on input "10 001" at bounding box center [1034, 197] width 116 height 32
type input "1"
type input "1250"
type input "16"
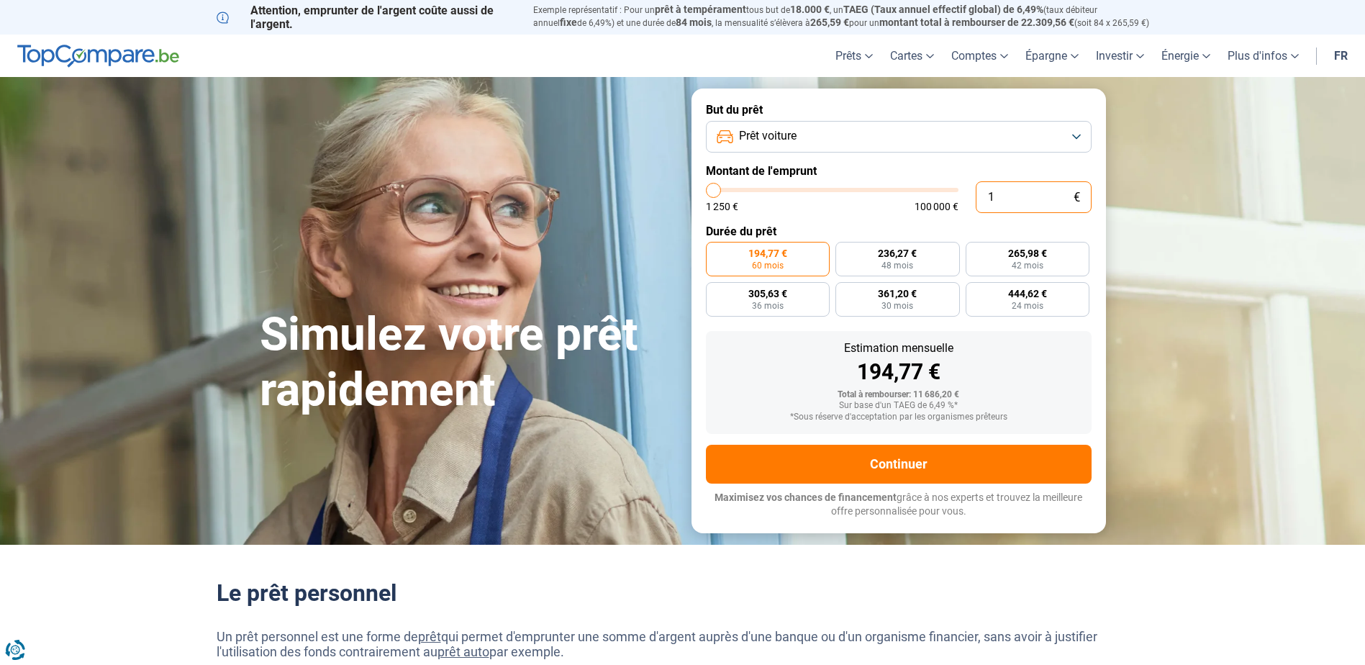
type input "1250"
type input "160"
type input "1250"
type input "1 600"
type input "1500"
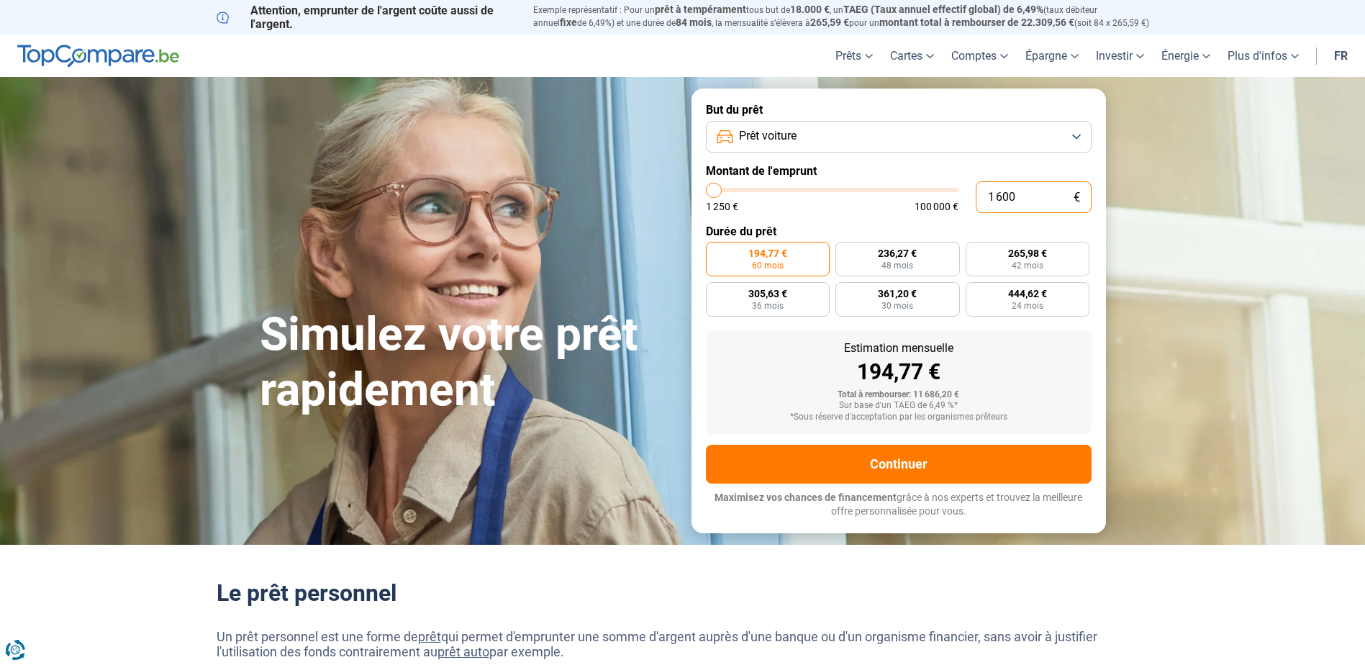
type input "16 000"
type input "16000"
radio input "false"
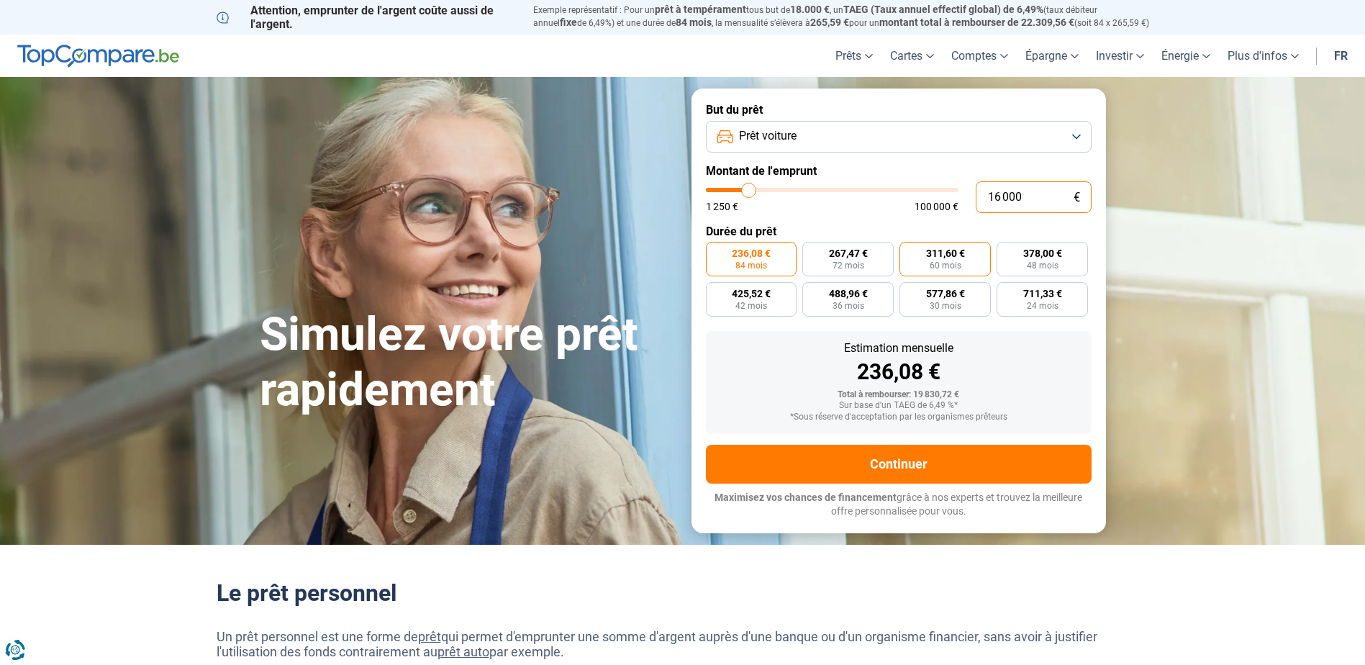
type input "16 000"
click at [956, 272] on label "311,60 € 60 mois" at bounding box center [945, 259] width 91 height 35
click at [909, 251] on input "311,60 € 60 mois" at bounding box center [904, 246] width 9 height 9
radio input "true"
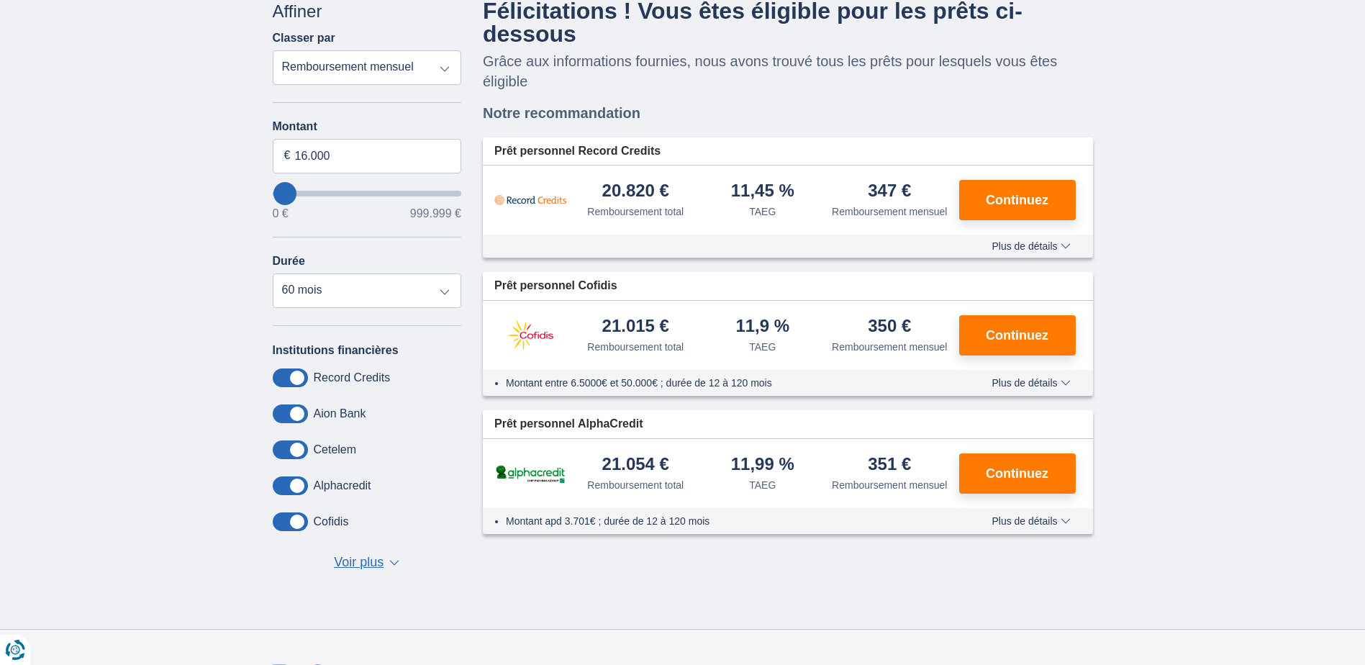
scroll to position [55, 0]
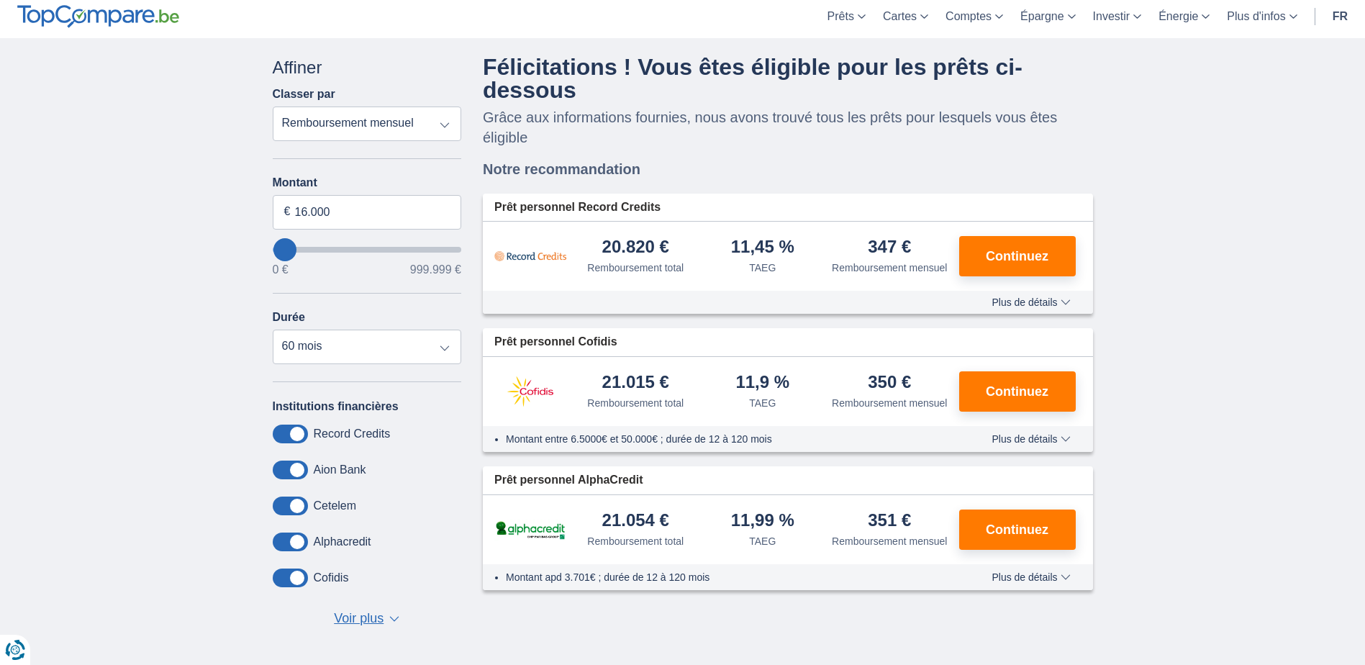
click at [1038, 308] on button "Plus de détails Moins de détails" at bounding box center [1031, 303] width 100 height 12
